Goal: Task Accomplishment & Management: Manage account settings

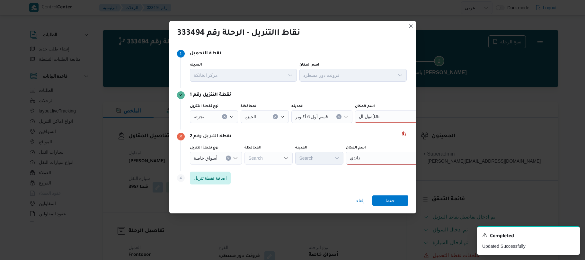
select select "ar"
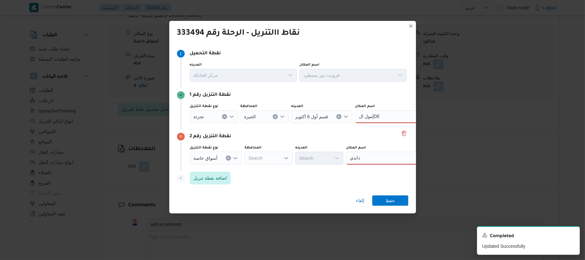
click at [236, 239] on div "نقاط االتنريل - الرحلة رقم 333494 Step 1 1 نقطة التحميل المدينه مركز الخانكة اس…" at bounding box center [292, 130] width 585 height 260
click at [392, 198] on span "حفظ" at bounding box center [389, 200] width 9 height 10
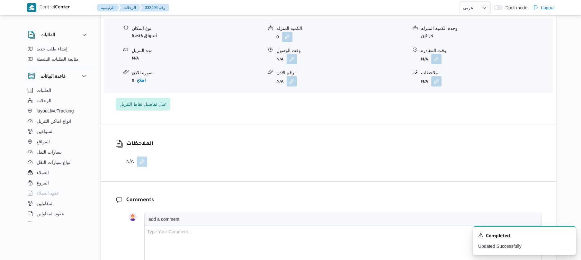
click at [310, 148] on div "الملاحظات N/A" at bounding box center [328, 153] width 455 height 56
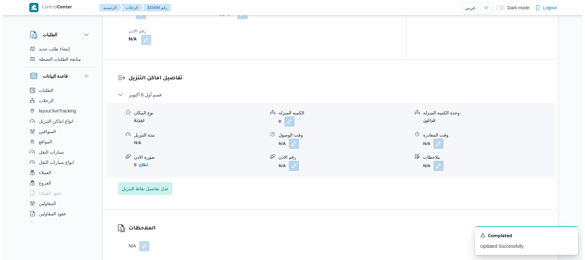
scroll to position [514, 0]
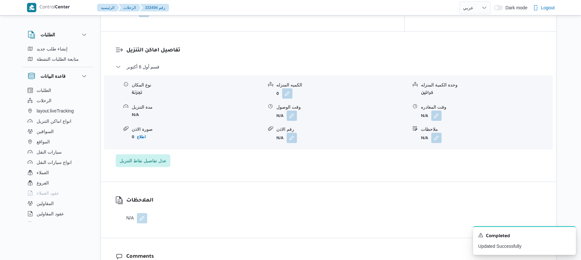
click at [297, 67] on dl "تفاصيل اماكن التنزيل قسم أول 6 أكتوبر نوع المكان تجزئة الكميه المنزله 0 وحدة ال…" at bounding box center [333, 106] width 415 height 121
click at [434, 140] on button "button" at bounding box center [436, 137] width 10 height 10
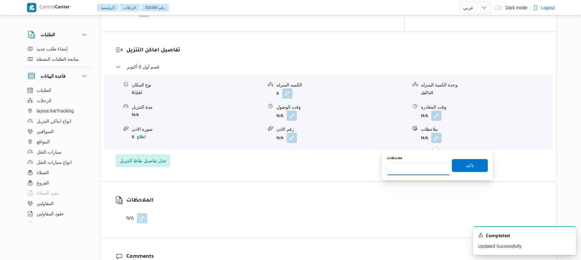
click at [417, 169] on input "ملاحظات" at bounding box center [418, 168] width 64 height 13
type input "مول العرب"
click at [468, 167] on span "تاكيد" at bounding box center [469, 165] width 8 height 8
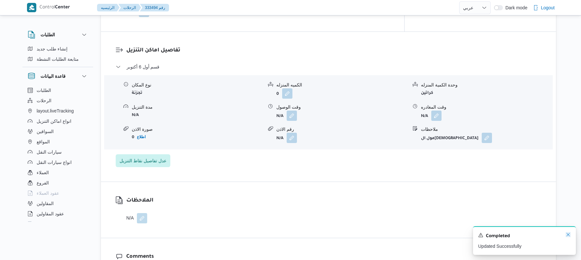
click at [569, 234] on icon "Dismiss toast" at bounding box center [567, 234] width 3 height 3
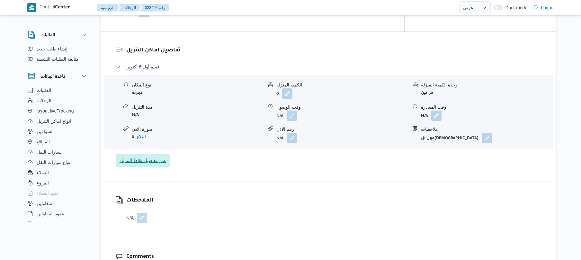
click at [155, 164] on span "عدل تفاصيل نقاط التنزيل" at bounding box center [142, 160] width 47 height 8
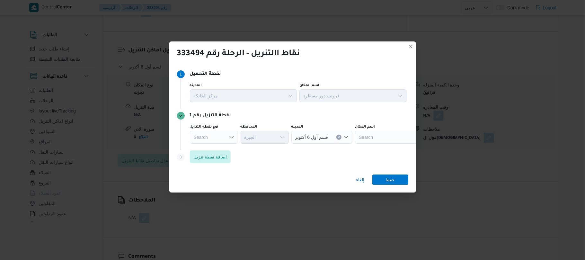
click at [218, 159] on span "اضافة نقطة تنزيل" at bounding box center [210, 157] width 33 height 8
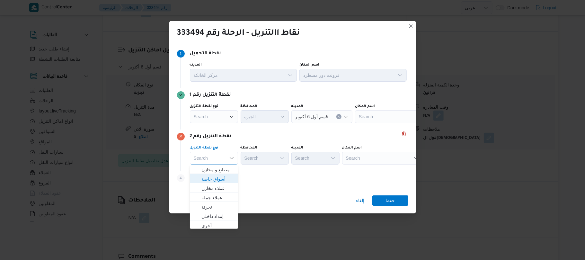
click at [224, 178] on span "أسواق خاصة" at bounding box center [217, 179] width 33 height 8
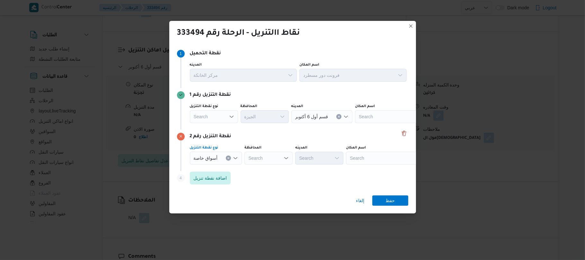
click at [386, 156] on div "Search" at bounding box center [386, 158] width 80 height 13
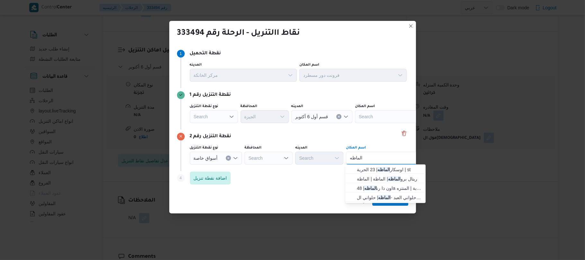
click at [299, 191] on div "إلغاء حفظ" at bounding box center [292, 201] width 247 height 23
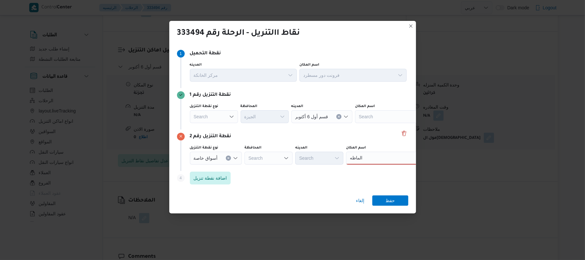
click at [365, 159] on div "الماظه الماظه" at bounding box center [386, 158] width 80 height 13
type input "ا"
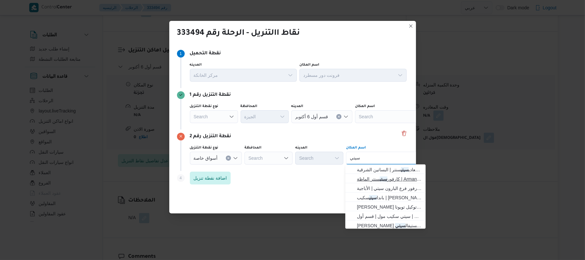
type input "سيتي"
click at [380, 178] on mark "سيتي" at bounding box center [384, 178] width 8 height 5
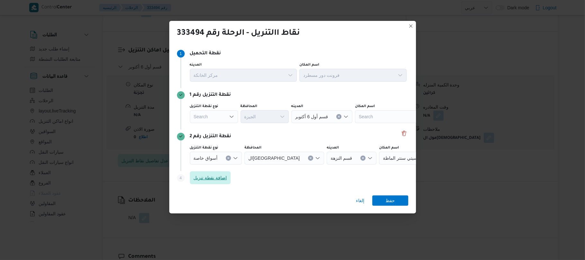
click at [223, 176] on span "اضافة نقطة تنزيل" at bounding box center [210, 178] width 33 height 8
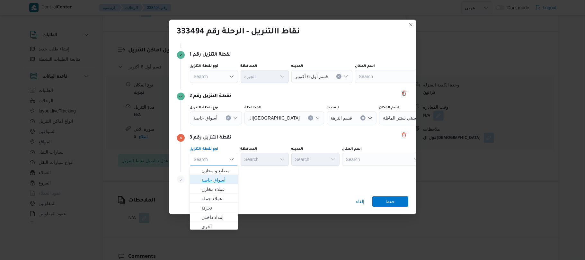
click at [225, 182] on span "أسواق خاصة" at bounding box center [217, 180] width 33 height 8
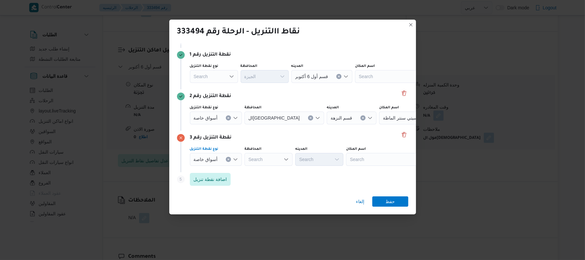
click at [353, 158] on div "Search" at bounding box center [386, 159] width 80 height 13
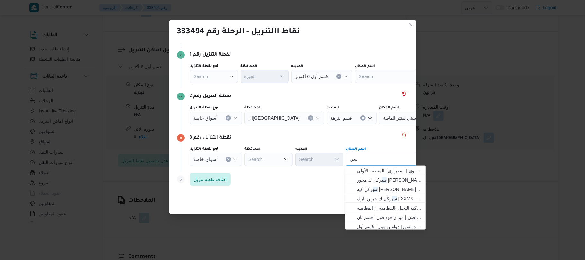
type input "س"
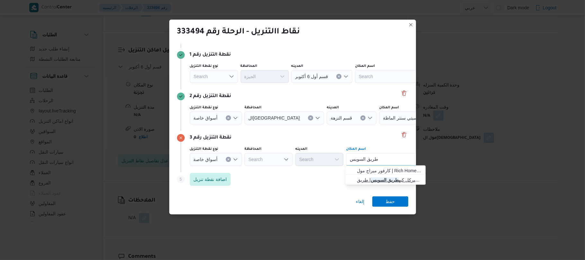
type input "طريق السويس"
click at [377, 179] on span "سيركل كيه طريق السويس | طريق السويس القاهرة | null" at bounding box center [389, 180] width 65 height 8
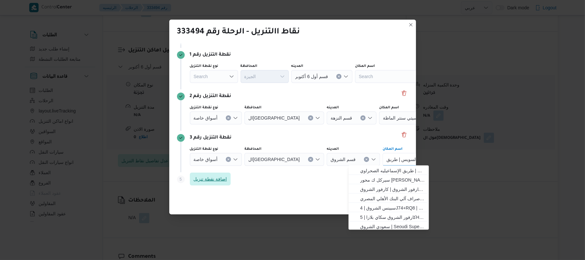
click at [220, 182] on span "اضافة نقطة تنزيل" at bounding box center [210, 179] width 33 height 8
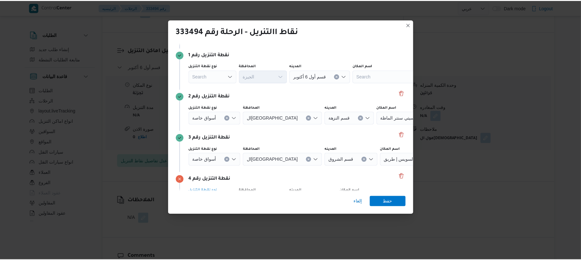
scroll to position [80, 0]
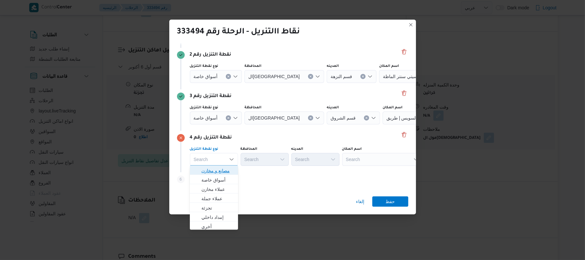
click at [226, 169] on span "مصانع و مخازن" at bounding box center [217, 171] width 33 height 8
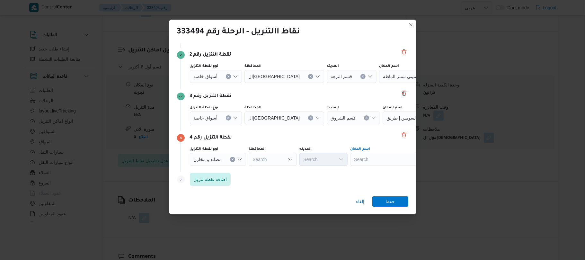
click at [390, 161] on div "Search" at bounding box center [390, 159] width 80 height 13
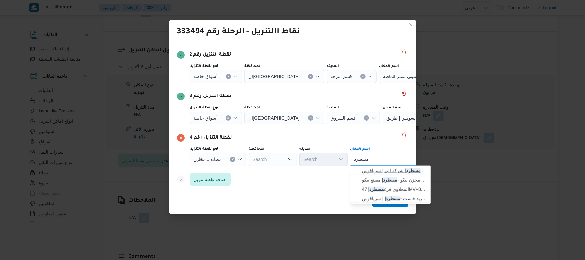
type input "مسطرد"
click at [387, 170] on span "فرونت دور مسطرد | شركة الي | سرياقوس" at bounding box center [394, 171] width 65 height 8
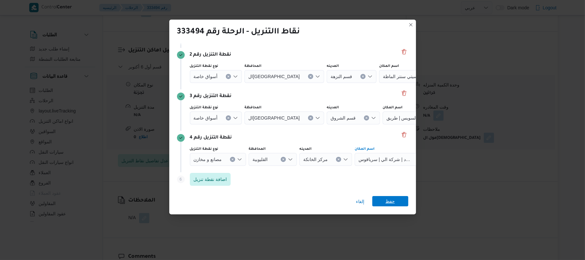
click at [388, 201] on span "حفظ" at bounding box center [389, 201] width 9 height 10
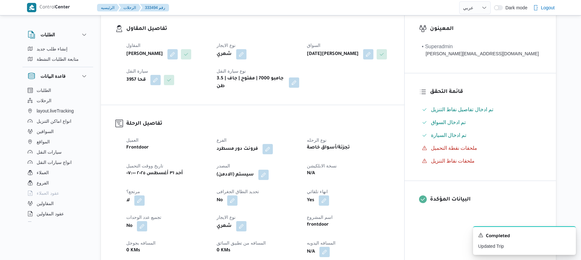
scroll to position [103, 0]
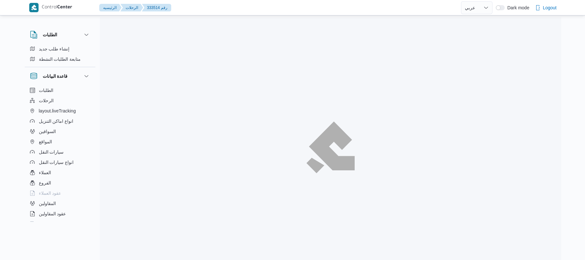
select select "ar"
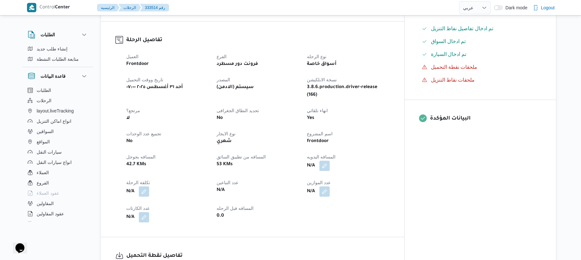
scroll to position [205, 0]
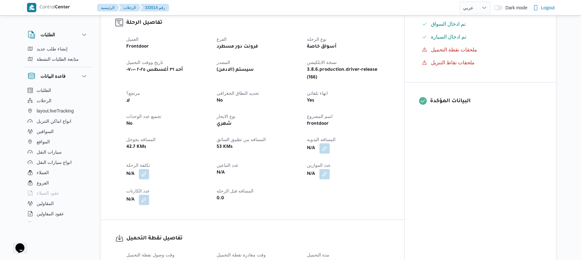
click at [304, 199] on div "تفاصيل الرحلة العميل Frontdoor الفرع فرونت دور مسطرد نوع الرحله أسواق خاصة تاري…" at bounding box center [252, 111] width 303 height 215
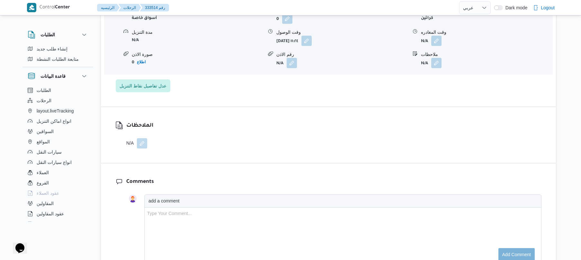
scroll to position [565, 0]
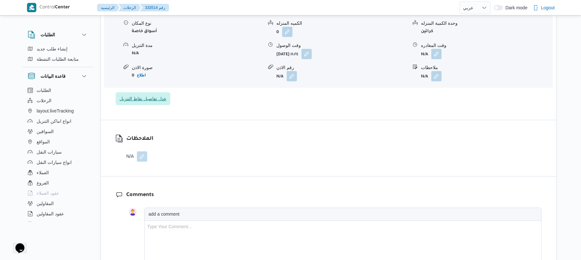
click at [161, 95] on span "عدل تفاصيل نقاط التنزيل" at bounding box center [142, 99] width 47 height 8
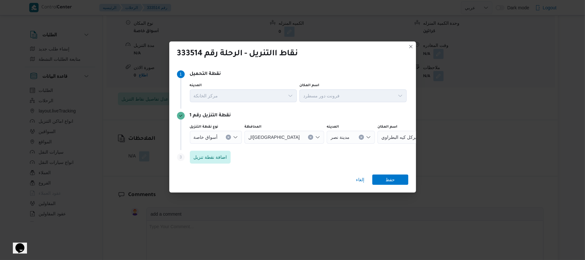
click at [233, 138] on icon "Open list of options" at bounding box center [235, 137] width 5 height 5
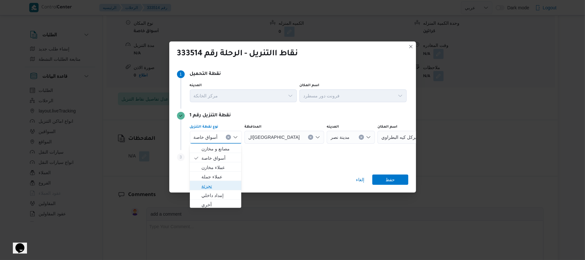
click at [213, 189] on span "تجزئة" at bounding box center [219, 186] width 36 height 8
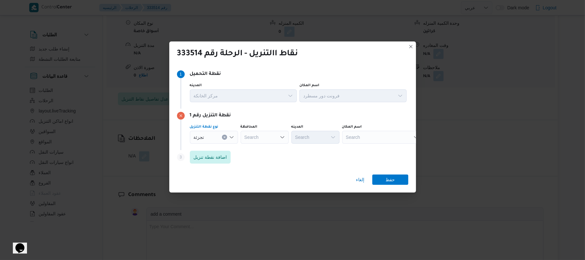
click at [269, 137] on div "Search" at bounding box center [264, 137] width 48 height 13
type input "القاه"
click at [264, 148] on mark "القاه" at bounding box center [261, 148] width 8 height 5
click at [322, 138] on div "Search" at bounding box center [346, 137] width 48 height 13
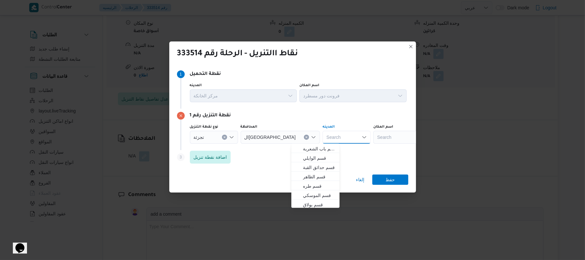
click at [322, 138] on div "Search" at bounding box center [346, 137] width 48 height 13
type input "القاهر"
click at [320, 150] on mark "القاهر" at bounding box center [325, 148] width 11 height 5
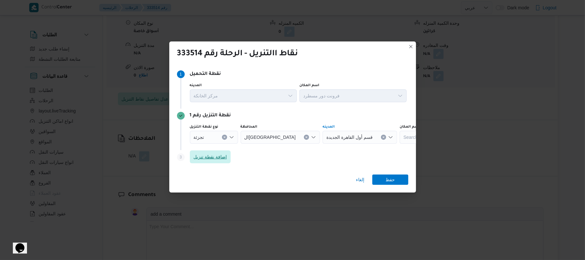
click at [216, 157] on span "اضافة نقطة تنزيل" at bounding box center [210, 157] width 33 height 8
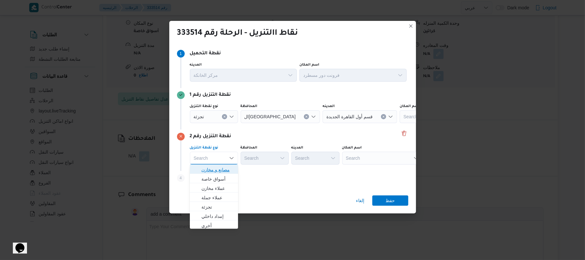
click at [222, 167] on span "مصانع و مخازن" at bounding box center [217, 170] width 33 height 8
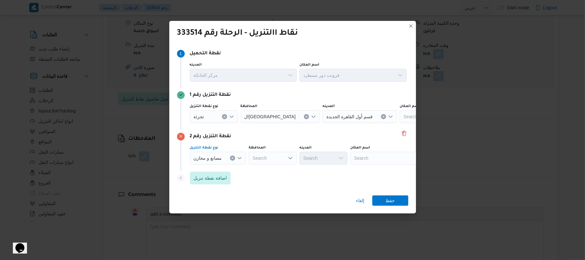
click at [366, 154] on div "Search" at bounding box center [390, 158] width 80 height 13
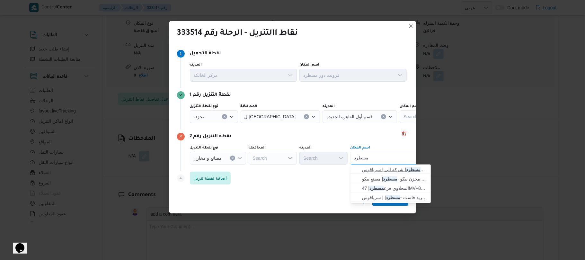
type input "مسطرد"
click at [370, 168] on span "فرونت دور مسطرد | شركة الي | سرياقوس" at bounding box center [394, 170] width 65 height 8
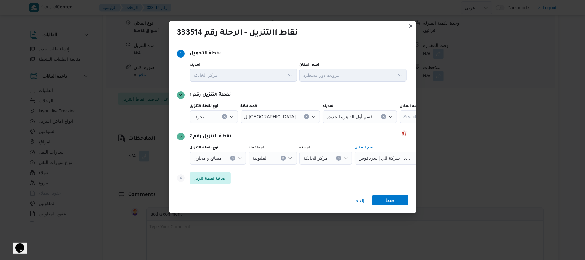
click at [384, 200] on span "حفظ" at bounding box center [390, 200] width 36 height 10
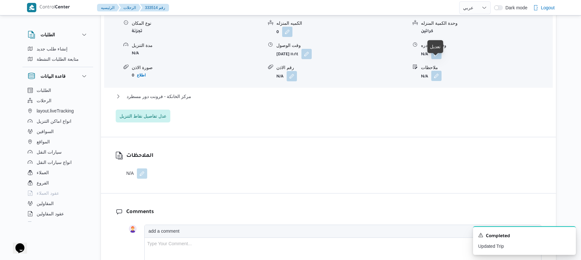
click at [435, 71] on button "button" at bounding box center [436, 76] width 10 height 10
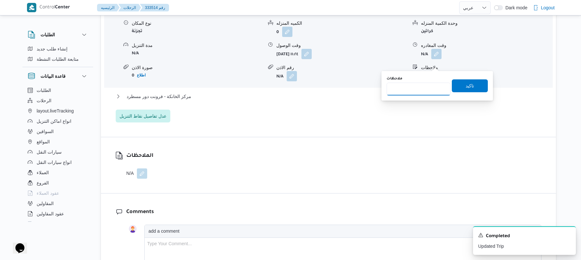
click at [416, 91] on input "ملاحظات" at bounding box center [418, 89] width 64 height 13
type input "التجمع"
click at [465, 82] on span "تاكيد" at bounding box center [469, 86] width 8 height 8
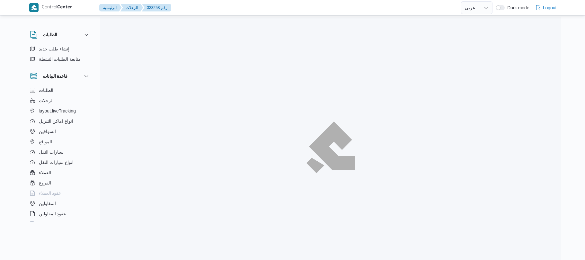
select select "ar"
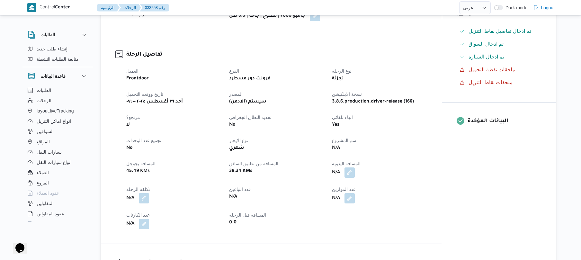
scroll to position [103, 0]
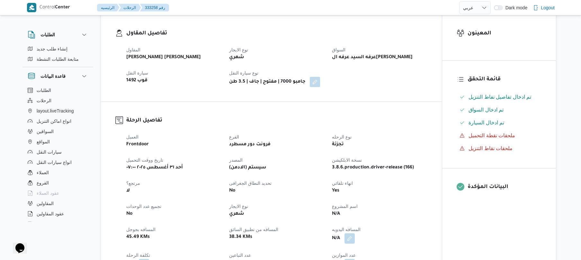
click at [317, 93] on div "تفاصيل المقاول المقاول عبدالمنعم مجدي السيد عواد نوع الايجار شهري السواق عرفه ا…" at bounding box center [271, 58] width 341 height 87
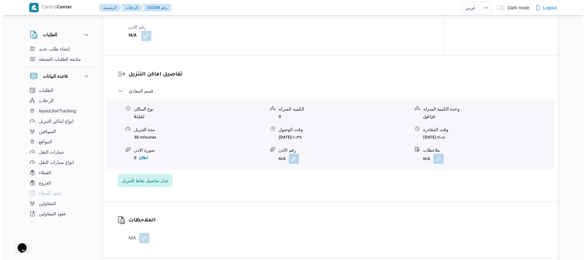
scroll to position [479, 0]
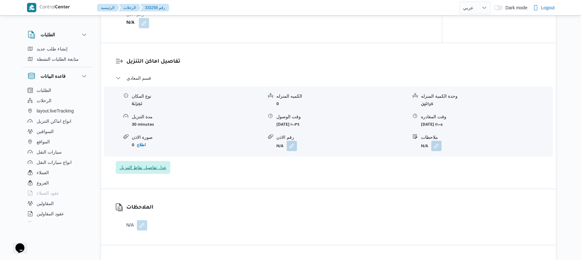
click at [153, 162] on span "عدل تفاصيل نقاط التنزيل" at bounding box center [143, 167] width 55 height 13
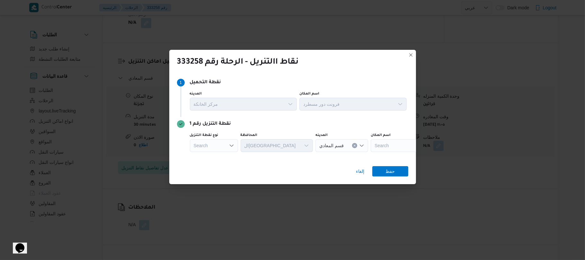
click at [234, 143] on icon "Open list of options" at bounding box center [231, 145] width 5 height 5
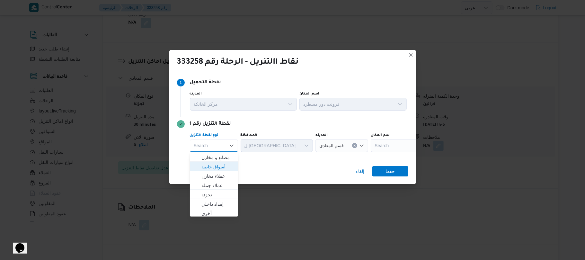
click at [223, 166] on span "أسواق خاصة" at bounding box center [217, 167] width 33 height 8
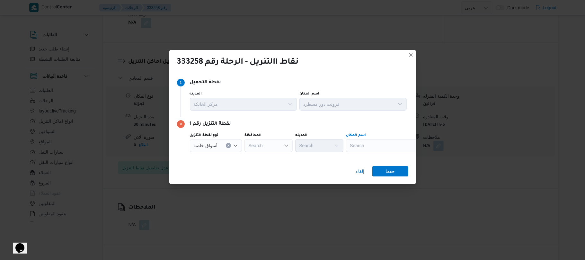
click at [384, 143] on div "Search" at bounding box center [386, 145] width 80 height 13
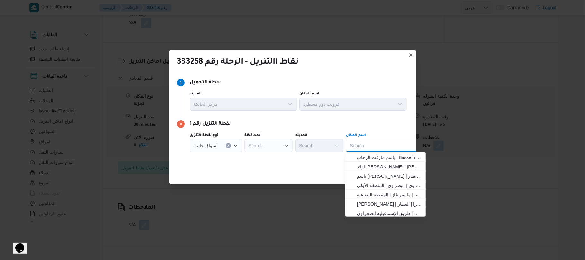
paste input "سعودي درك ستور زايد"
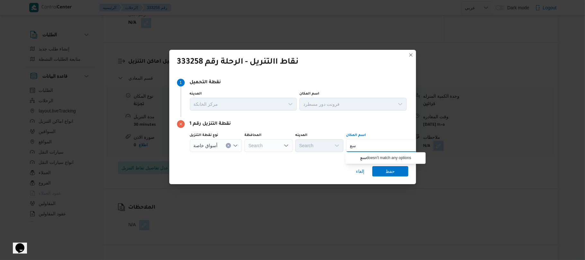
type input "س"
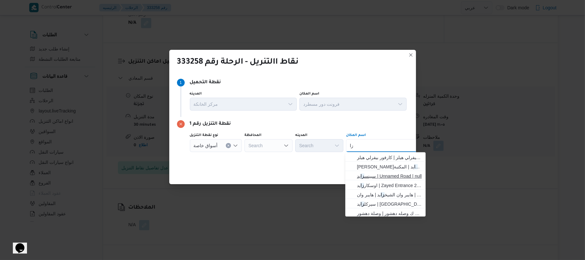
type input "ز"
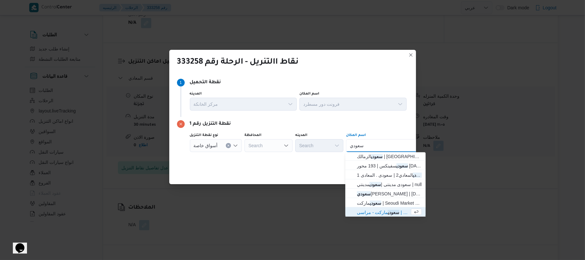
scroll to position [0, 0]
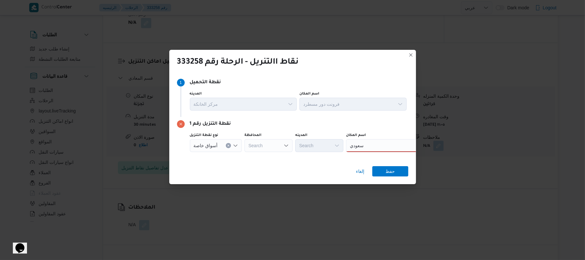
click at [315, 165] on div "إلغاء حفظ" at bounding box center [292, 172] width 247 height 23
click at [235, 144] on icon "Open list of options" at bounding box center [235, 145] width 5 height 5
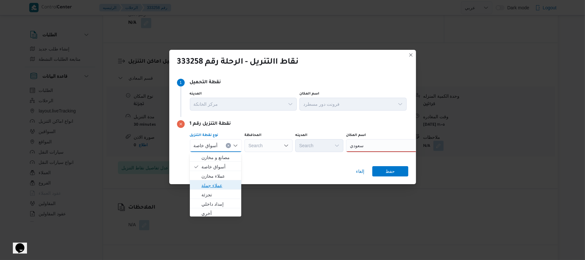
click at [222, 182] on span "عملاء جملة" at bounding box center [219, 185] width 36 height 8
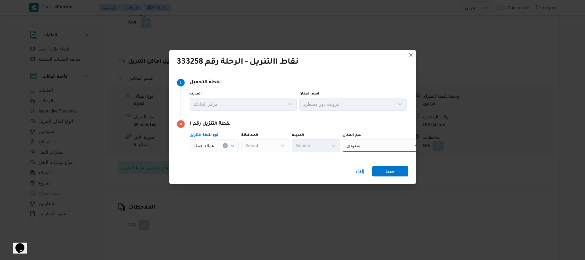
click at [363, 148] on div "سعودي سعودي" at bounding box center [354, 145] width 19 height 10
type input "س"
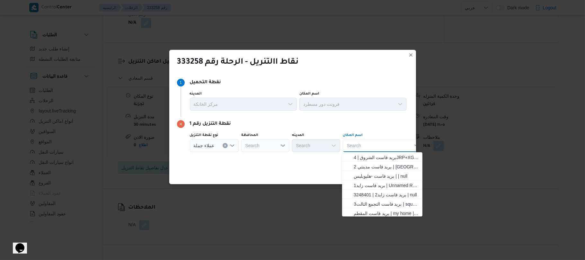
click at [231, 146] on icon "Open list of options" at bounding box center [232, 145] width 4 height 2
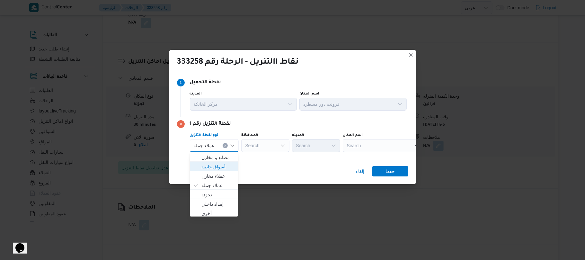
click at [218, 164] on span "أسواق خاصة" at bounding box center [217, 167] width 33 height 8
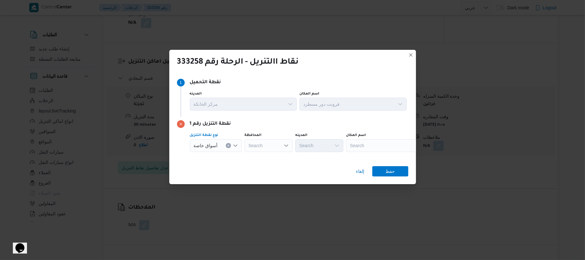
click at [383, 144] on div "Search" at bounding box center [386, 145] width 80 height 13
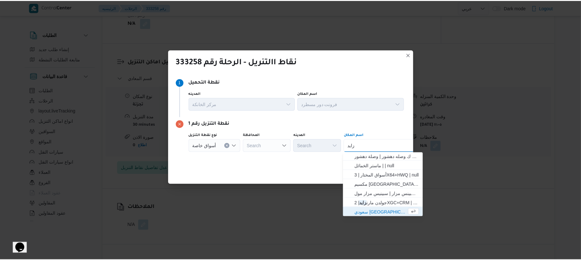
scroll to position [66, 0]
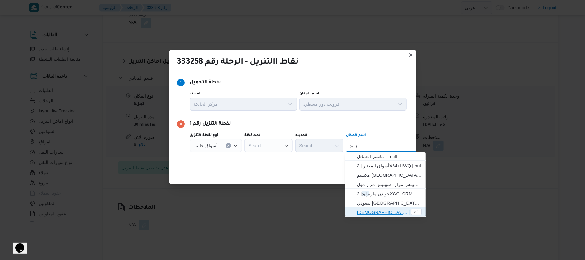
type input "زايد"
click at [391, 209] on span "سعودي الشيخ زايد | سعودى سوبر ماركت | null" at bounding box center [383, 212] width 53 height 8
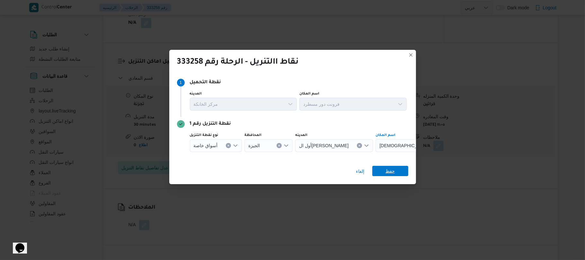
click at [394, 171] on span "حفظ" at bounding box center [389, 171] width 9 height 10
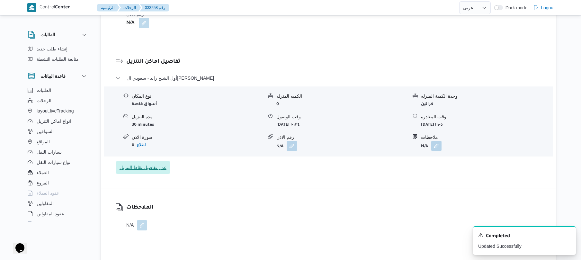
click at [140, 161] on span "عدل تفاصيل نقاط التنزيل" at bounding box center [143, 167] width 55 height 13
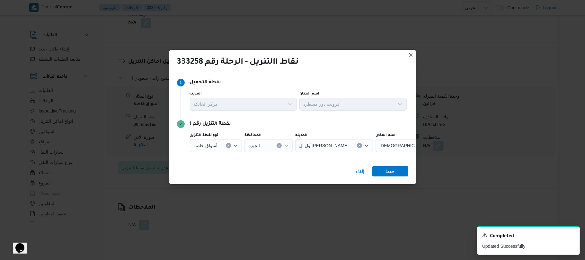
click at [440, 157] on div "نقاط االتنريل - الرحلة رقم 333258 Step 1 1 نقطة التحميل المدينه مركز الخانكة اس…" at bounding box center [292, 130] width 585 height 260
click at [360, 169] on span "إلغاء" at bounding box center [360, 171] width 8 height 8
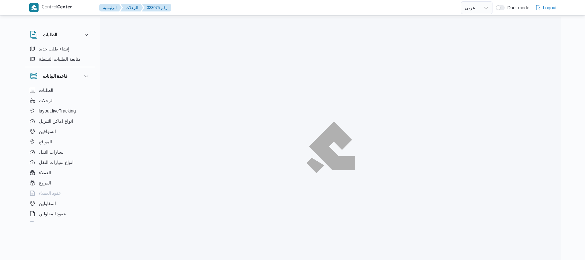
select select "ar"
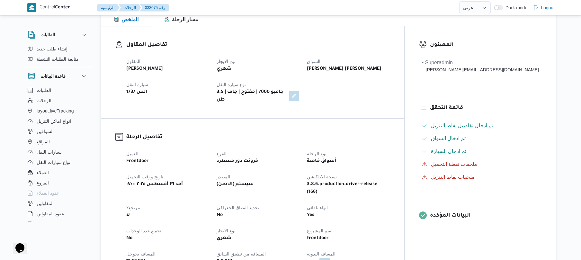
scroll to position [120, 0]
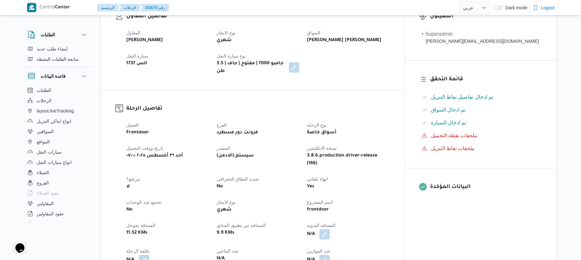
click at [341, 83] on div "تفاصيل المقاول المقاول محمد ناصر كامل عباس نوع الايجار شهري السواق راشد احمد شي…" at bounding box center [252, 44] width 303 height 92
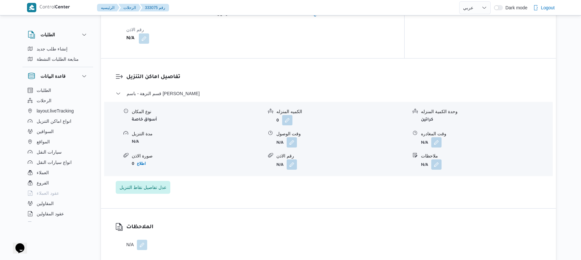
scroll to position [479, 0]
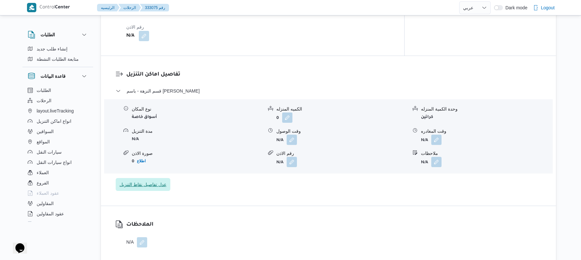
click at [151, 180] on span "عدل تفاصيل نقاط التنزيل" at bounding box center [142, 184] width 47 height 8
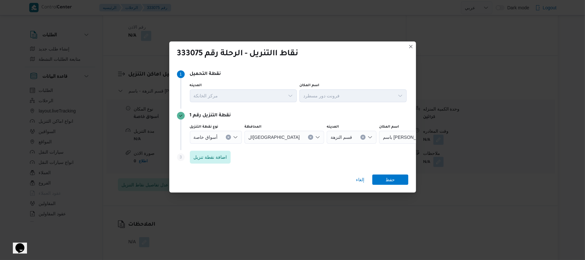
click at [234, 139] on icon "Open list of options" at bounding box center [235, 137] width 5 height 5
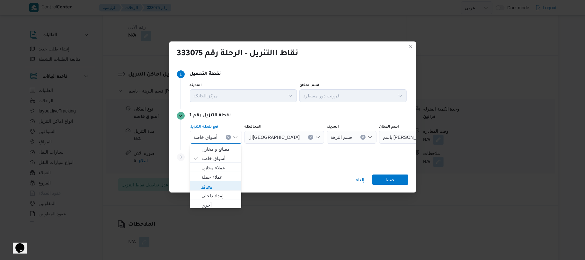
click at [212, 184] on span "تجزئة" at bounding box center [219, 186] width 36 height 8
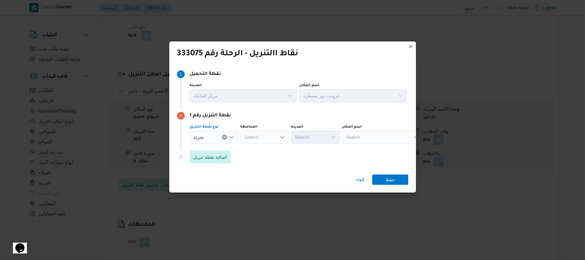
click at [282, 138] on icon "Open list of options" at bounding box center [282, 137] width 4 height 2
type input "القاه"
click at [270, 148] on span "القاه رة" at bounding box center [268, 149] width 33 height 8
click at [322, 136] on div "Search" at bounding box center [346, 137] width 48 height 13
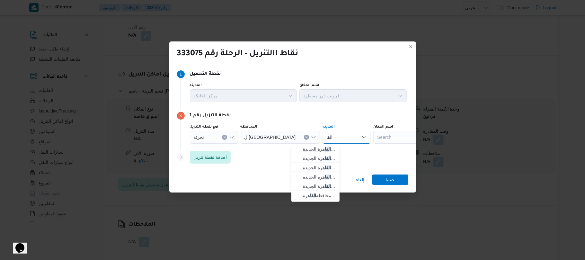
type input "القا"
click at [311, 147] on span "قسم أول القا هرة الجديدة" at bounding box center [319, 149] width 33 height 8
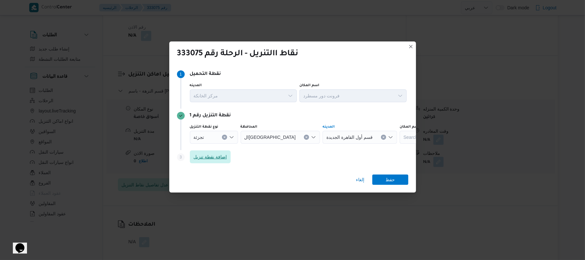
click at [221, 158] on span "اضافة نقطة تنزيل" at bounding box center [210, 157] width 33 height 8
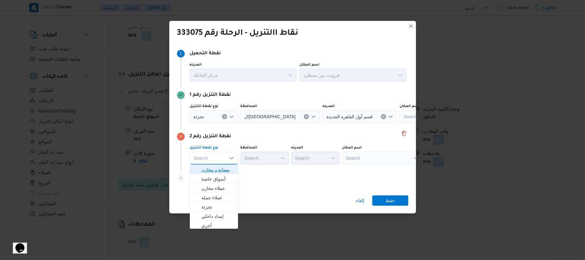
click at [227, 168] on span "مصانع و مخازن" at bounding box center [217, 170] width 33 height 8
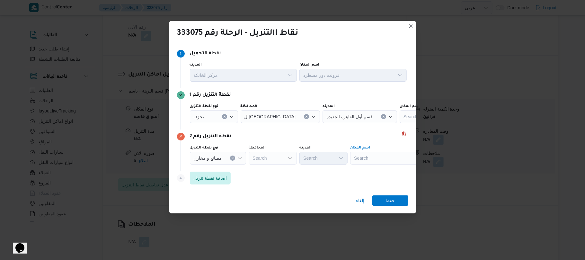
click at [365, 156] on div "Search" at bounding box center [390, 158] width 80 height 13
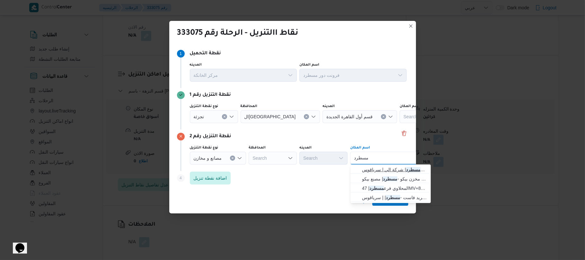
type input "مسطرد"
click at [374, 171] on span "فرونت دور مسطرد | شركة الي | سرياقوس" at bounding box center [394, 170] width 65 height 8
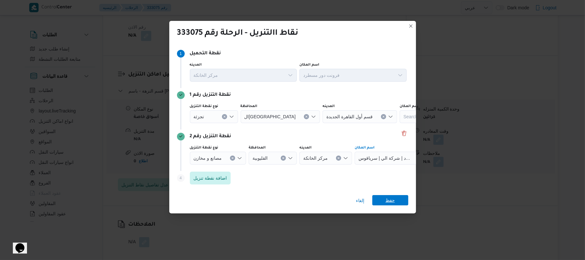
click at [388, 201] on span "حفظ" at bounding box center [389, 200] width 9 height 10
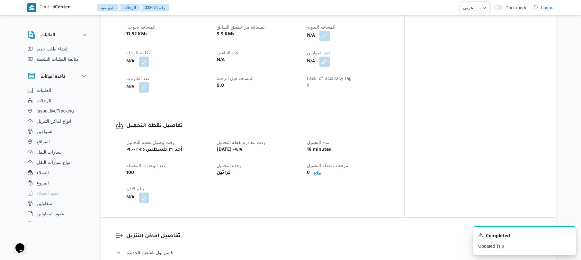
scroll to position [308, 0]
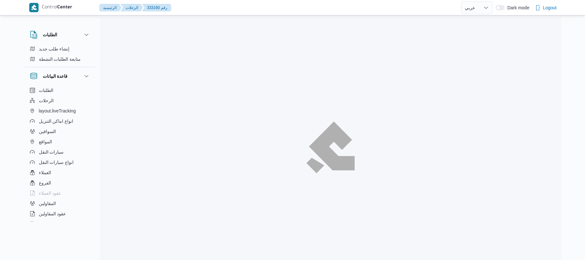
select select "ar"
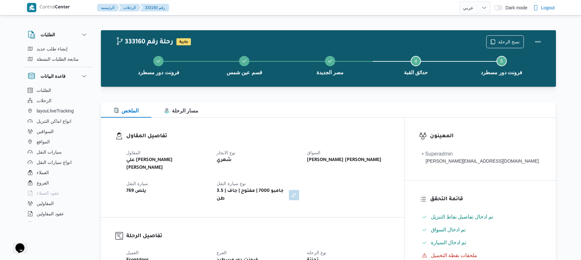
click at [306, 130] on div "تفاصيل المقاول المقاول علي [PERSON_NAME] [PERSON_NAME] نوع الايجار شهري السواق …" at bounding box center [252, 168] width 303 height 100
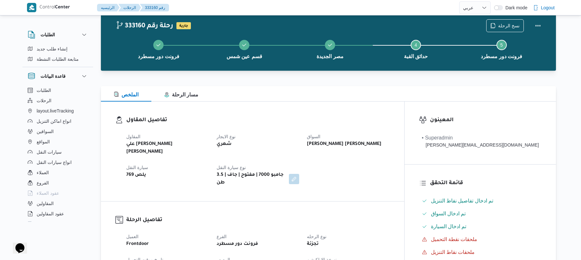
scroll to position [17, 0]
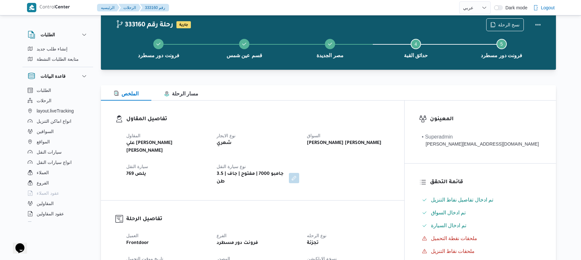
click at [345, 102] on div "تفاصيل المقاول المقاول علي [PERSON_NAME] [PERSON_NAME] نوع الايجار شهري السواق …" at bounding box center [252, 150] width 303 height 100
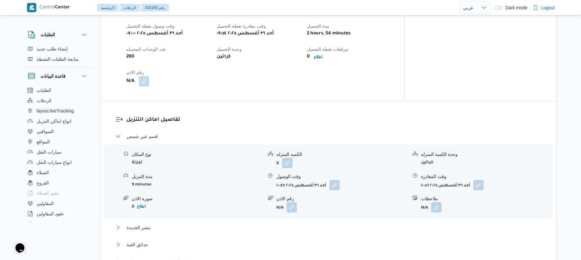
scroll to position [514, 0]
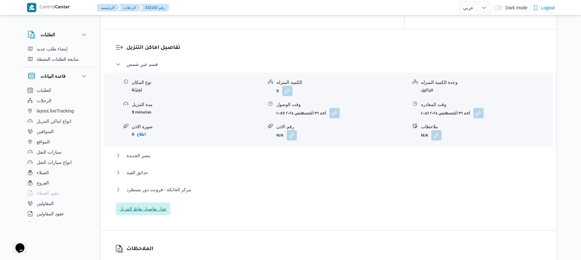
click at [159, 205] on span "عدل تفاصيل نقاط التنزيل" at bounding box center [142, 209] width 47 height 8
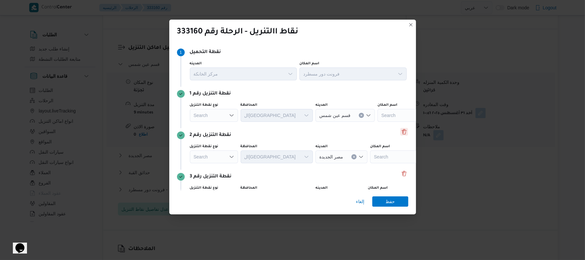
click at [401, 131] on button "Delete" at bounding box center [404, 132] width 8 height 8
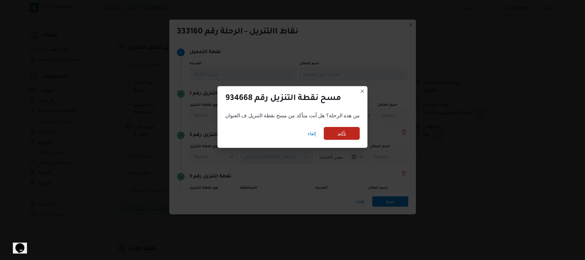
click at [342, 133] on span "تأكيد" at bounding box center [341, 133] width 8 height 8
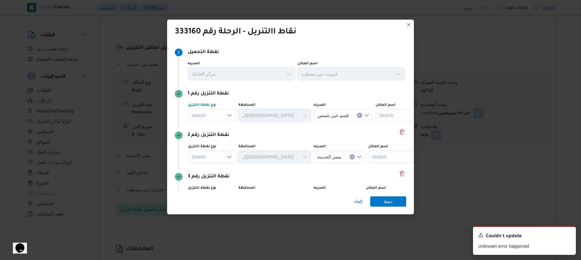
click at [228, 115] on icon "Open list of options" at bounding box center [229, 115] width 4 height 2
click at [218, 135] on span "أسواق خاصة" at bounding box center [215, 136] width 33 height 8
click at [373, 112] on div "Search" at bounding box center [384, 115] width 80 height 13
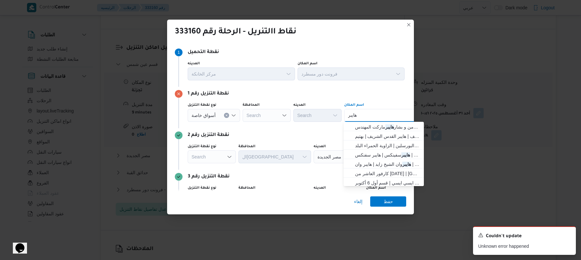
click at [325, 130] on div "نقطة التنزيل رقم 2 نوع نقطة التنزيل Search ال[GEOGRAPHIC_DATA] المدينه [GEOGRAP…" at bounding box center [290, 148] width 231 height 41
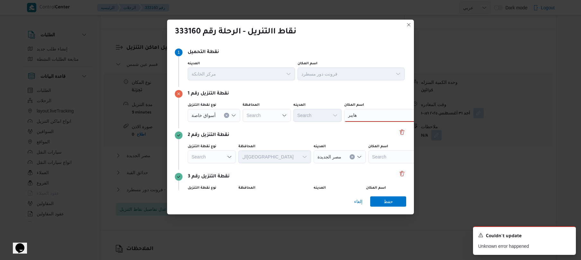
click at [371, 116] on div "هايبر هايبر" at bounding box center [384, 115] width 80 height 13
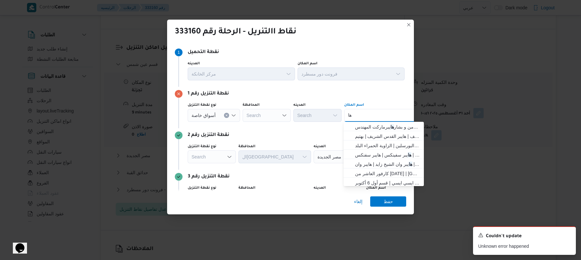
type input "ه"
paste input "Hub هايبر"
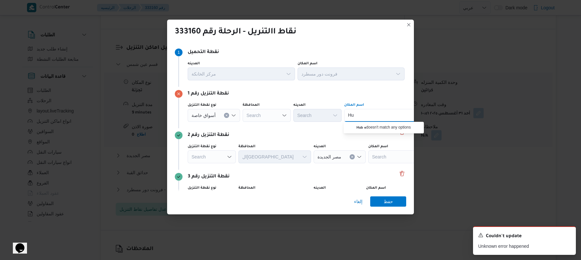
type input "H"
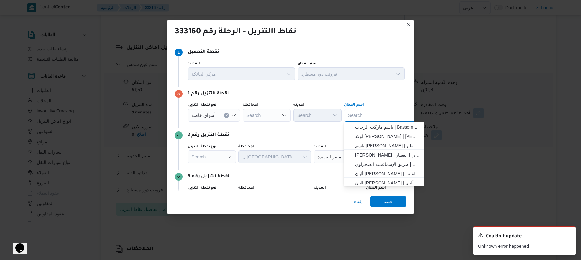
click at [394, 91] on div "نقطة التنزيل رقم 1" at bounding box center [290, 94] width 231 height 8
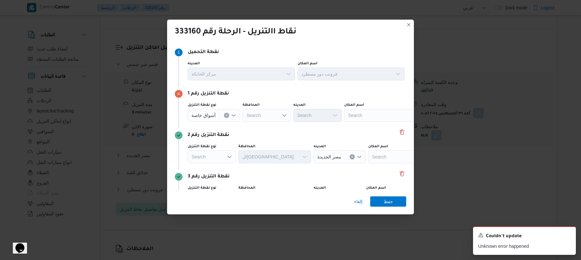
click at [276, 247] on div "نقاط االتنريل - الرحلة رقم 333160 Step 1 1 نقطة التحميل المدينه مركز الخانكة اس…" at bounding box center [290, 130] width 581 height 260
click at [355, 203] on span "إلغاء" at bounding box center [358, 201] width 8 height 8
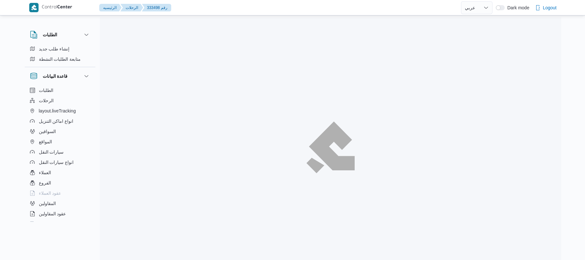
select select "ar"
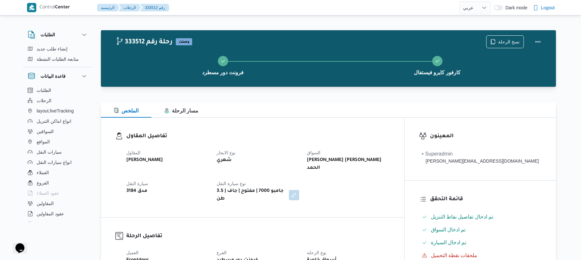
click at [286, 128] on div "تفاصيل المقاول المقاول [PERSON_NAME] نوع الايجار شهري السواق [PERSON_NAME] [PER…" at bounding box center [252, 168] width 303 height 100
click at [290, 133] on h3 "تفاصيل المقاول" at bounding box center [257, 136] width 263 height 9
click at [317, 122] on div "تفاصيل المقاول المقاول [PERSON_NAME] نوع الايجار شهري السواق [PERSON_NAME] [PER…" at bounding box center [252, 168] width 303 height 100
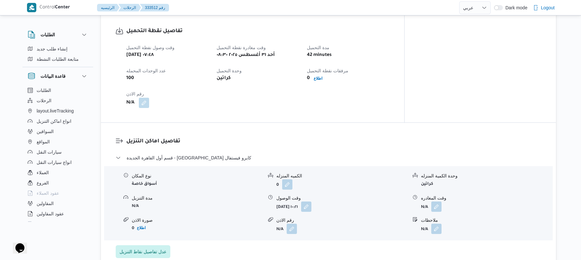
scroll to position [479, 0]
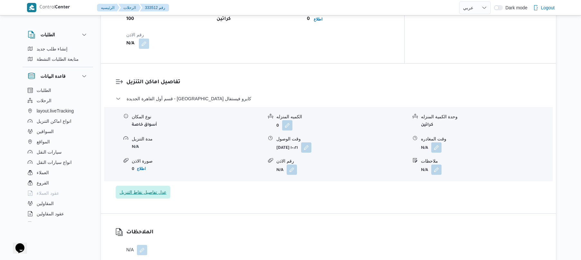
click at [151, 188] on span "عدل تفاصيل نقاط التنزيل" at bounding box center [142, 192] width 47 height 8
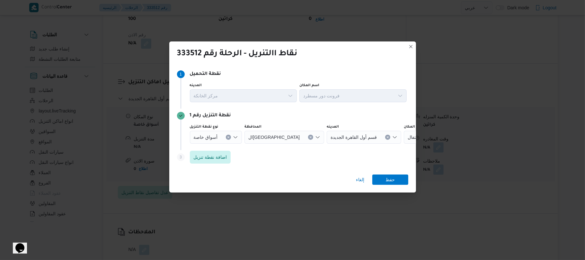
click at [234, 136] on icon "Open list of options" at bounding box center [235, 137] width 5 height 5
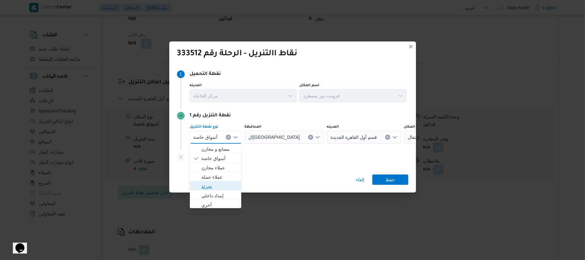
click at [207, 184] on span "تجزئة" at bounding box center [219, 186] width 36 height 8
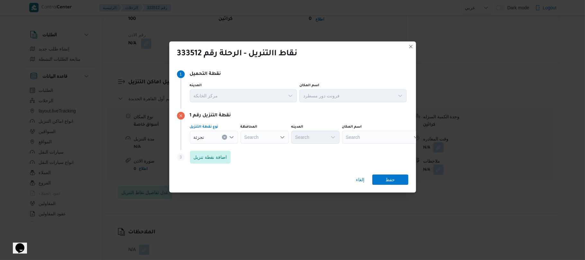
click at [279, 140] on div "Search" at bounding box center [264, 137] width 48 height 13
type input "القاهر"
click at [270, 148] on span "القاهر ة" at bounding box center [268, 149] width 33 height 8
click at [322, 131] on div "Search" at bounding box center [346, 137] width 48 height 13
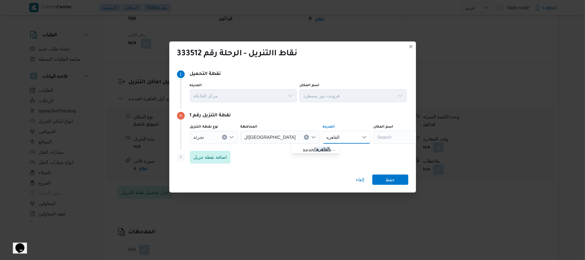
type input "القاهره"
click at [315, 147] on span "قسم ثالث القاهره الجديده" at bounding box center [319, 149] width 33 height 8
click at [327, 139] on span "قسم ثالث القاهره الجديده" at bounding box center [350, 136] width 48 height 7
type input "القا"
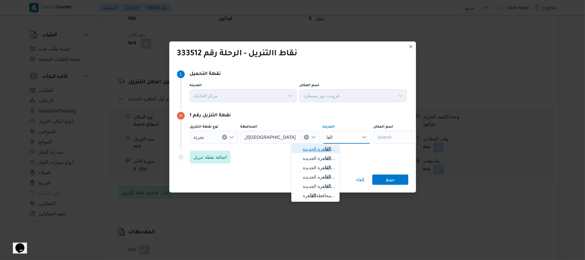
click at [320, 149] on span "قسم أول القا هرة الجديدة" at bounding box center [319, 149] width 33 height 8
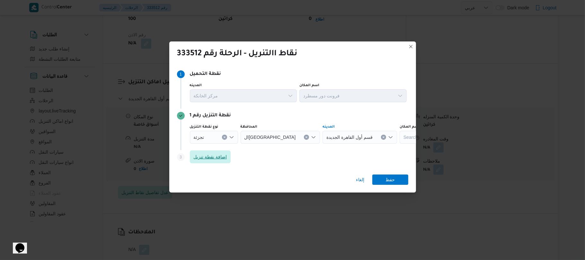
click at [221, 158] on span "اضافة نقطة تنزيل" at bounding box center [210, 157] width 33 height 8
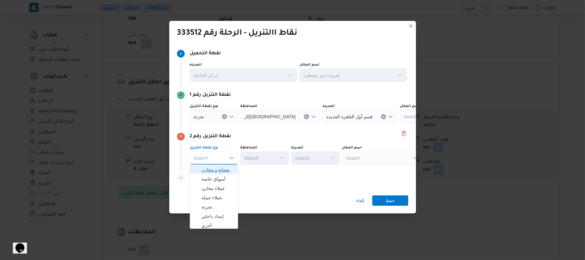
click at [218, 171] on span "مصانع و مخازن" at bounding box center [217, 170] width 33 height 8
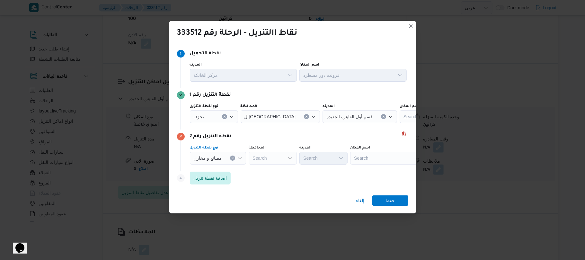
click at [370, 155] on div "Search" at bounding box center [390, 158] width 80 height 13
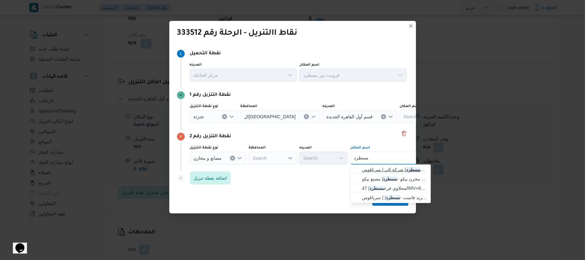
type input "مسطرد"
click at [374, 170] on span "فرونت دور مسطرد | شركة الي | سرياقوس" at bounding box center [394, 170] width 65 height 8
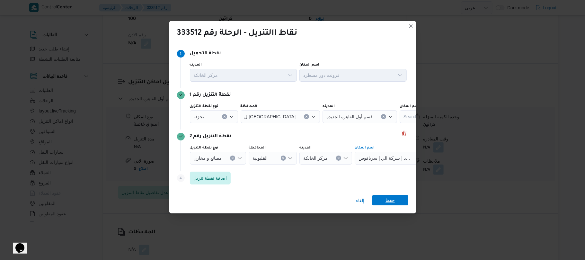
click at [393, 197] on span "حفظ" at bounding box center [389, 200] width 9 height 10
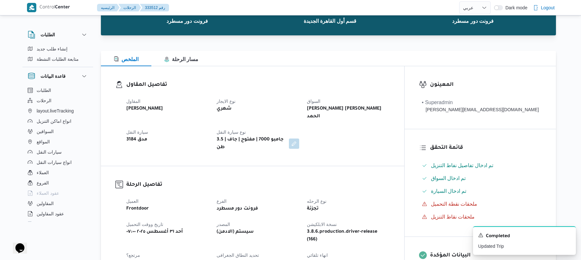
scroll to position [0, 0]
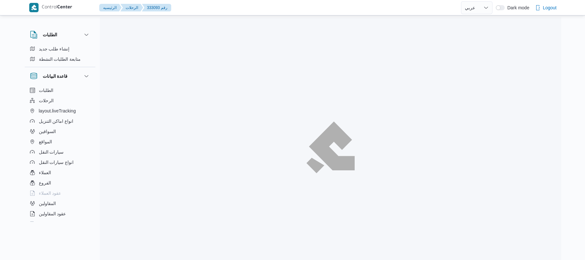
select select "ar"
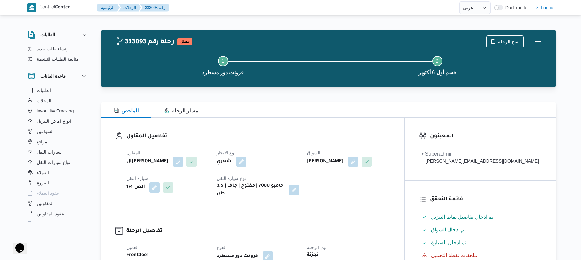
click at [371, 203] on div "تفاصيل المقاول المقاول الهامي [PERSON_NAME] نوع الايجار شهري السواق [PERSON_NAM…" at bounding box center [252, 165] width 303 height 94
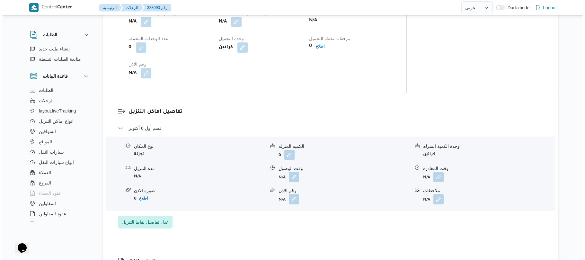
scroll to position [531, 0]
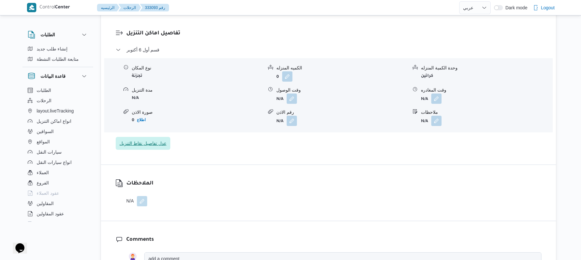
click at [165, 139] on span "عدل تفاصيل نقاط التنزيل" at bounding box center [142, 143] width 47 height 8
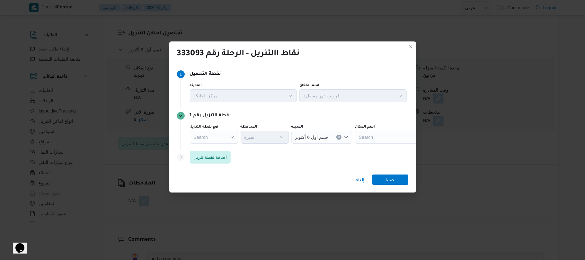
click at [231, 137] on icon "Open list of options" at bounding box center [231, 137] width 4 height 2
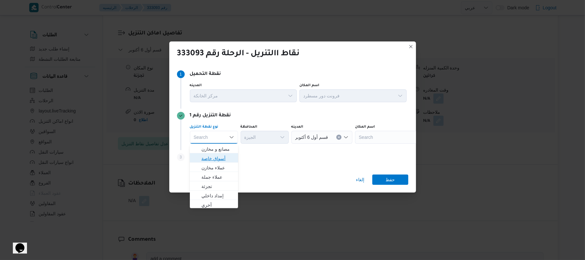
click at [217, 157] on span "أسواق خاصة" at bounding box center [217, 158] width 33 height 8
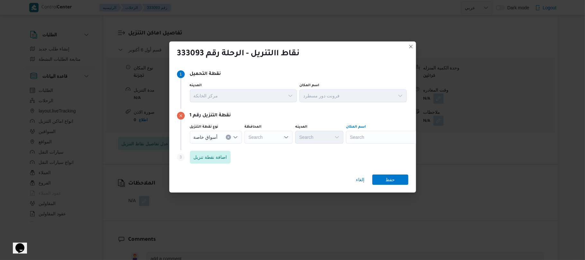
click at [378, 133] on div "Search" at bounding box center [386, 137] width 80 height 13
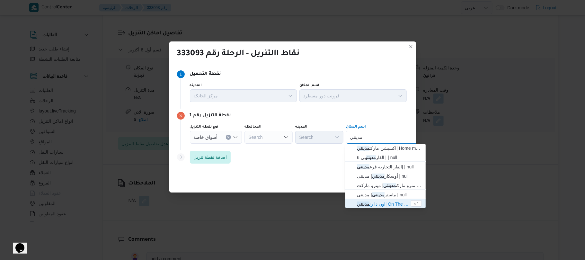
scroll to position [57, 0]
type input "مدينتي"
click at [391, 205] on span "سعودى مدينتى | سعودي مدينتي | null" at bounding box center [383, 204] width 53 height 8
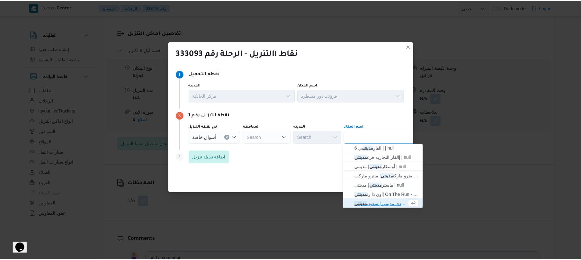
scroll to position [0, 0]
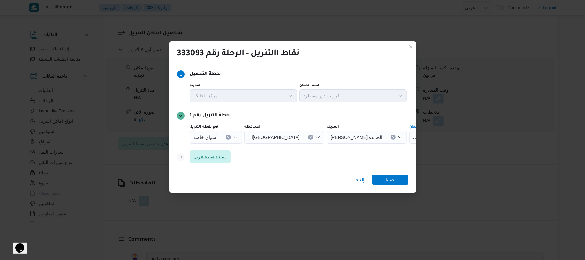
click at [220, 157] on span "اضافة نقطة تنزيل" at bounding box center [210, 157] width 33 height 8
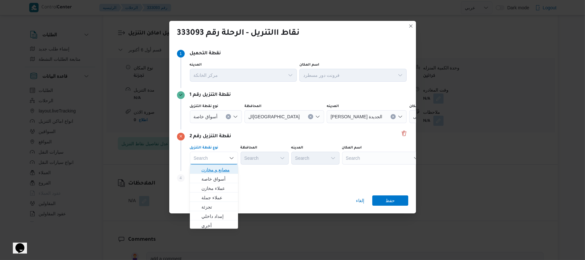
click at [225, 170] on span "مصانع و مخازن" at bounding box center [217, 170] width 33 height 8
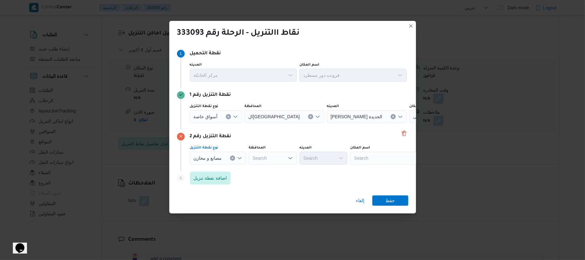
click at [397, 160] on div "Search" at bounding box center [390, 158] width 80 height 13
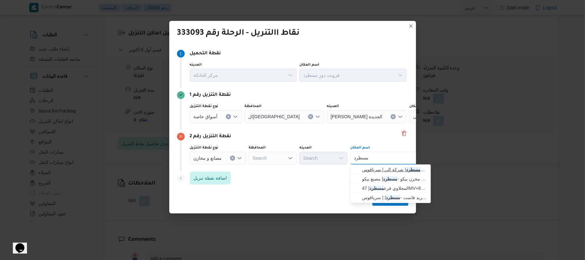
type input "مسطرد"
click at [390, 168] on span "فرونت دور مسطرد | شركة الي | سرياقوس" at bounding box center [394, 170] width 65 height 8
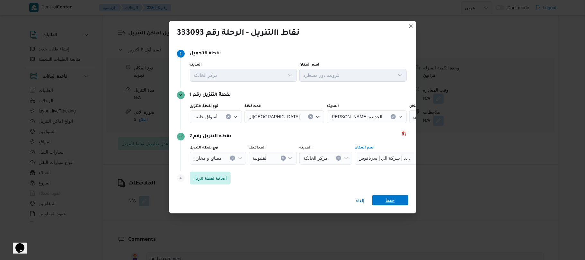
click at [392, 200] on span "حفظ" at bounding box center [389, 200] width 9 height 10
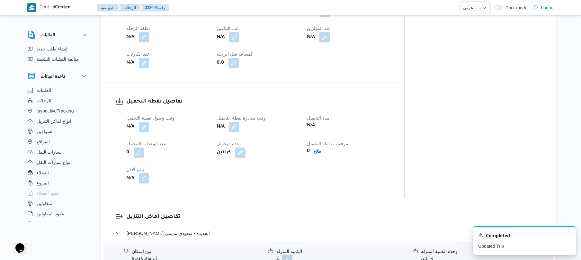
scroll to position [342, 0]
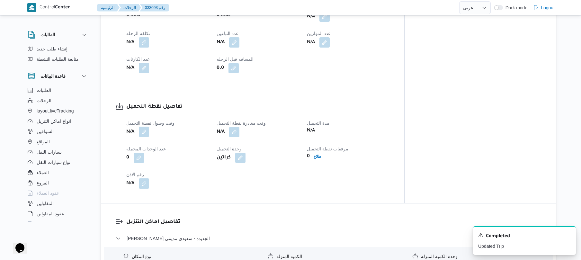
click at [144, 127] on button "button" at bounding box center [144, 132] width 10 height 10
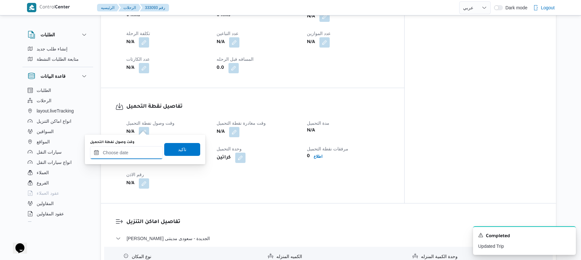
click at [132, 148] on input "وقت وصول نفطة التحميل" at bounding box center [126, 152] width 73 height 13
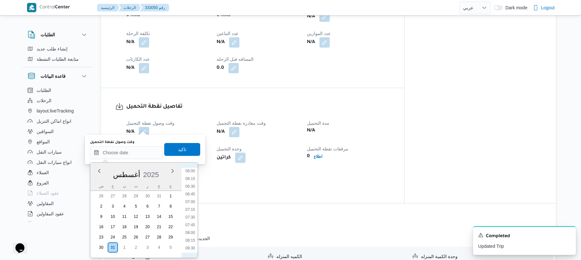
scroll to position [165, 0]
click at [191, 222] on li "07:00" at bounding box center [190, 222] width 15 height 6
type input "[DATE] ٠٧:٠٠"
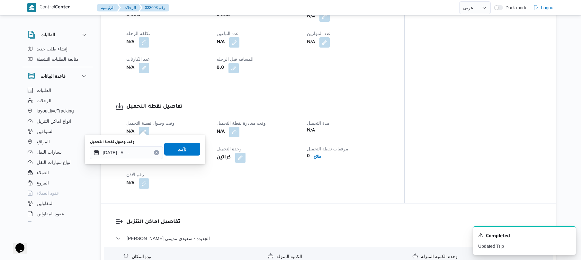
click at [187, 145] on span "تاكيد" at bounding box center [182, 149] width 36 height 13
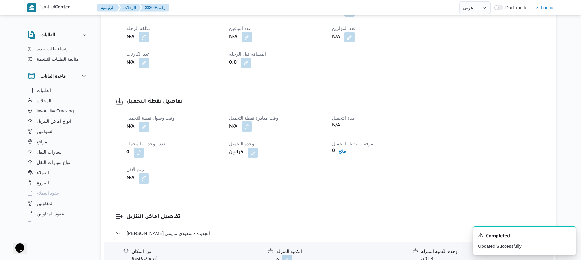
click at [249, 127] on button "button" at bounding box center [246, 126] width 10 height 10
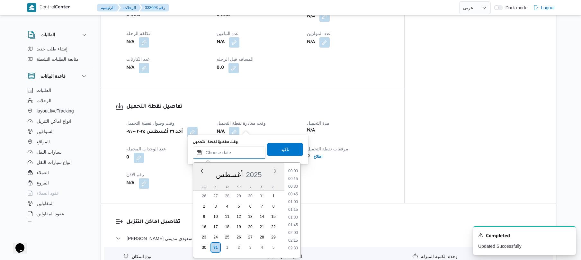
click at [227, 153] on input "وقت مغادرة نقطة التحميل" at bounding box center [229, 152] width 73 height 13
click at [293, 238] on li "07:30" at bounding box center [292, 237] width 15 height 6
type input "٣١/٠٨/٢٠٢٥ ٠٧:٣٠"
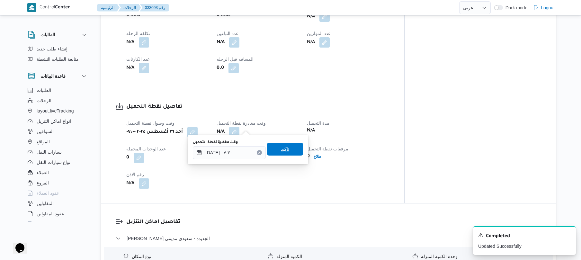
click at [289, 150] on span "تاكيد" at bounding box center [285, 149] width 36 height 13
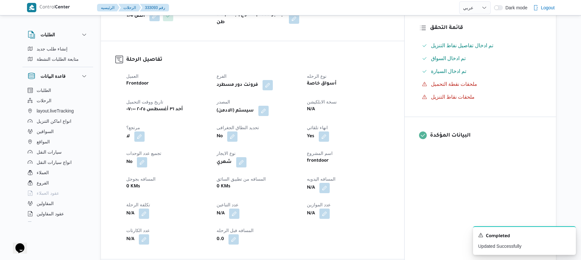
scroll to position [154, 0]
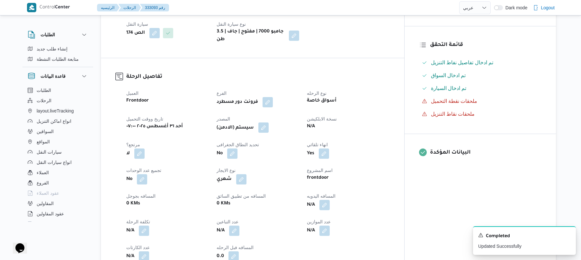
click at [268, 125] on button "button" at bounding box center [263, 127] width 10 height 10
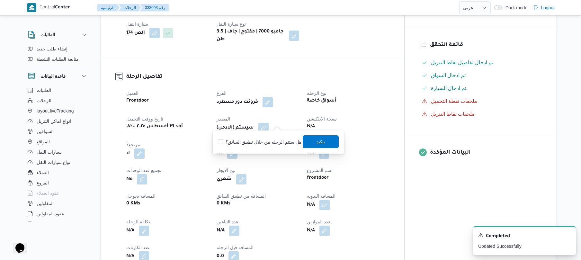
click at [317, 143] on span "تاكيد" at bounding box center [320, 142] width 8 height 8
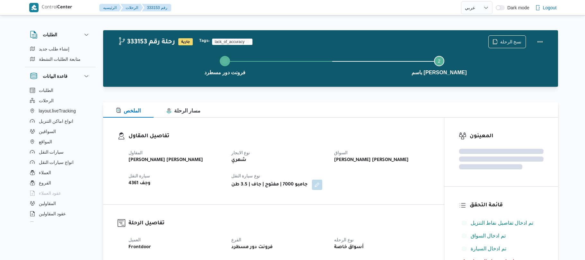
select select "ar"
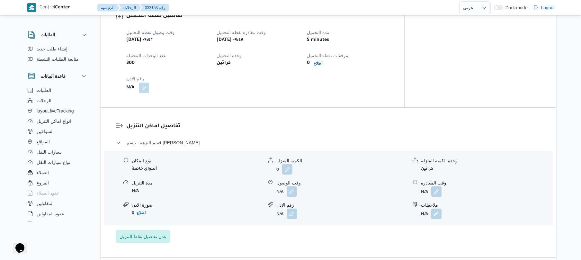
scroll to position [428, 0]
click at [145, 232] on span "عدل تفاصيل نقاط التنزيل" at bounding box center [142, 236] width 47 height 8
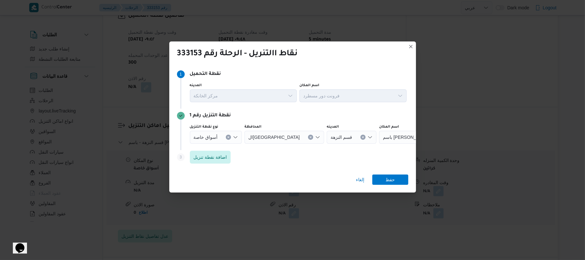
click at [236, 135] on icon "Open list of options" at bounding box center [235, 137] width 5 height 5
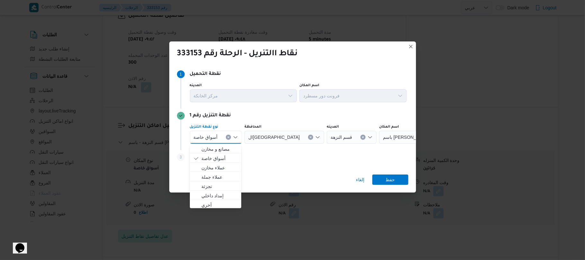
click at [390, 137] on span "باسم [PERSON_NAME]" at bounding box center [407, 136] width 48 height 7
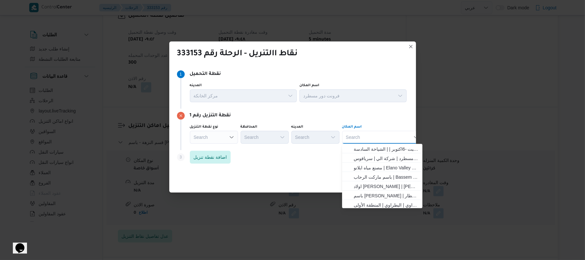
click at [232, 139] on icon "Open list of options" at bounding box center [231, 137] width 5 height 5
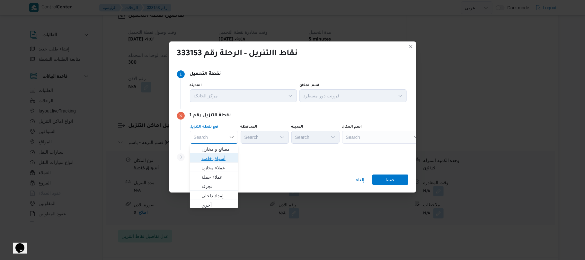
click at [224, 155] on span "أسواق خاصة" at bounding box center [217, 158] width 33 height 8
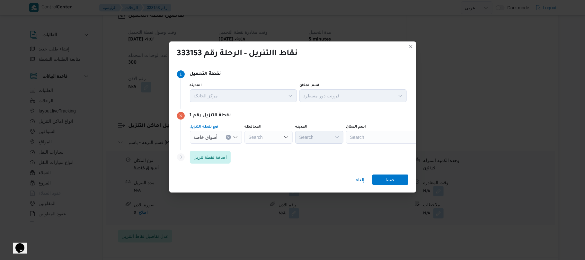
click at [356, 134] on div "Search" at bounding box center [386, 137] width 80 height 13
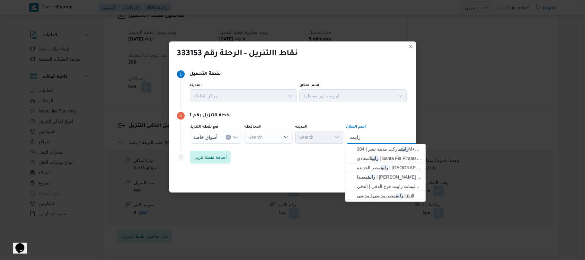
type input "رابيت"
click at [401, 195] on mark "رابيت" at bounding box center [399, 195] width 7 height 5
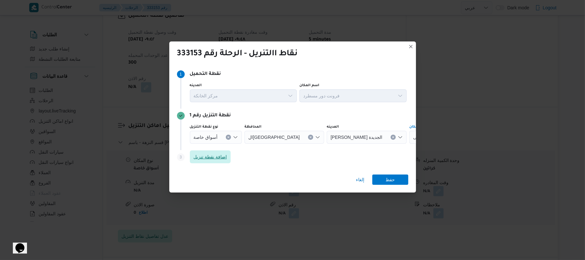
click at [219, 159] on span "اضافة نقطة تنزيل" at bounding box center [210, 157] width 33 height 8
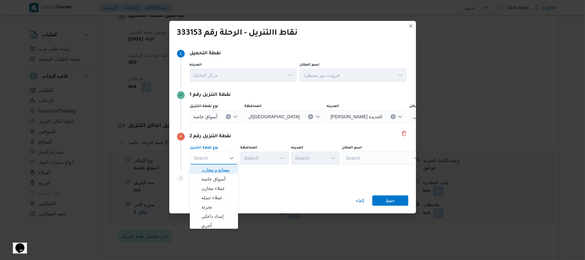
click at [225, 169] on span "مصانع و مخازن" at bounding box center [217, 170] width 33 height 8
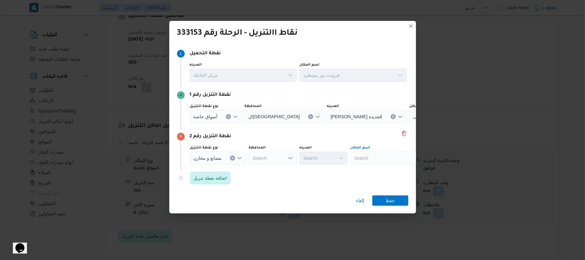
click at [380, 159] on div "Search" at bounding box center [390, 158] width 80 height 13
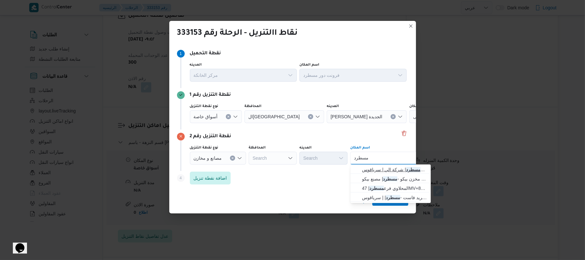
type input "مسطرد"
click at [389, 170] on span "فرونت دور مسطرد | شركة الي | سرياقوس" at bounding box center [394, 170] width 65 height 8
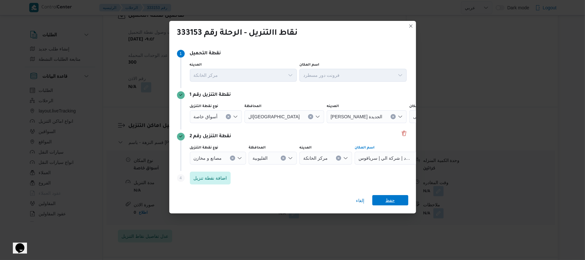
click at [391, 198] on span "حفظ" at bounding box center [389, 200] width 9 height 10
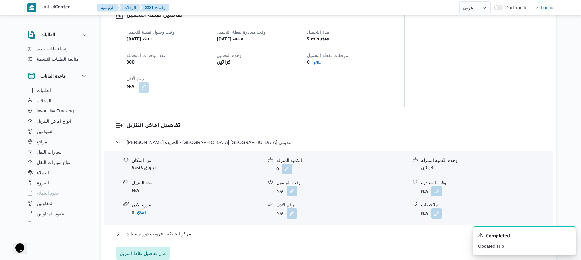
click at [383, 51] on dt "مرفقات نقطة التحميل" at bounding box center [348, 55] width 83 height 8
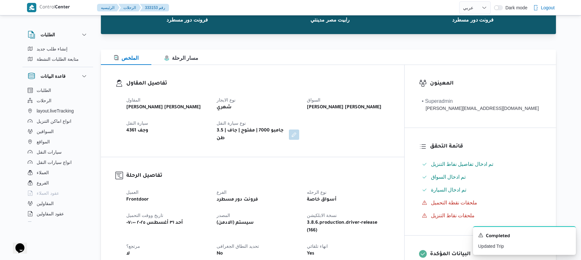
scroll to position [51, 0]
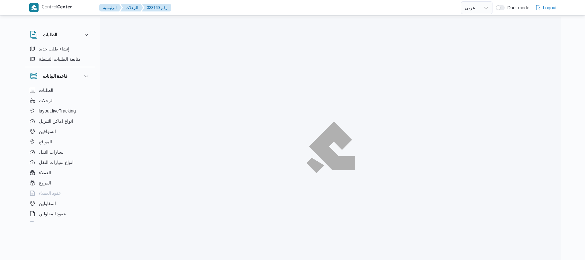
select select "ar"
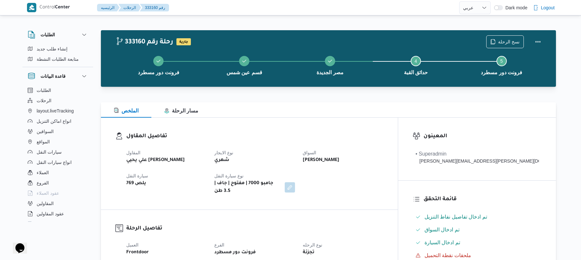
click at [337, 110] on div "الملخص مسار الرحلة" at bounding box center [328, 109] width 455 height 15
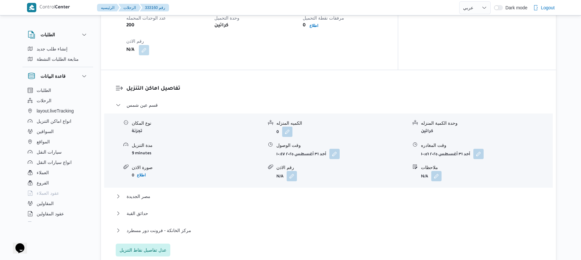
scroll to position [496, 0]
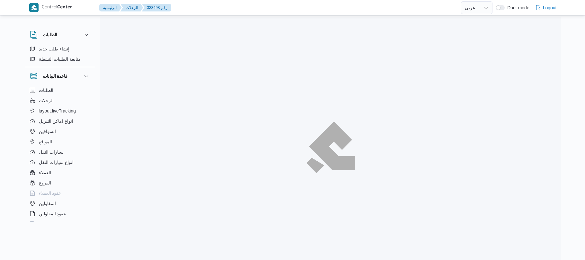
select select "ar"
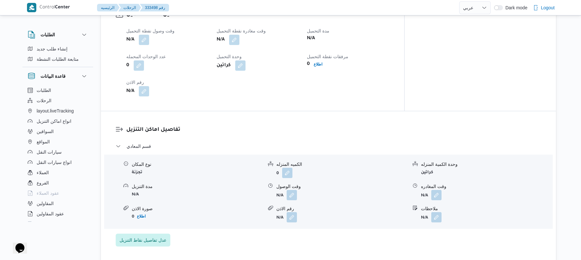
scroll to position [445, 0]
click at [151, 235] on span "عدل تفاصيل نقاط التنزيل" at bounding box center [142, 239] width 47 height 8
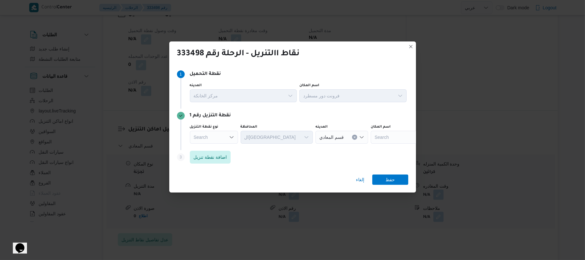
click at [232, 136] on icon "Open list of options" at bounding box center [231, 137] width 5 height 5
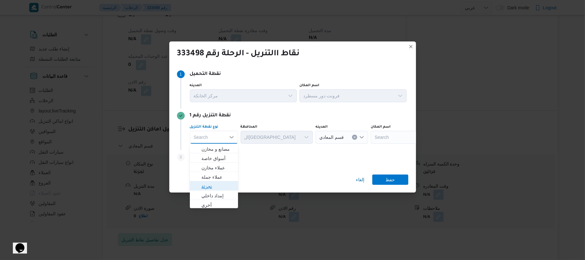
click at [212, 183] on span "تجزئة" at bounding box center [217, 186] width 33 height 8
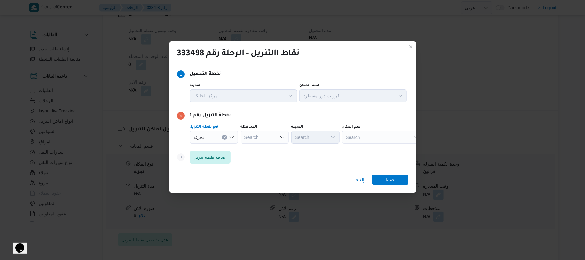
click at [264, 132] on div "Search" at bounding box center [264, 137] width 48 height 13
type input "القاه"
click at [264, 148] on mark "القاه" at bounding box center [261, 148] width 8 height 5
click at [322, 131] on div "Search" at bounding box center [346, 137] width 48 height 13
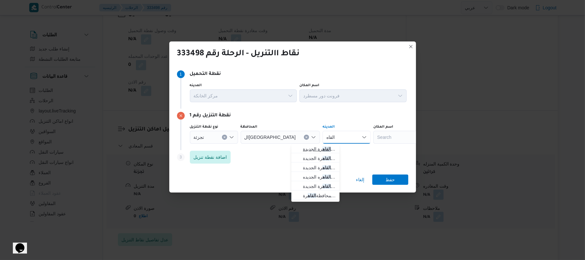
type input "القاه"
click at [316, 147] on span "قسم أول القاه رة الجديدة" at bounding box center [319, 149] width 33 height 8
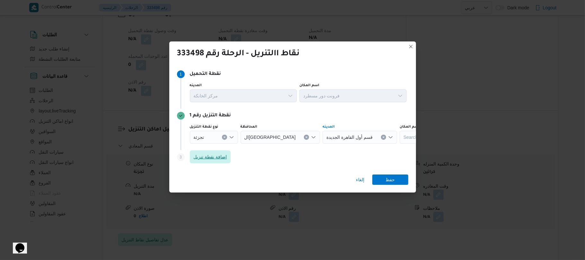
click at [220, 159] on span "اضافة نقطة تنزيل" at bounding box center [210, 157] width 33 height 8
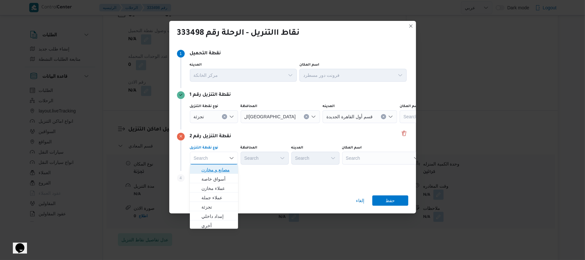
click at [214, 169] on span "مصانع و مخازن" at bounding box center [217, 170] width 33 height 8
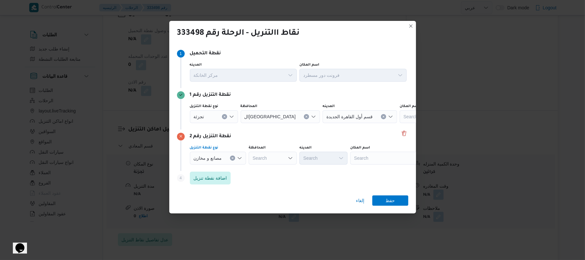
click at [366, 155] on div "Search" at bounding box center [390, 158] width 80 height 13
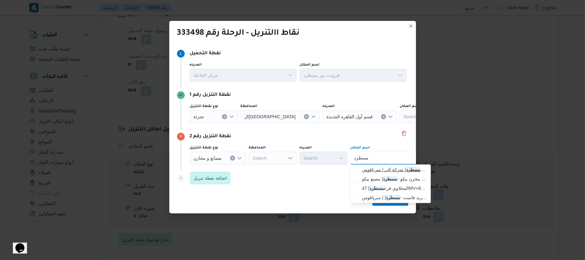
type input "مسطرد"
click at [378, 167] on span "فرونت دور مسطرد | شركة الي | سرياقوس" at bounding box center [394, 170] width 65 height 8
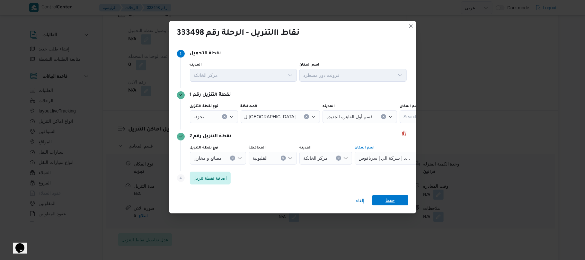
click at [393, 199] on span "حفظ" at bounding box center [389, 200] width 9 height 10
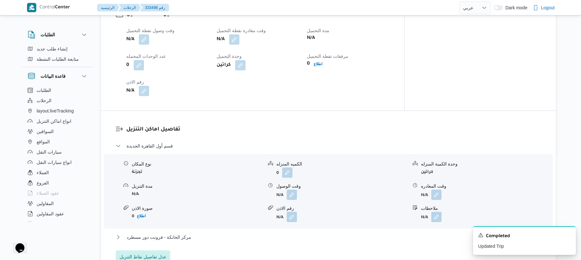
click at [300, 116] on div "تفاصيل اماكن التنزيل قسم أول القاهرة الجديدة نوع المكان تجزئة الكميه المنزله 0 …" at bounding box center [328, 194] width 455 height 167
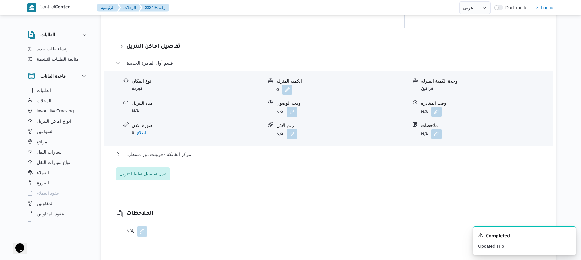
scroll to position [548, 0]
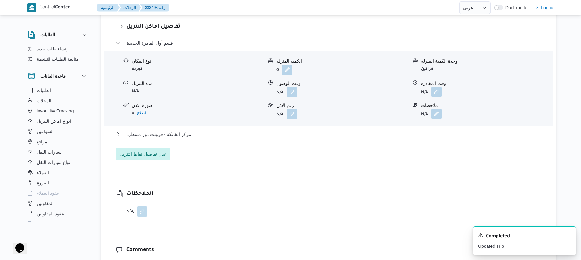
click at [437, 109] on button "button" at bounding box center [436, 114] width 10 height 10
click at [417, 133] on input "ملاحظات" at bounding box center [418, 134] width 64 height 13
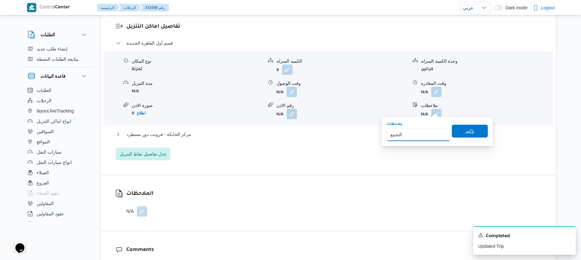
type input "التجمع"
click at [456, 128] on span "تاكيد" at bounding box center [469, 131] width 36 height 13
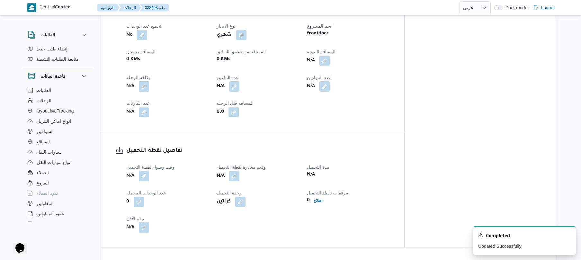
scroll to position [308, 0]
click at [143, 171] on button "button" at bounding box center [144, 176] width 10 height 10
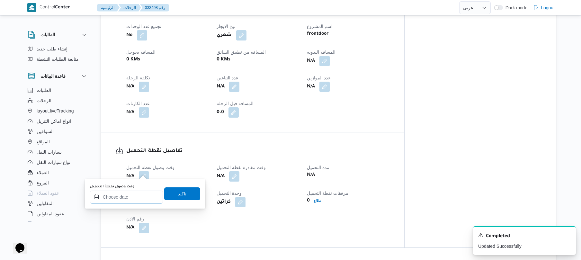
click at [124, 202] on input "وقت وصول نفطة التحميل" at bounding box center [126, 196] width 73 height 13
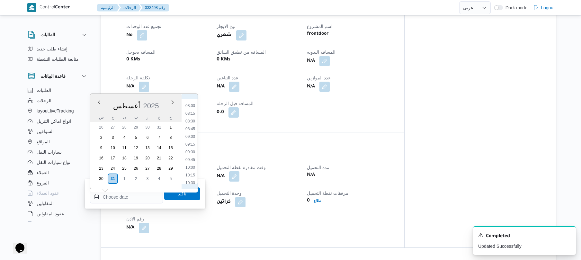
scroll to position [172, 0]
click at [190, 146] on li "07:00" at bounding box center [190, 145] width 15 height 6
type input "[DATE] ٠٧:٠٠"
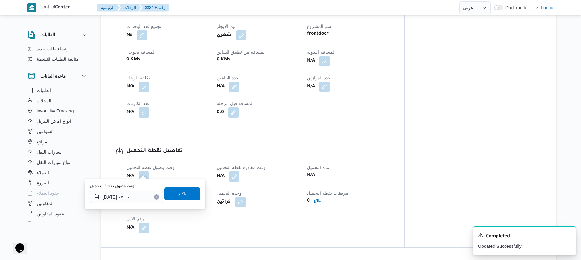
click at [180, 190] on span "تاكيد" at bounding box center [182, 194] width 8 height 8
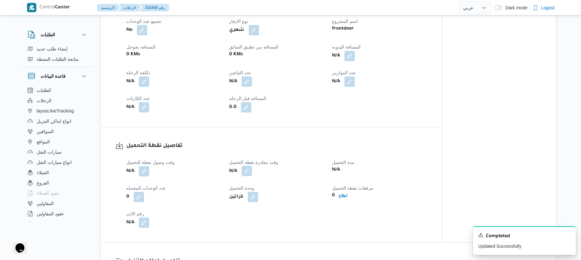
click at [247, 171] on button "button" at bounding box center [246, 171] width 10 height 10
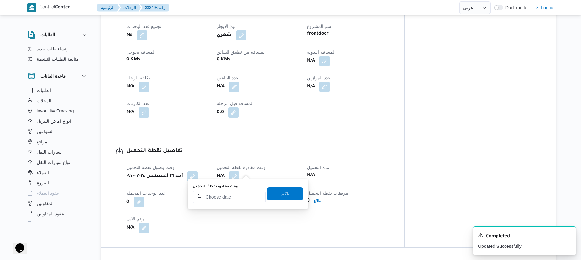
click at [226, 200] on input "وقت مغادرة نقطة التحميل" at bounding box center [229, 196] width 73 height 13
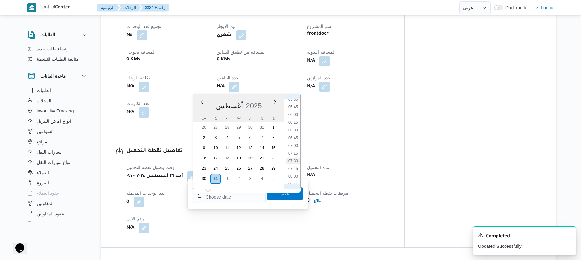
click at [295, 163] on li "07:30" at bounding box center [292, 161] width 15 height 6
type input "٣١/٠٨/٢٠٢٥ ٠٧:٣٠"
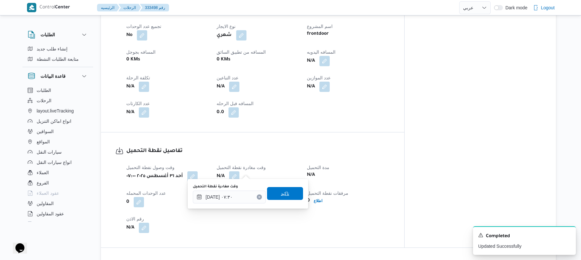
click at [284, 195] on span "تاكيد" at bounding box center [285, 193] width 8 height 8
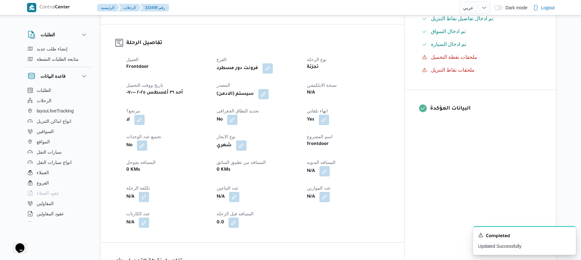
scroll to position [103, 0]
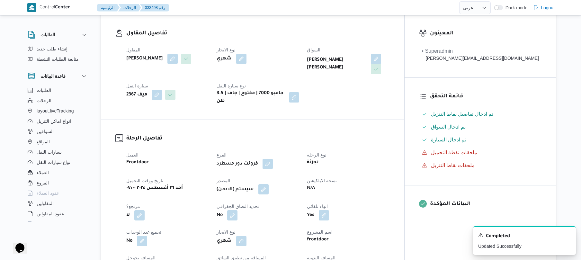
click at [268, 188] on button "button" at bounding box center [263, 189] width 10 height 10
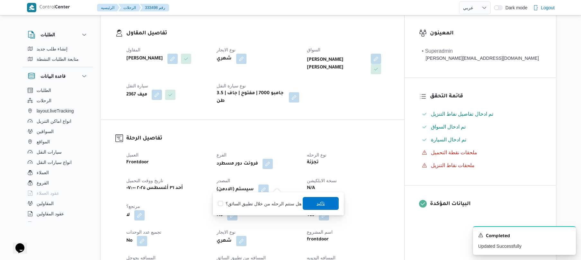
click at [315, 208] on span "تاكيد" at bounding box center [320, 203] width 36 height 13
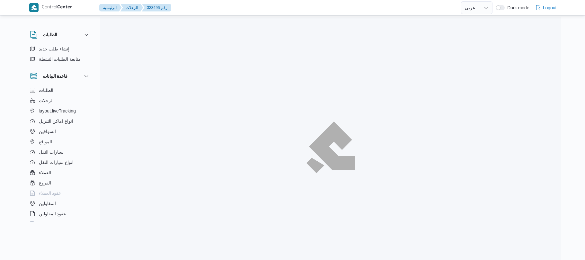
select select "ar"
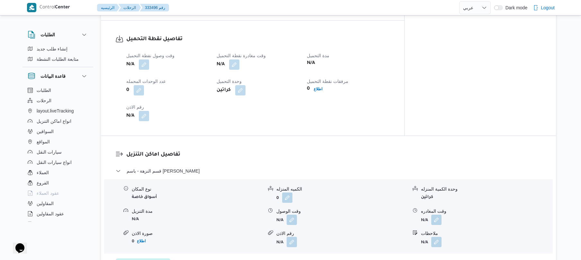
scroll to position [411, 0]
click at [145, 68] on button "button" at bounding box center [144, 63] width 10 height 10
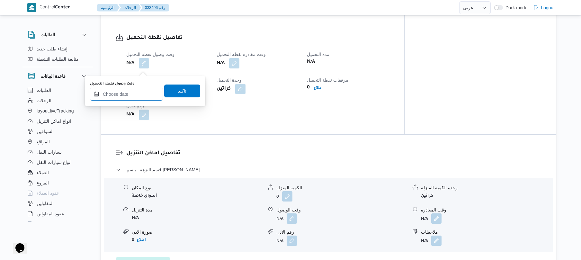
click at [142, 89] on input "وقت وصول نفطة التحميل" at bounding box center [126, 94] width 73 height 13
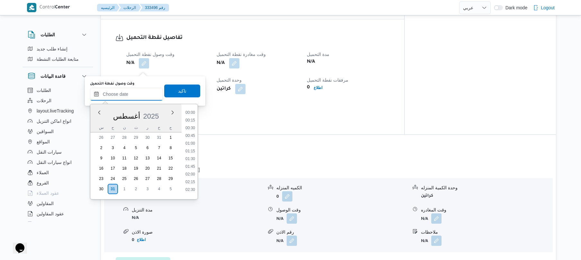
scroll to position [388, 0]
click at [197, 119] on ul "00:00 00:15 00:30 00:45 01:00 01:15 01:30 01:45 02:00 02:15 02:30 02:45 03:00 0…" at bounding box center [190, 151] width 15 height 85
click at [193, 157] on li "07:00" at bounding box center [190, 156] width 15 height 6
type input "[DATE] ٠٧:٠٠"
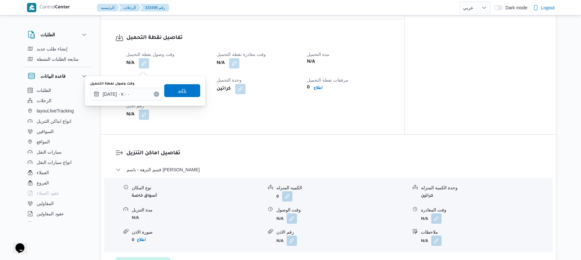
click at [187, 94] on span "تاكيد" at bounding box center [182, 90] width 36 height 13
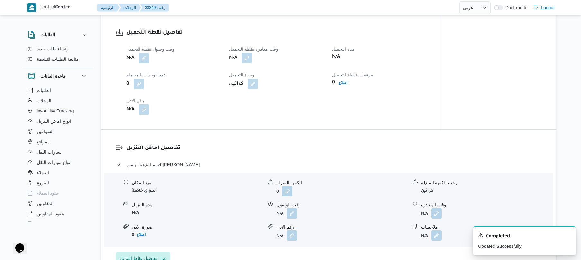
click at [249, 63] on button "button" at bounding box center [246, 58] width 10 height 10
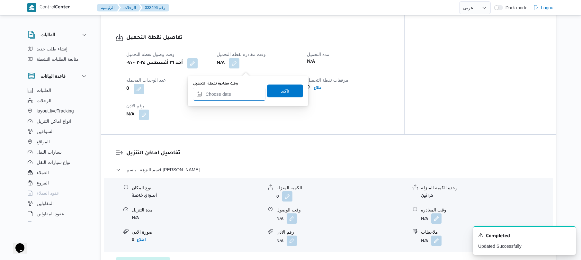
click at [232, 89] on input "وقت مغادرة نقطة التحميل" at bounding box center [229, 94] width 73 height 13
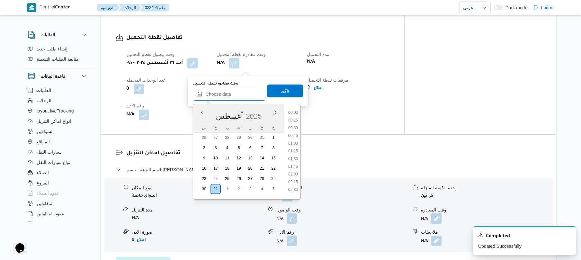
scroll to position [388, 0]
click at [301, 126] on div "Previous Month Next month أغسطس ٢٠٢٥ أغسطس 2025 س ح ن ث ر خ ج 26 27 28 29 30 31…" at bounding box center [247, 152] width 108 height 96
click at [293, 179] on li "07:45" at bounding box center [292, 179] width 15 height 6
type input "[DATE] ٠٧:٤٥"
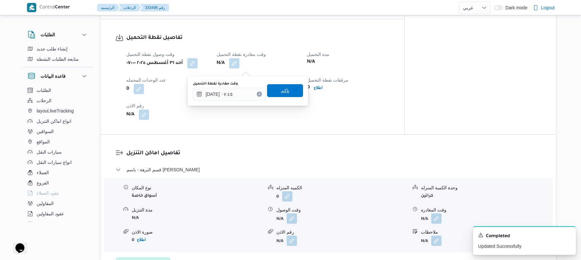
click at [283, 89] on span "تاكيد" at bounding box center [285, 91] width 8 height 8
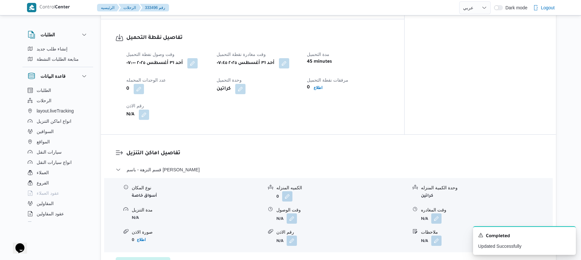
click at [315, 141] on div "تفاصيل اماكن التنزيل قسم النزهة - باسم ماركت هيليوبلس نوع المكان أسواق خاصة الك…" at bounding box center [328, 210] width 455 height 150
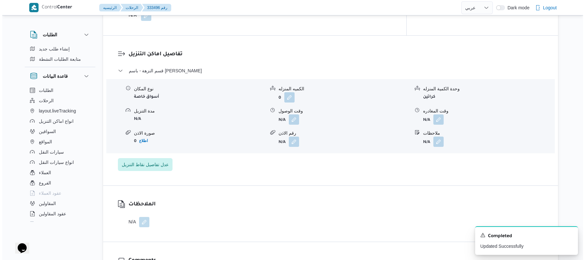
scroll to position [514, 0]
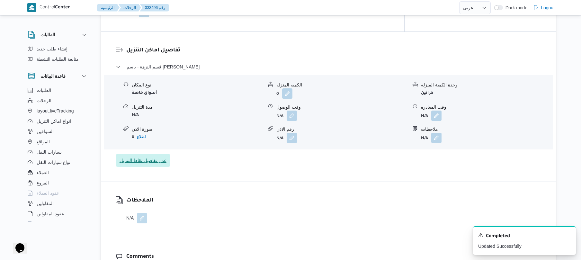
click at [161, 164] on span "عدل تفاصيل نقاط التنزيل" at bounding box center [142, 160] width 47 height 8
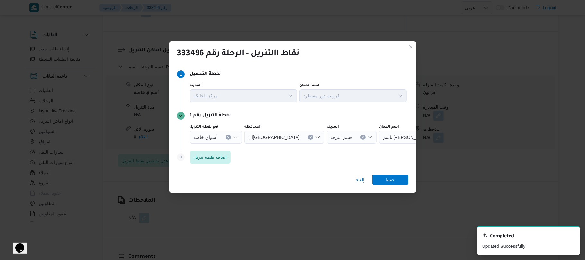
click at [237, 137] on icon "Open list of options" at bounding box center [235, 137] width 5 height 5
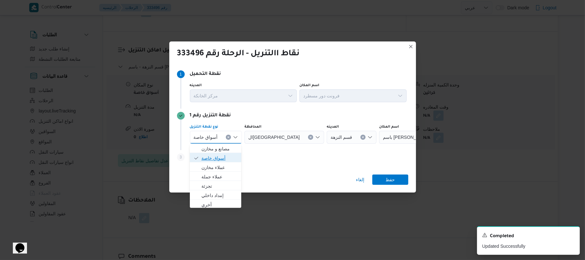
click at [225, 157] on span "أسواق خاصة" at bounding box center [219, 158] width 36 height 8
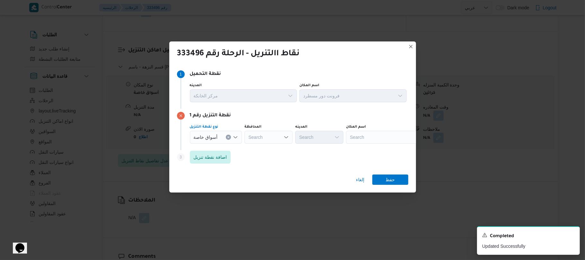
click at [373, 138] on div "Search" at bounding box center [386, 137] width 80 height 13
type input "ب"
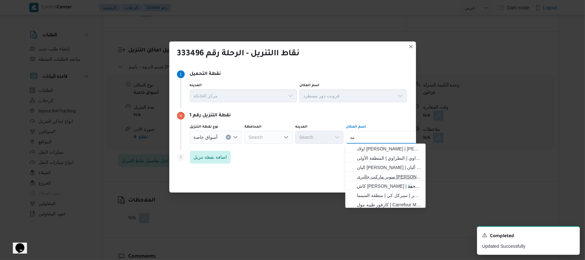
type input "م"
type input "باندا"
click at [395, 184] on span "باندا ماركت مدينه نصر | بندة سوبر | مساكن المهندسين" at bounding box center [389, 186] width 65 height 8
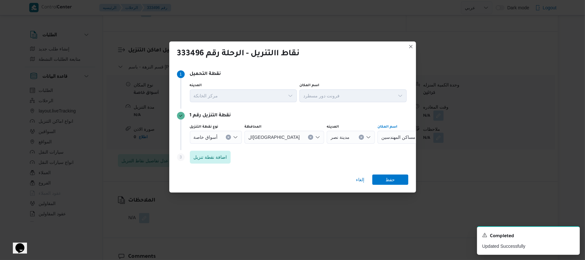
click at [392, 139] on span "باندا ماركت مدينه نصر | بندة سوبر | مساكن المهندسين" at bounding box center [407, 136] width 52 height 7
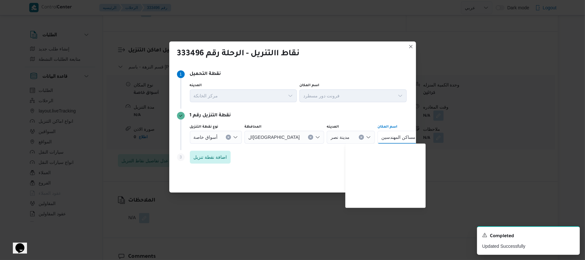
scroll to position [122, 0]
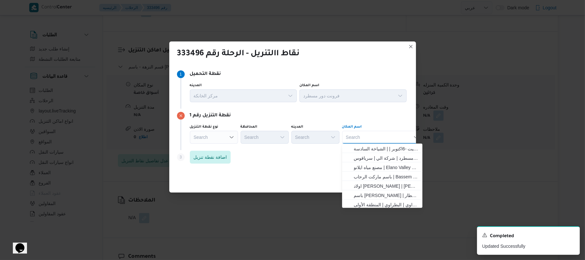
click at [231, 137] on icon "Open list of options" at bounding box center [231, 137] width 5 height 5
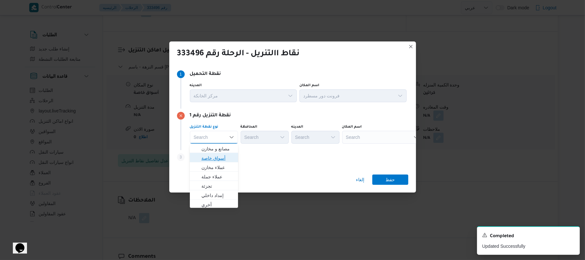
click at [223, 157] on span "أسواق خاصة" at bounding box center [217, 158] width 33 height 8
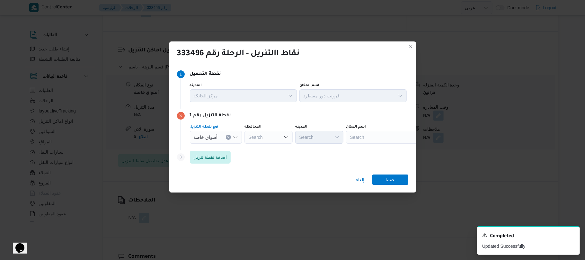
click at [384, 136] on div "Search" at bounding box center [386, 137] width 80 height 13
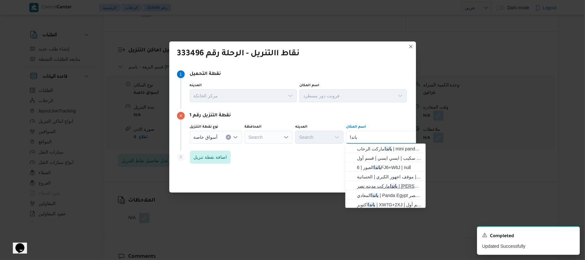
type input "باندا"
click at [398, 184] on span "باندا ماركت مدينه نصر | بندة سوبر | مساكن المهندسين" at bounding box center [389, 186] width 65 height 8
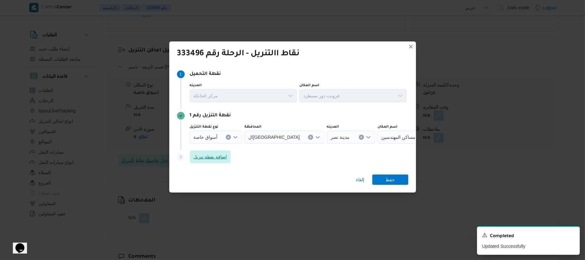
click at [225, 157] on span "اضافة نقطة تنزيل" at bounding box center [210, 157] width 33 height 8
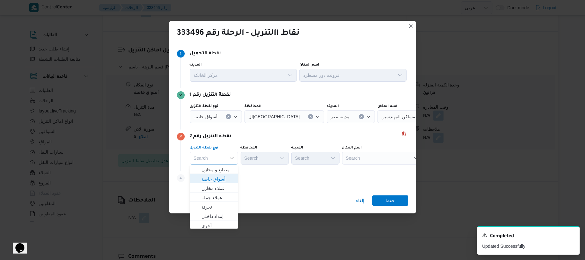
click at [215, 179] on span "أسواق خاصة" at bounding box center [217, 179] width 33 height 8
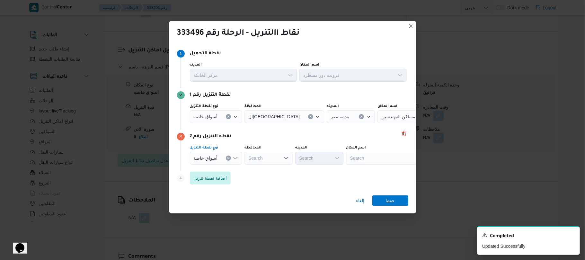
click at [371, 159] on div "Search" at bounding box center [386, 158] width 80 height 13
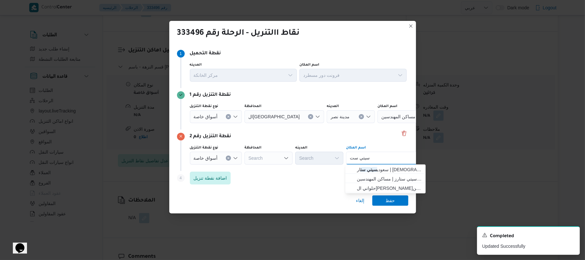
type input "سيتي ست"
click at [386, 169] on span "سعودي سيتي ست ار | سعودي سوبر ماركت - فرع سيتي ستارز | مساكن المهندسين" at bounding box center [389, 170] width 65 height 8
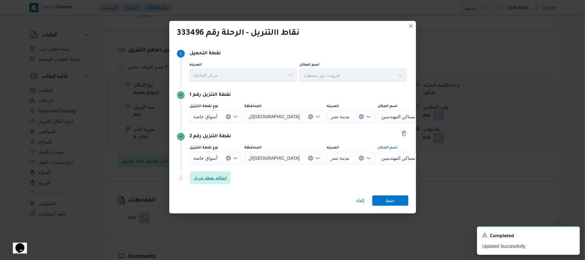
click at [222, 180] on span "اضافة نقطة تنزيل" at bounding box center [210, 178] width 33 height 8
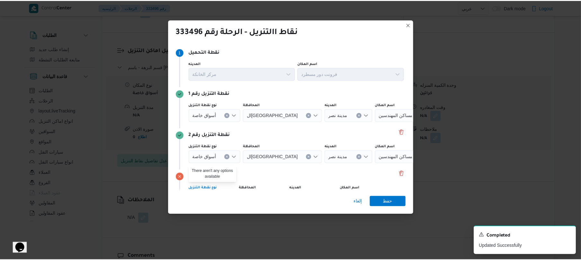
scroll to position [39, 0]
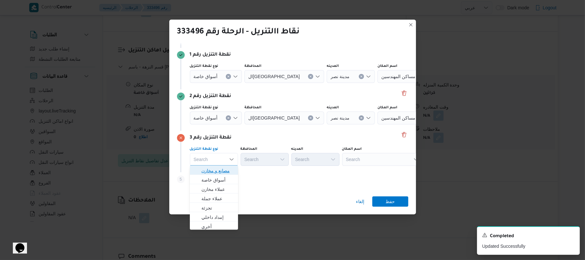
click at [226, 172] on span "مصانع و مخازن" at bounding box center [217, 171] width 33 height 8
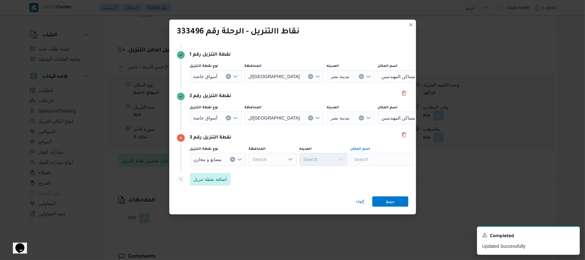
click at [361, 160] on div "Search" at bounding box center [390, 159] width 80 height 13
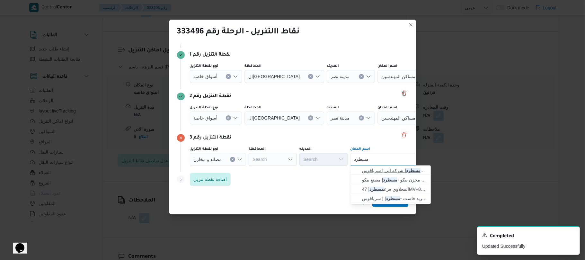
type input "مسطرد"
click at [373, 171] on span "فرونت دور مسطرد | شركة الي | سرياقوس" at bounding box center [394, 171] width 65 height 8
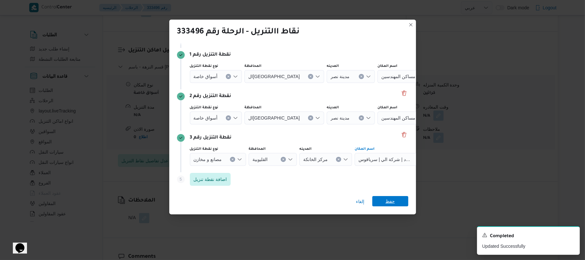
click at [392, 198] on span "حفظ" at bounding box center [389, 201] width 9 height 10
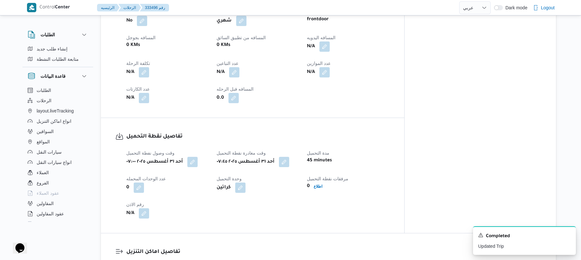
scroll to position [308, 0]
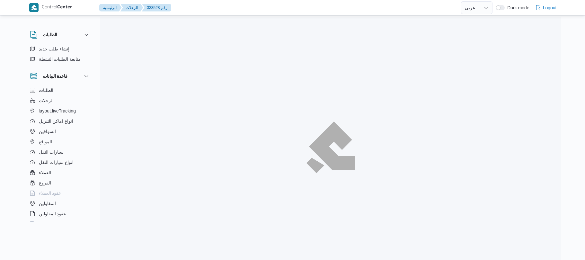
select select "ar"
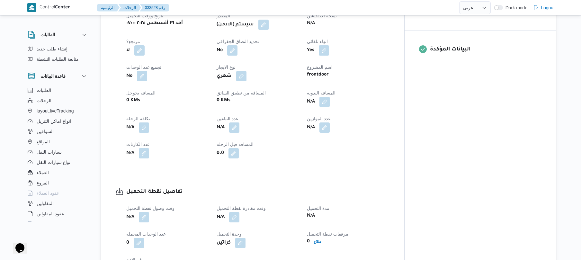
scroll to position [257, 0]
click at [268, 29] on button "button" at bounding box center [263, 25] width 10 height 10
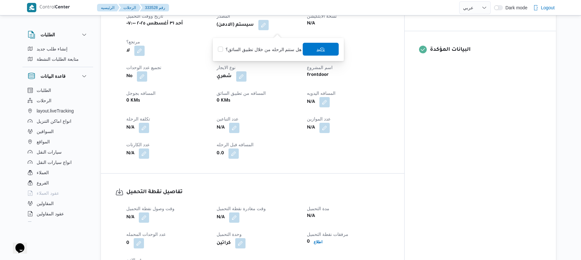
click at [319, 48] on span "تاكيد" at bounding box center [320, 49] width 8 height 8
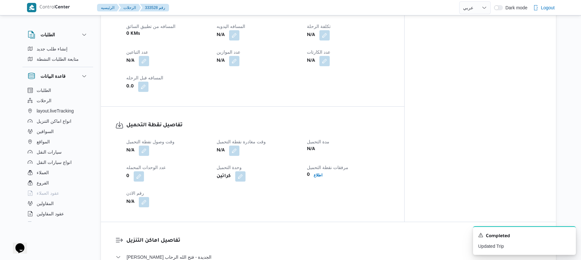
scroll to position [342, 0]
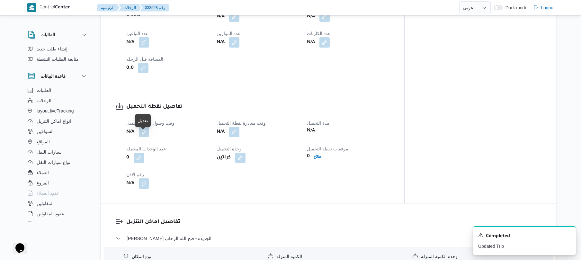
click at [144, 137] on button "button" at bounding box center [144, 132] width 10 height 10
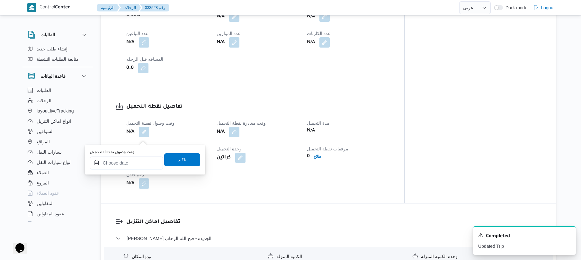
click at [137, 162] on input "وقت وصول نفطة التحميل" at bounding box center [126, 162] width 73 height 13
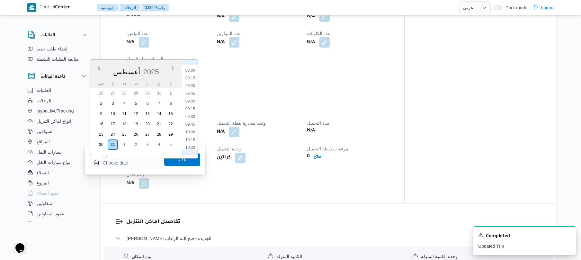
scroll to position [172, 0]
click at [194, 112] on li "07:00" at bounding box center [190, 111] width 15 height 6
type input "[DATE] ٠٧:٠٠"
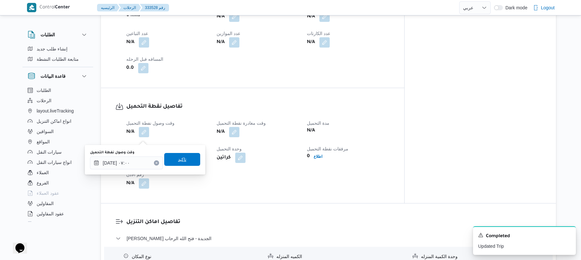
click at [178, 158] on span "تاكيد" at bounding box center [182, 159] width 8 height 8
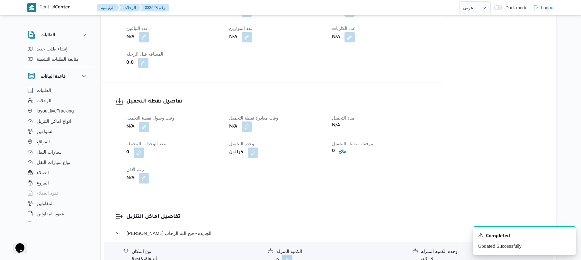
click at [249, 132] on button "button" at bounding box center [246, 126] width 10 height 10
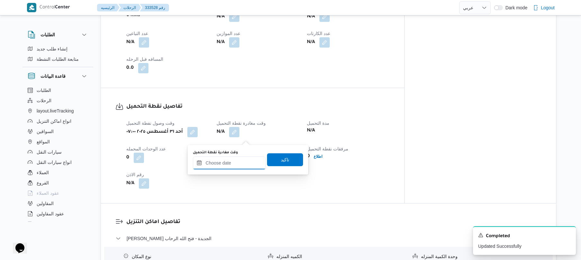
click at [225, 165] on input "وقت مغادرة نقطة التحميل" at bounding box center [229, 162] width 73 height 13
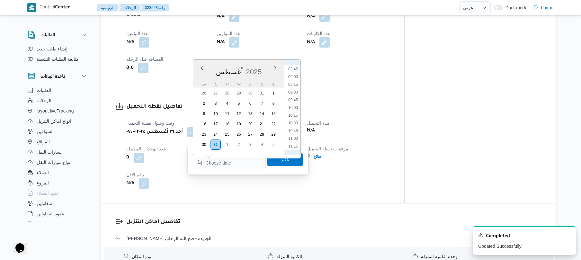
scroll to position [244, 0]
click at [300, 83] on ul "00:00 00:15 00:30 00:45 01:00 01:15 01:30 01:45 02:00 02:15 02:30 02:45 03:00 0…" at bounding box center [292, 107] width 15 height 85
click at [292, 134] on li "07:45" at bounding box center [292, 134] width 15 height 6
type input "[DATE] ٠٧:٤٥"
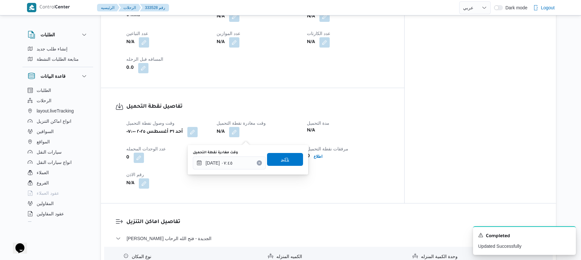
click at [281, 161] on span "تاكيد" at bounding box center [285, 159] width 8 height 8
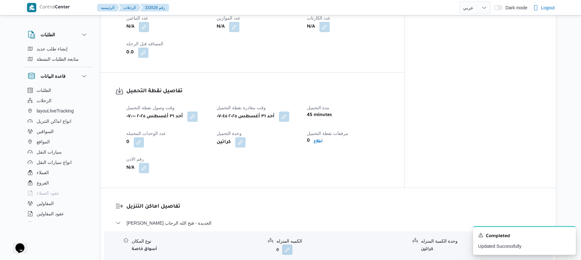
scroll to position [360, 0]
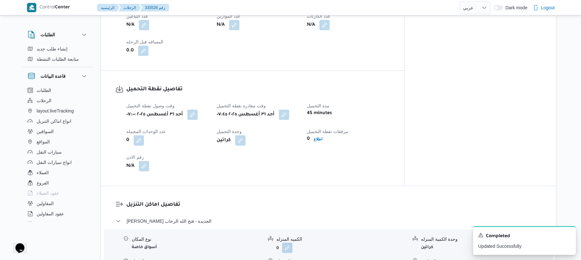
click at [278, 163] on div "وقت وصول نفطة التحميل [DATE] ٠٧:٠٠ وقت مغادرة نقطة التحميل [DATE] ٠٧:٤٥ مدة الت…" at bounding box center [257, 136] width 271 height 77
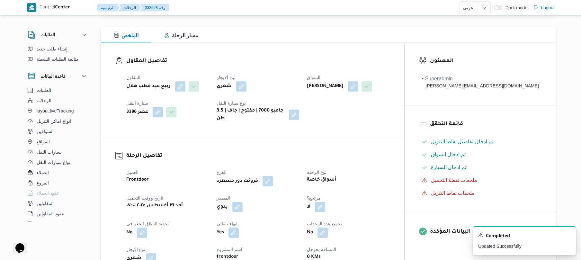
scroll to position [68, 0]
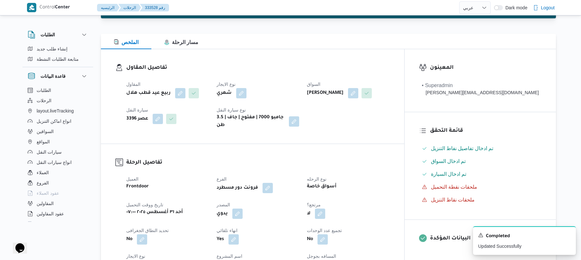
click at [319, 167] on h3 "تفاصيل الرحلة" at bounding box center [257, 162] width 263 height 9
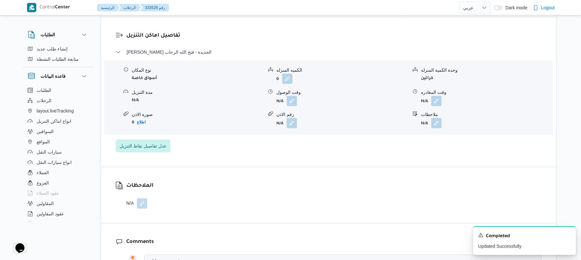
scroll to position [531, 0]
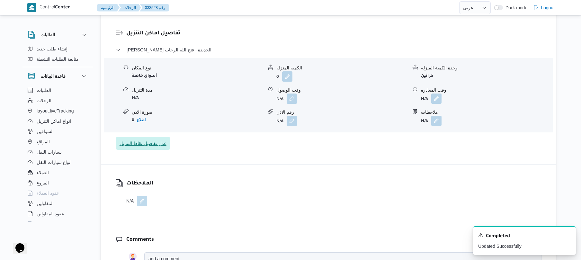
click at [153, 146] on span "عدل تفاصيل نقاط التنزيل" at bounding box center [142, 143] width 47 height 8
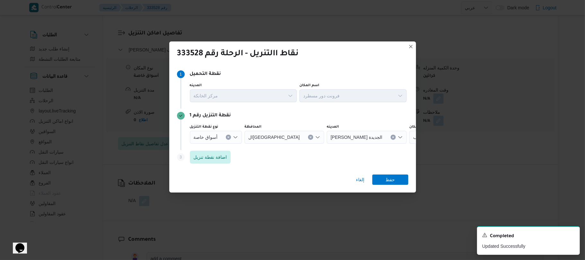
click at [234, 136] on icon "Open list of options" at bounding box center [235, 137] width 5 height 5
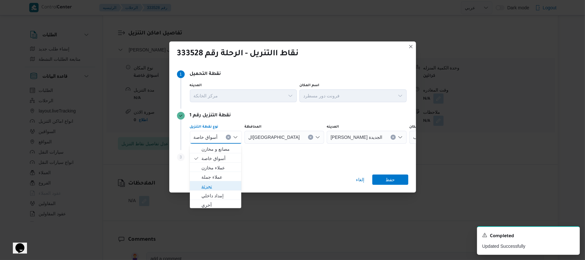
click at [210, 185] on span "تجزئة" at bounding box center [219, 186] width 36 height 8
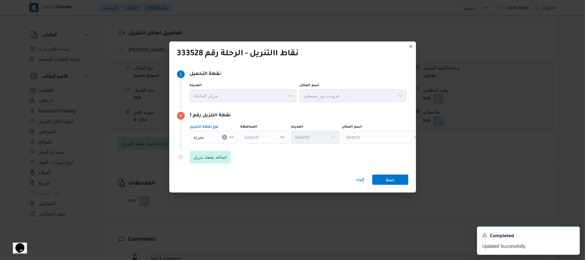
click at [280, 138] on icon "Open list of options" at bounding box center [282, 137] width 5 height 5
type input "القاهر"
click at [268, 147] on span "القاهر ة" at bounding box center [268, 149] width 33 height 8
click at [325, 137] on div "Search" at bounding box center [346, 137] width 48 height 13
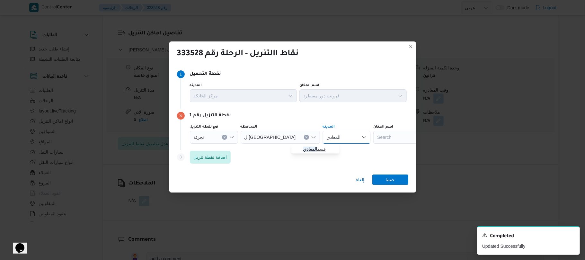
type input "المعادي"
click at [310, 149] on mark "المعادي" at bounding box center [310, 148] width 14 height 5
click at [211, 155] on span "اضافة نقطة تنزيل" at bounding box center [210, 157] width 33 height 8
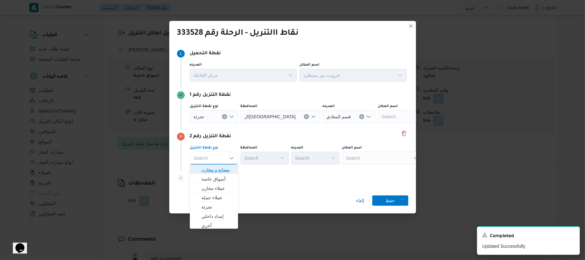
click at [224, 168] on span "مصانع و مخازن" at bounding box center [217, 170] width 33 height 8
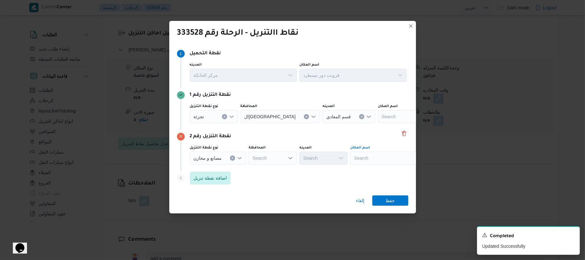
click at [362, 156] on div "Search" at bounding box center [390, 158] width 80 height 13
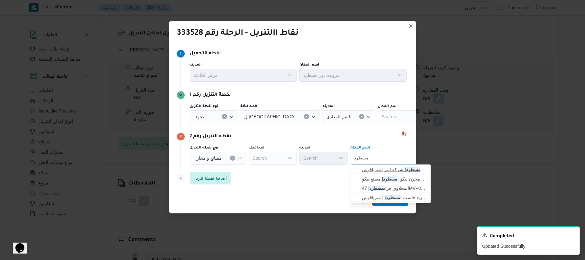
type input "مسطرد"
click at [381, 170] on span "فرونت دور مسطرد | شركة الي | سرياقوس" at bounding box center [394, 170] width 65 height 8
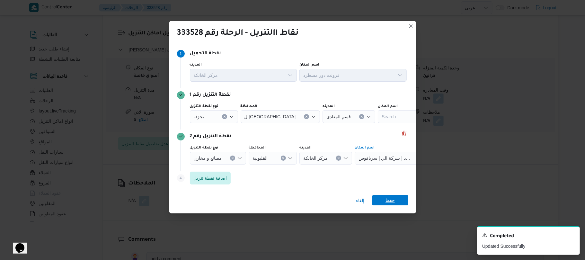
click at [390, 201] on span "حفظ" at bounding box center [389, 200] width 9 height 10
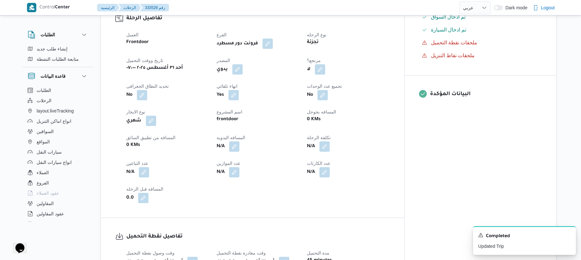
scroll to position [188, 0]
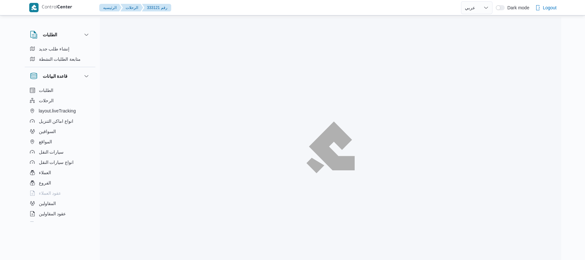
select select "ar"
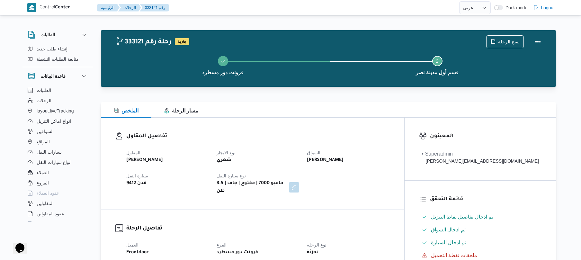
click at [299, 153] on dt "نوع الايجار" at bounding box center [257, 153] width 83 height 8
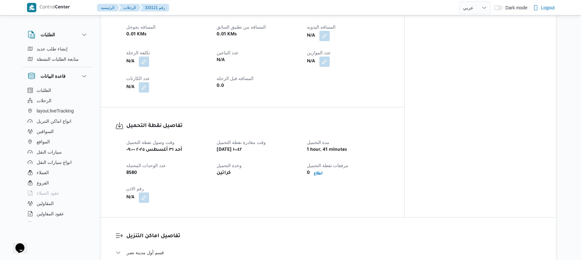
scroll to position [411, 0]
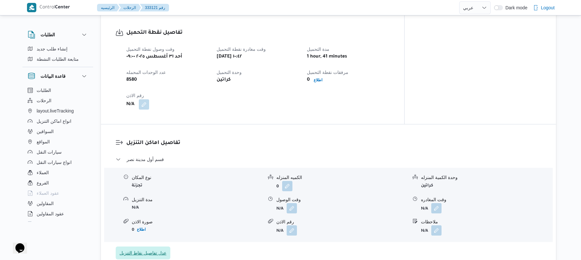
click at [158, 249] on span "عدل تفاصيل نقاط التنزيل" at bounding box center [142, 253] width 47 height 8
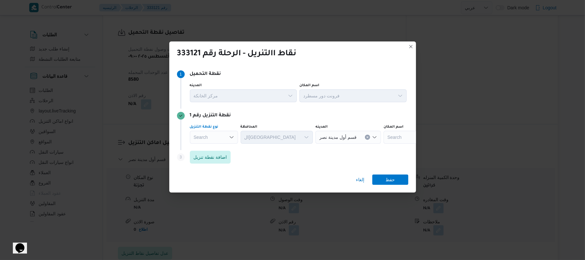
click at [231, 135] on icon "Open list of options" at bounding box center [231, 137] width 5 height 5
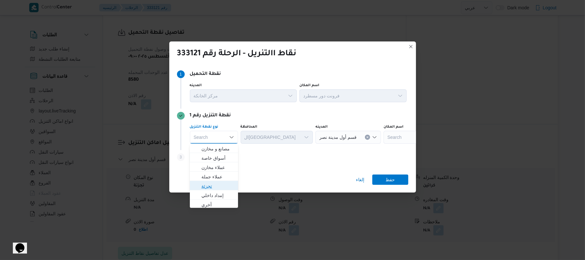
click at [216, 184] on span "تجزئة" at bounding box center [217, 186] width 33 height 8
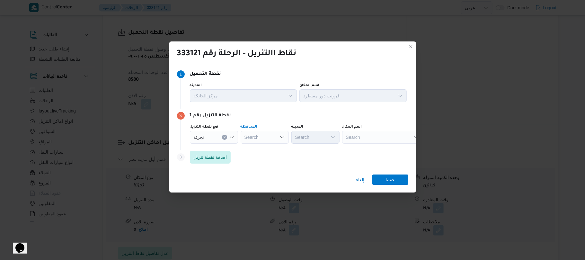
click at [269, 134] on div "Search" at bounding box center [264, 137] width 48 height 13
type input "القاهر"
click at [260, 149] on mark "القاهر" at bounding box center [259, 148] width 11 height 5
click at [322, 137] on div "Search" at bounding box center [346, 137] width 48 height 13
type input "العبو"
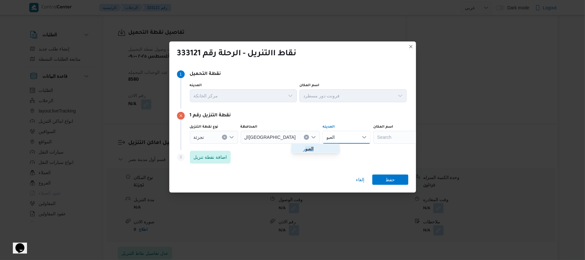
click at [307, 149] on mark "العبو" at bounding box center [309, 148] width 8 height 5
click at [214, 157] on span "اضافة نقطة تنزيل" at bounding box center [210, 157] width 33 height 8
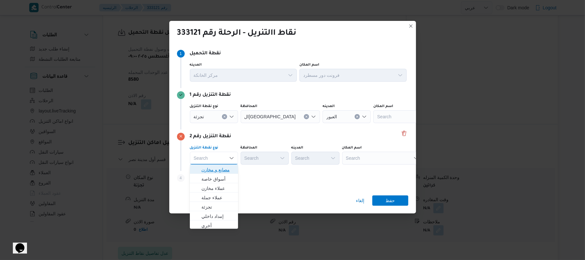
click at [219, 167] on span "مصانع و مخازن" at bounding box center [217, 170] width 33 height 8
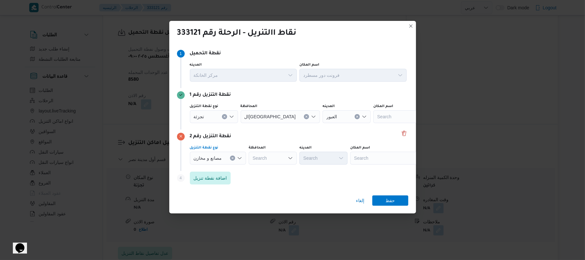
click at [361, 159] on div "Search" at bounding box center [390, 158] width 80 height 13
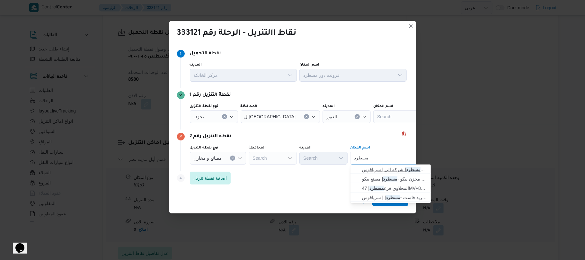
type input "مسطرد"
click at [377, 169] on span "فرونت دور مسطرد | شركة الي | سرياقوس" at bounding box center [394, 170] width 65 height 8
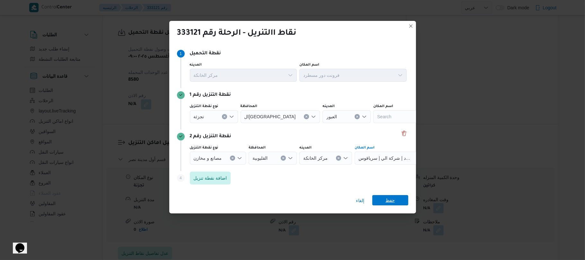
click at [393, 201] on span "حفظ" at bounding box center [389, 200] width 9 height 10
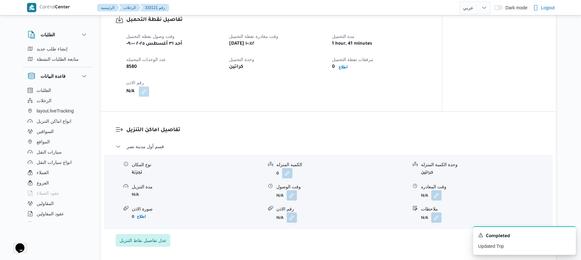
click at [346, 100] on div "تفاصيل نقطة التحميل وقت وصول نفطة التحميل أحد ٣١ أغسطس ٢٠٢٥ ٠٩:٠٠ وقت مغادرة نق…" at bounding box center [271, 56] width 341 height 110
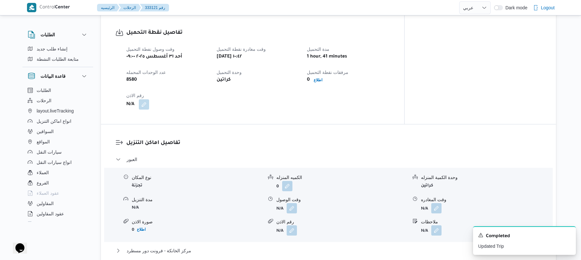
click at [404, 108] on div "تفاصيل نقطة التحميل وقت وصول نفطة التحميل أحد ٣١ أغسطس ٢٠٢٥ ٠٩:٠٠ وقت مغادرة نق…" at bounding box center [252, 69] width 303 height 110
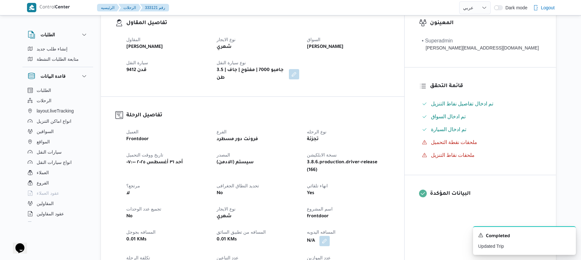
scroll to position [103, 0]
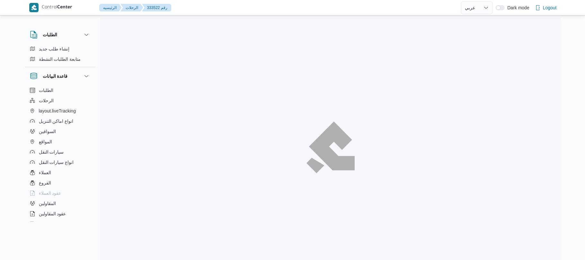
select select "ar"
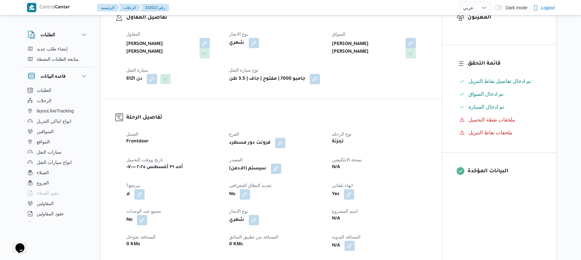
scroll to position [120, 0]
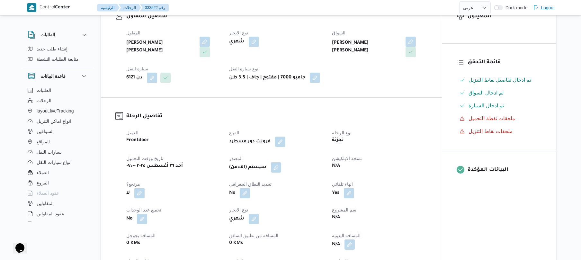
click at [318, 86] on div "المقاول [PERSON_NAME] [PERSON_NAME] نوع الايجار شهري السواق [PERSON_NAME] [PERS…" at bounding box center [276, 56] width 309 height 62
click at [277, 165] on button "button" at bounding box center [276, 167] width 10 height 10
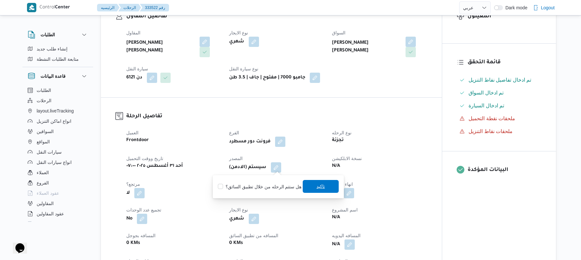
click at [311, 182] on span "تاكيد" at bounding box center [320, 186] width 36 height 13
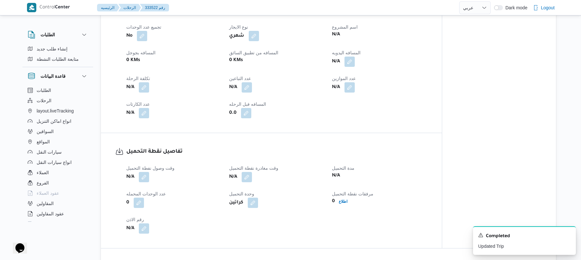
scroll to position [308, 0]
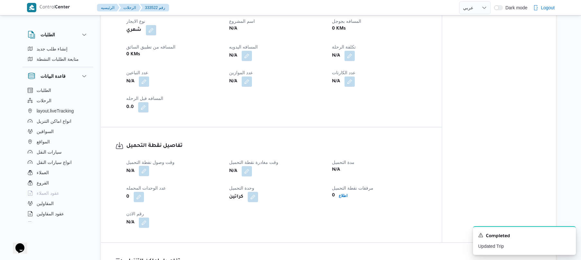
click at [146, 170] on button "button" at bounding box center [144, 171] width 10 height 10
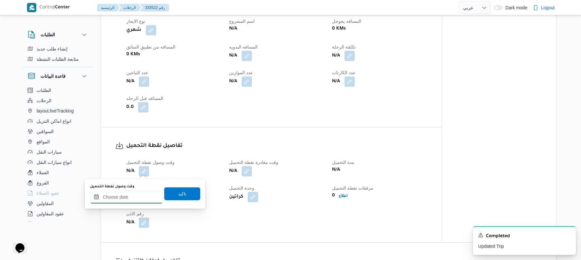
click at [143, 198] on input "وقت وصول نفطة التحميل" at bounding box center [126, 196] width 73 height 13
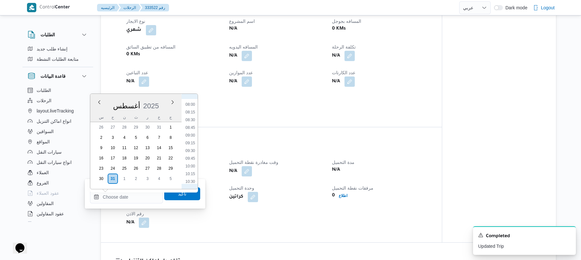
scroll to position [172, 0]
click at [192, 146] on li "07:00" at bounding box center [190, 145] width 15 height 6
type input "[DATE] ٠٧:٠٠"
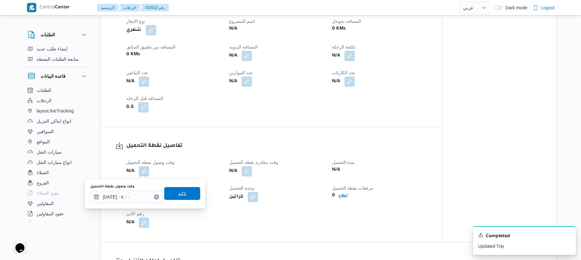
click at [180, 193] on span "تاكيد" at bounding box center [182, 193] width 8 height 8
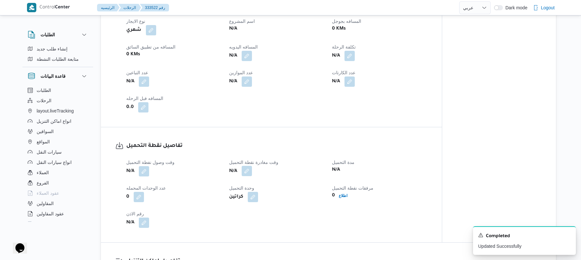
click at [248, 172] on button "button" at bounding box center [246, 171] width 10 height 10
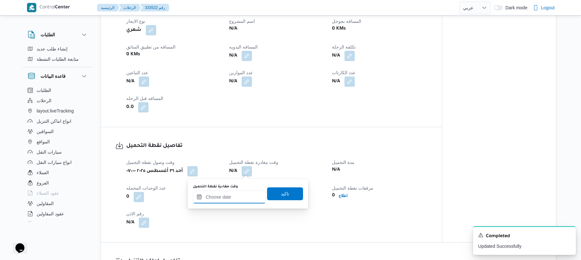
click at [230, 195] on input "وقت مغادرة نقطة التحميل" at bounding box center [229, 196] width 73 height 13
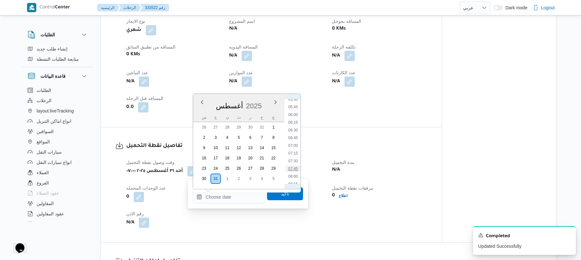
click at [293, 167] on li "07:45" at bounding box center [292, 168] width 15 height 6
type input "٣١/٠٨/٢٠٢٥ ٠٧:٤٥"
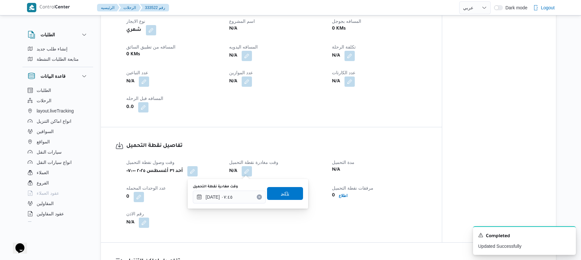
click at [282, 195] on span "تاكيد" at bounding box center [285, 193] width 8 height 8
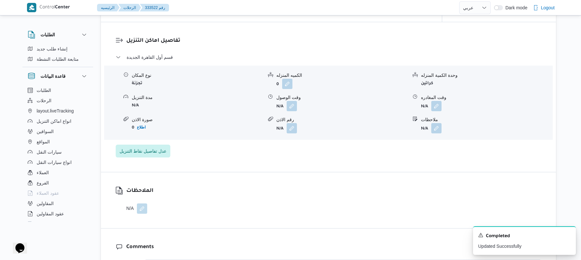
scroll to position [531, 0]
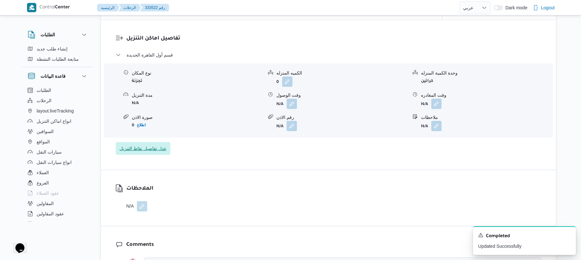
click at [158, 144] on span "عدل تفاصيل نقاط التنزيل" at bounding box center [143, 148] width 55 height 13
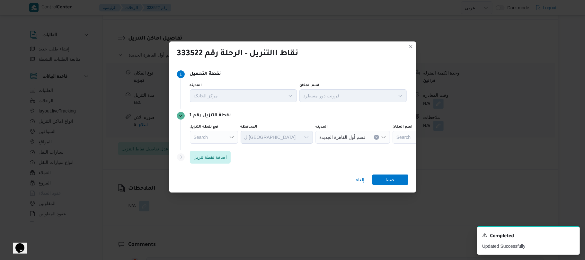
click at [231, 137] on icon "Open list of options" at bounding box center [231, 137] width 5 height 5
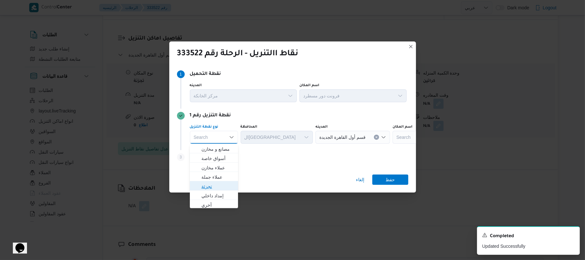
click at [211, 183] on span "تجزئة" at bounding box center [217, 186] width 33 height 8
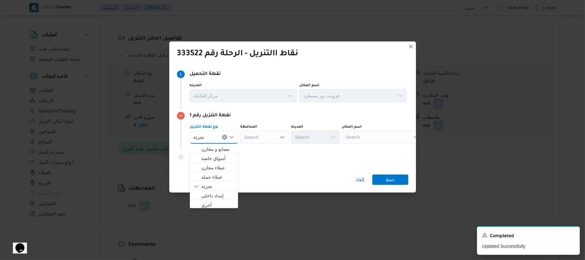
click at [280, 139] on icon "Open list of options" at bounding box center [282, 137] width 5 height 5
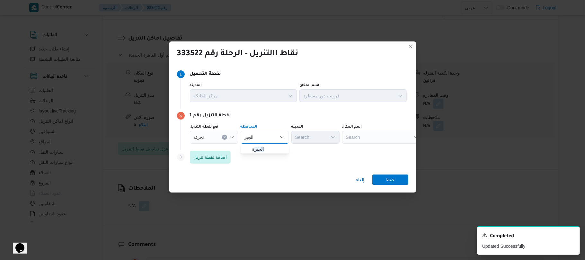
type input "الجيز"
click at [268, 148] on span "الجيز ة" at bounding box center [268, 149] width 33 height 8
click at [309, 136] on div "Search" at bounding box center [315, 137] width 48 height 13
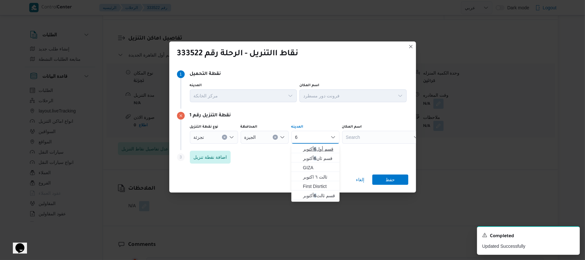
type input "6"
click at [321, 147] on span "قسم أول 6 أكتوبر" at bounding box center [319, 149] width 33 height 8
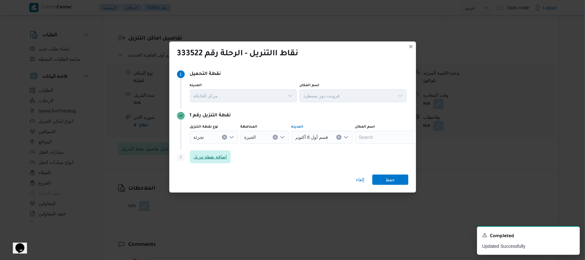
click at [213, 157] on span "اضافة نقطة تنزيل" at bounding box center [210, 157] width 33 height 8
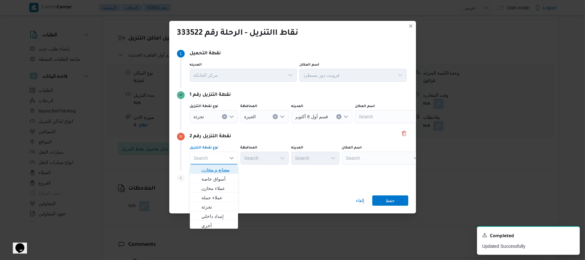
click at [220, 168] on span "مصانع و مخازن" at bounding box center [217, 170] width 33 height 8
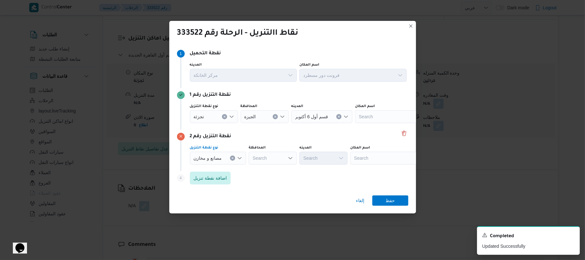
click at [367, 160] on div "Search" at bounding box center [390, 158] width 80 height 13
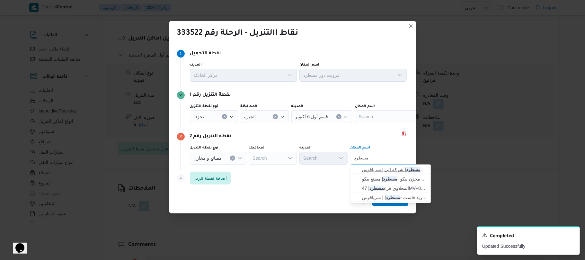
type input "مسطرد"
click at [376, 168] on span "فرونت دور مسطرد | شركة الي | سرياقوس" at bounding box center [394, 170] width 65 height 8
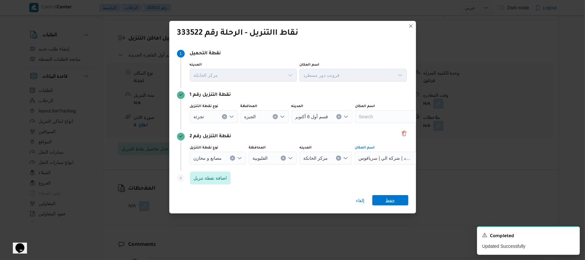
click at [393, 197] on span "حفظ" at bounding box center [389, 200] width 9 height 10
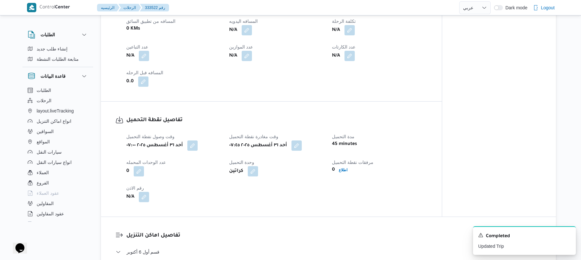
scroll to position [342, 0]
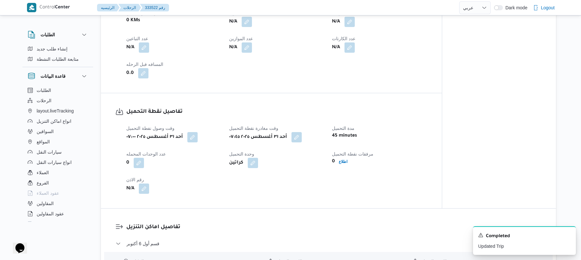
click at [298, 171] on div "وقت وصول نفطة التحميل أحد ٣١ أغسطس ٢٠٢٥ ٠٧:٠٠ وقت مغادرة نقطة التحميل أحد ٣١ أغ…" at bounding box center [276, 158] width 309 height 77
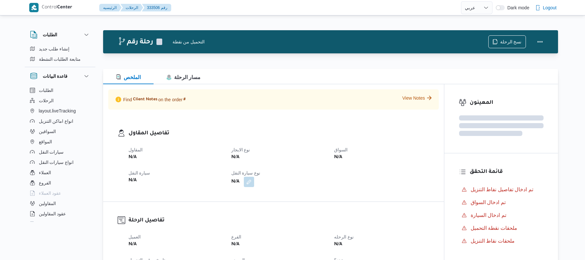
select select "ar"
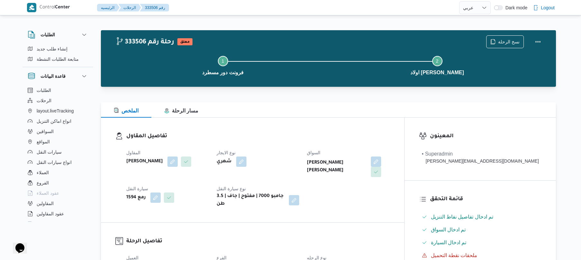
click at [293, 156] on div "شهري" at bounding box center [258, 162] width 84 height 12
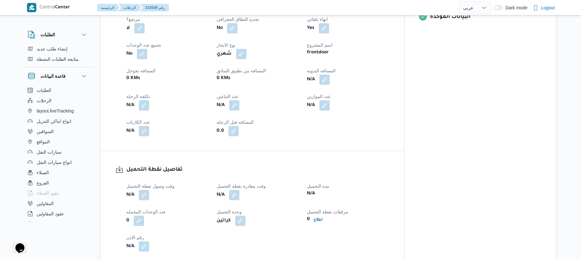
scroll to position [291, 0]
click at [333, 135] on div "تفاصيل الرحلة العميل Frontdoor الفرع فرونت دور مسطرد نوع الرحله أسواق خاصة تاري…" at bounding box center [252, 41] width 303 height 218
click at [147, 188] on button "button" at bounding box center [144, 193] width 10 height 10
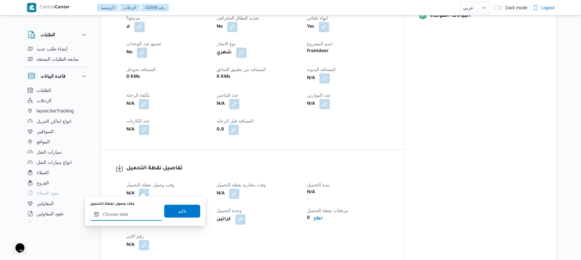
click at [139, 212] on input "وقت وصول نفطة التحميل" at bounding box center [126, 214] width 73 height 13
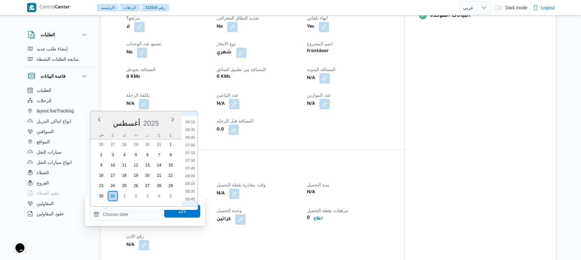
scroll to position [172, 0]
click at [189, 163] on li "07:00" at bounding box center [190, 163] width 15 height 6
type input "٣١/٠٨/٢٠٢٥ ٠٧:٠٠"
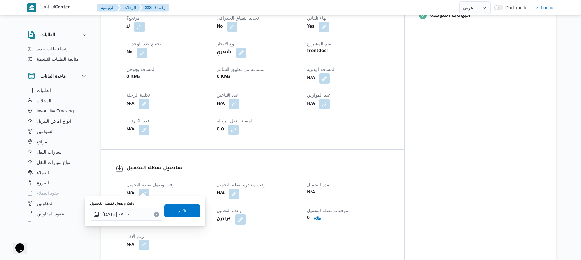
click at [179, 211] on span "تاكيد" at bounding box center [182, 211] width 8 height 8
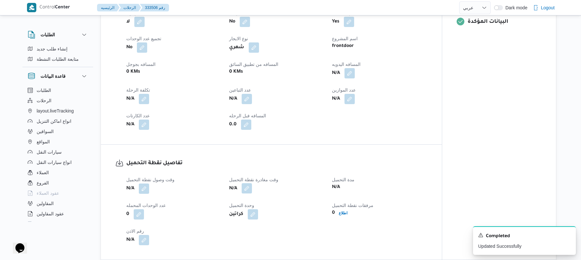
click at [247, 192] on button "button" at bounding box center [246, 188] width 10 height 10
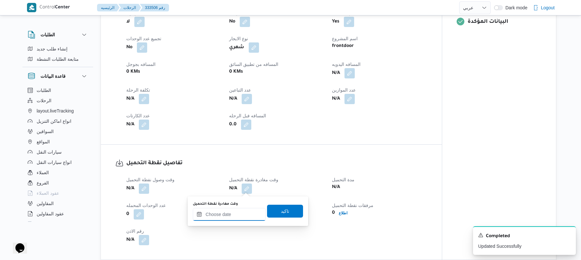
click at [225, 210] on input "وقت مغادرة نقطة التحميل" at bounding box center [229, 214] width 73 height 13
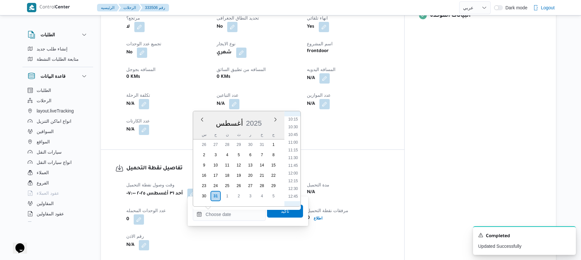
scroll to position [244, 0]
click at [295, 122] on li "08:00" at bounding box center [292, 121] width 15 height 6
type input "٣١/٠٨/٢٠٢٥ ٠٨:٠٠"
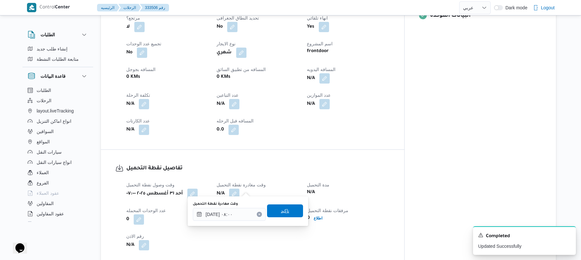
click at [285, 215] on span "تاكيد" at bounding box center [285, 210] width 36 height 13
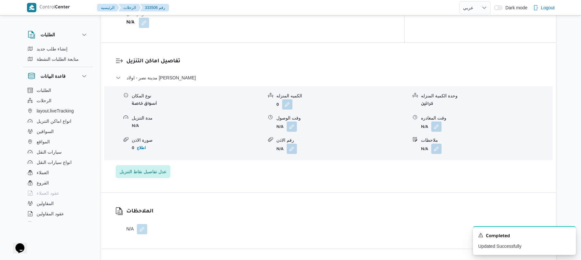
scroll to position [514, 0]
click at [156, 167] on span "عدل تفاصيل نقاط التنزيل" at bounding box center [142, 171] width 47 height 8
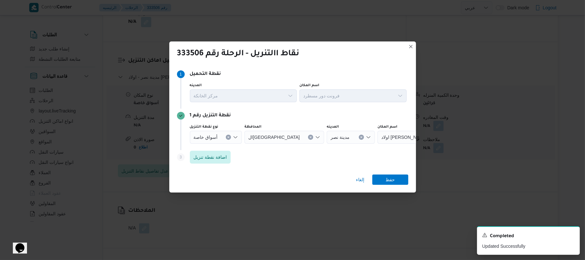
click at [234, 137] on icon "Open list of options" at bounding box center [235, 137] width 4 height 2
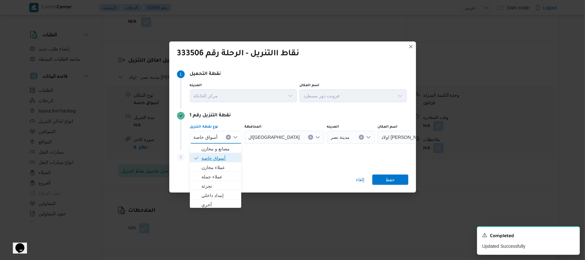
click at [220, 158] on span "أسواق خاصة" at bounding box center [219, 158] width 36 height 8
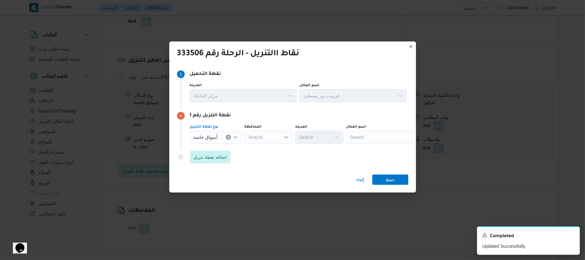
click at [390, 137] on div "Search" at bounding box center [386, 137] width 80 height 13
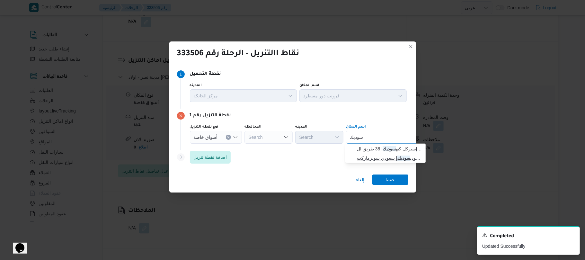
type input "سوديك"
click at [387, 156] on span "سعودي سوديك | سعودي سوبرماركت | null" at bounding box center [389, 158] width 65 height 8
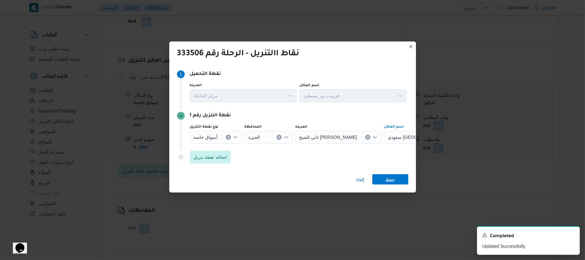
click at [380, 178] on span "حفظ" at bounding box center [390, 179] width 36 height 10
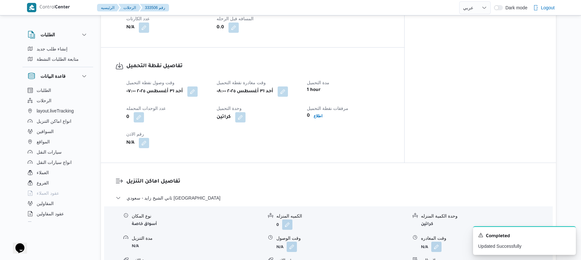
scroll to position [394, 0]
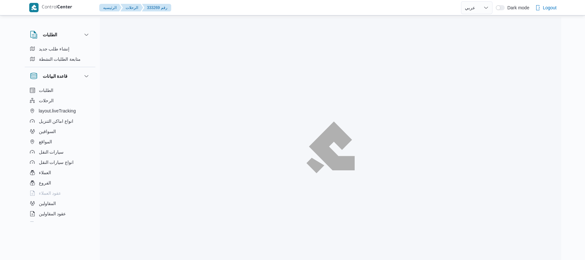
select select "ar"
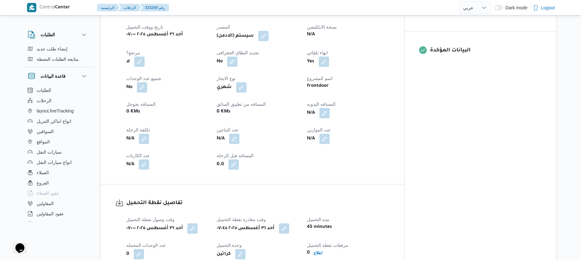
scroll to position [257, 0]
click at [299, 152] on dt "المسافه فبل الرحله" at bounding box center [257, 155] width 83 height 8
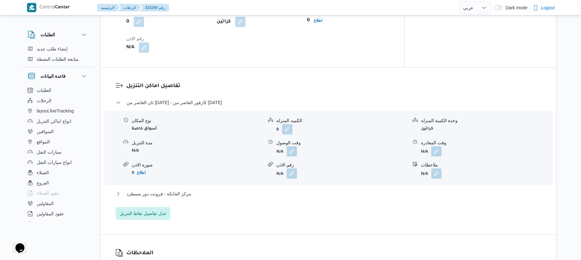
scroll to position [496, 0]
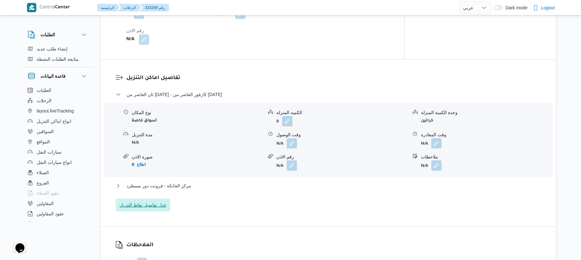
click at [158, 201] on span "عدل تفاصيل نقاط التنزيل" at bounding box center [142, 205] width 47 height 8
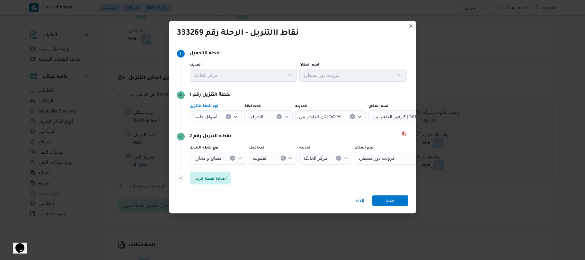
click at [234, 116] on icon "Open list of options" at bounding box center [235, 117] width 4 height 2
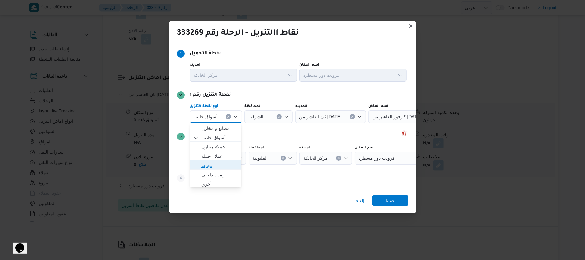
click at [215, 163] on span "تجزئة" at bounding box center [219, 166] width 36 height 8
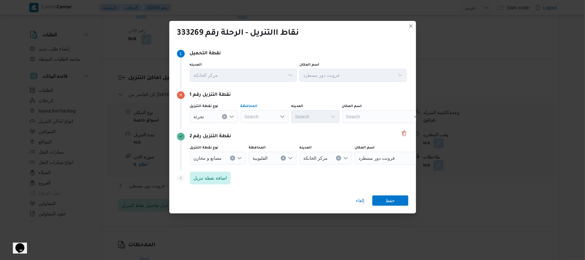
click at [273, 116] on div "Search" at bounding box center [264, 116] width 48 height 13
type input "القاهر"
click at [269, 129] on span "القاهر ة" at bounding box center [268, 128] width 33 height 8
click at [322, 116] on div "Search" at bounding box center [346, 116] width 48 height 13
type input "العب"
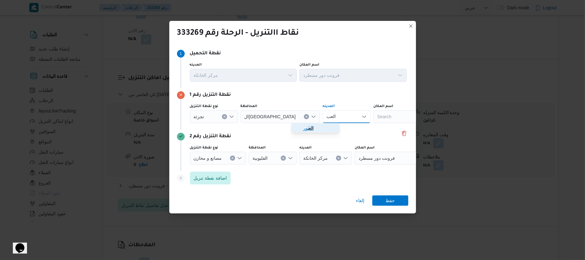
click at [311, 130] on mark "العب" at bounding box center [310, 128] width 6 height 5
click at [396, 203] on span "حفظ" at bounding box center [390, 200] width 36 height 10
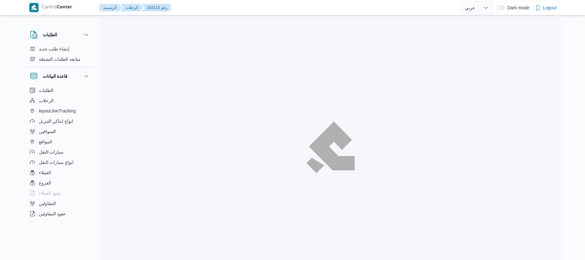
select select "ar"
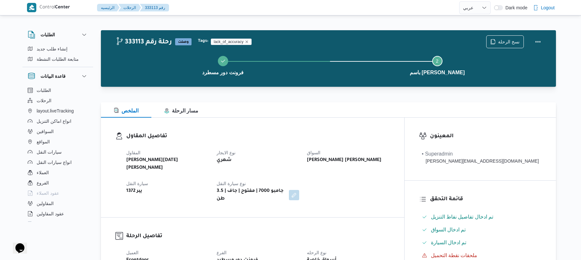
click at [266, 121] on div "تفاصيل المقاول المقاول [PERSON_NAME][DATE] [PERSON_NAME] نوع الايجار شهري السوا…" at bounding box center [252, 168] width 303 height 100
click at [308, 148] on div "المقاول [PERSON_NAME][DATE] [PERSON_NAME] نوع الايجار شهري السواق [PERSON_NAME]…" at bounding box center [257, 176] width 271 height 62
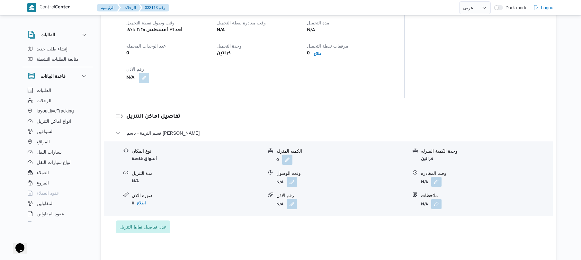
scroll to position [462, 0]
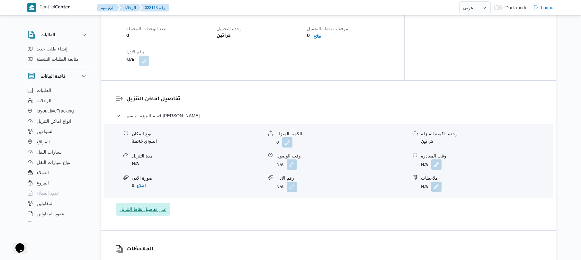
click at [157, 205] on span "عدل تفاصيل نقاط التنزيل" at bounding box center [142, 209] width 47 height 8
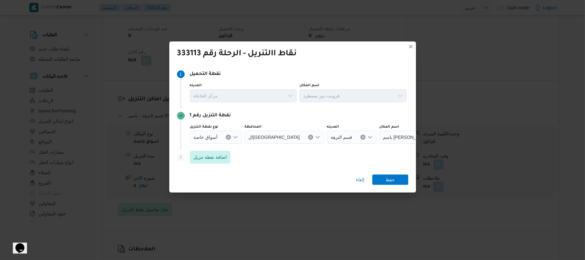
click at [237, 136] on icon "Open list of options" at bounding box center [235, 137] width 4 height 2
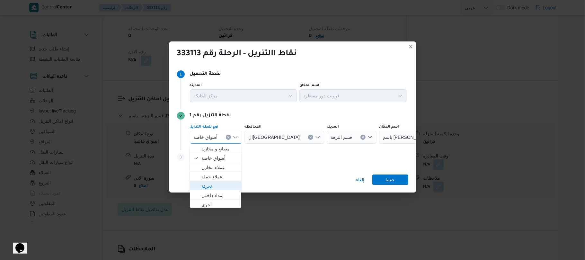
click at [211, 188] on span "تجزئة" at bounding box center [219, 186] width 36 height 8
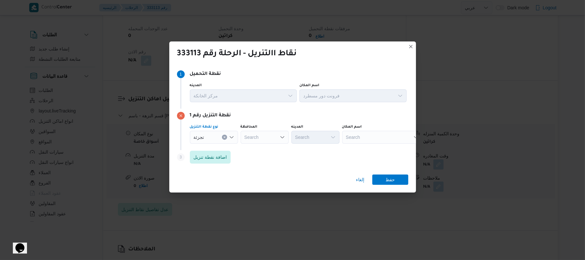
click at [257, 137] on div "Search" at bounding box center [264, 137] width 48 height 13
click at [257, 137] on input "القاهره" at bounding box center [250, 137] width 13 height 8
type input "القاهر"
click at [267, 149] on span "القاهر ة" at bounding box center [268, 149] width 33 height 8
click at [322, 133] on div "Search" at bounding box center [346, 137] width 48 height 13
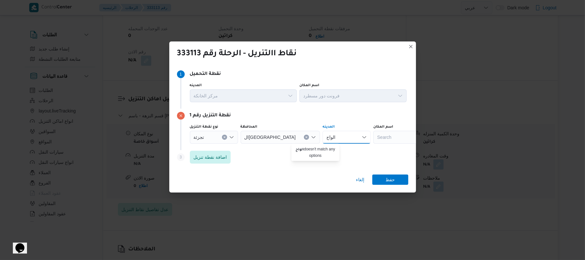
type input "الواح"
click at [270, 135] on div "ال[GEOGRAPHIC_DATA]" at bounding box center [280, 137] width 80 height 13
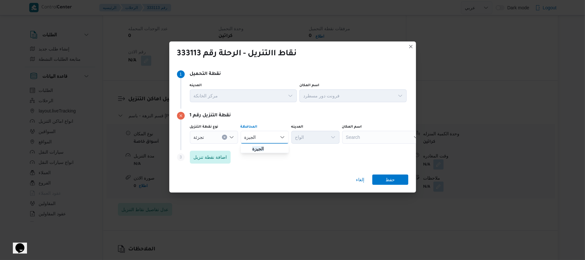
type input "الجيزة"
click at [260, 149] on mark "الجيزة" at bounding box center [258, 148] width 12 height 5
click at [312, 136] on div "الواح الواح" at bounding box center [315, 137] width 48 height 13
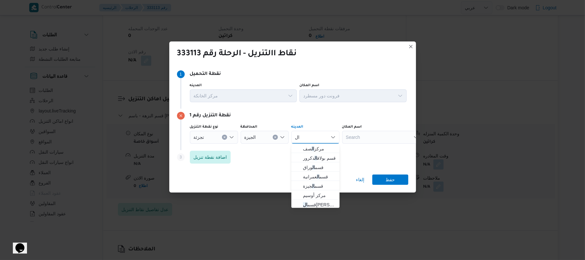
type input "ا"
type input "الواحا"
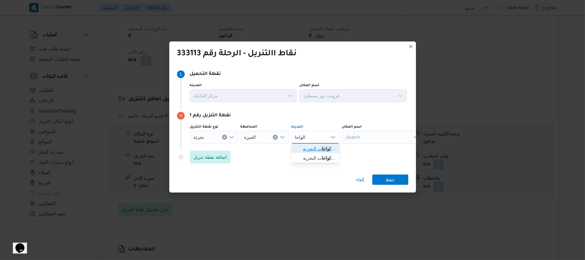
click at [315, 147] on span "قسم الواحا ت البحرية" at bounding box center [319, 149] width 33 height 8
click at [215, 154] on span "اضافة نقطة تنزيل" at bounding box center [210, 157] width 33 height 8
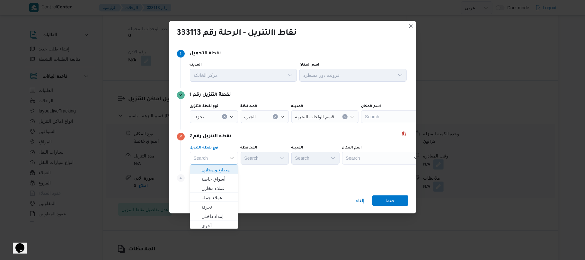
click at [223, 170] on span "مصانع و مخازن" at bounding box center [217, 170] width 33 height 8
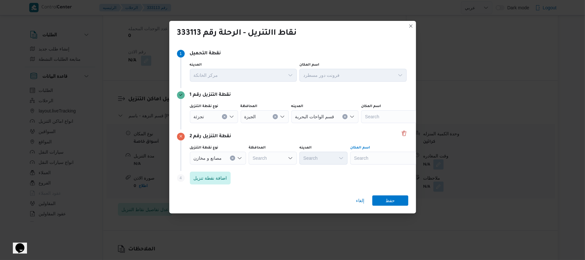
click at [368, 154] on div "Search" at bounding box center [390, 158] width 80 height 13
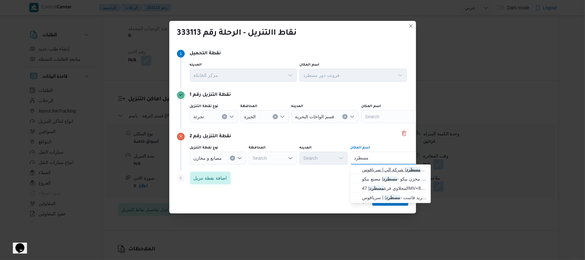
type input "مسطرد"
click at [383, 167] on span "فرونت دور مسطرد | شركة الي | سرياقوس" at bounding box center [394, 170] width 65 height 8
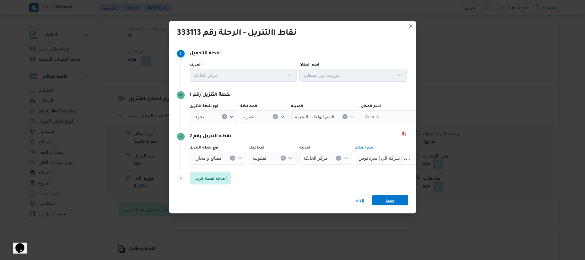
click at [387, 200] on span "حفظ" at bounding box center [389, 200] width 9 height 10
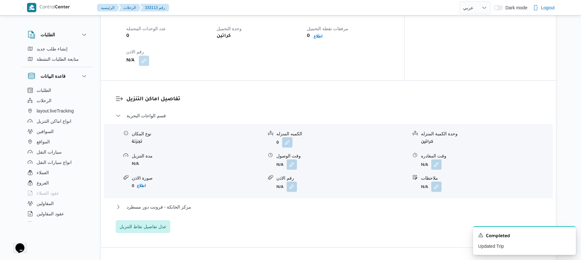
click at [279, 95] on dl "تفاصيل اماكن التنزيل قسم الواحات البحرية نوع المكان تجزئة الكميه المنزله 0 وحدة…" at bounding box center [333, 164] width 415 height 138
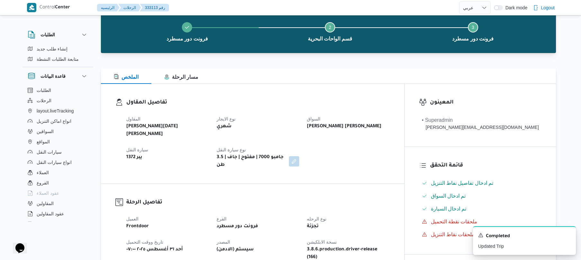
scroll to position [34, 0]
click at [318, 74] on div "الملخص مسار الرحلة" at bounding box center [328, 75] width 455 height 15
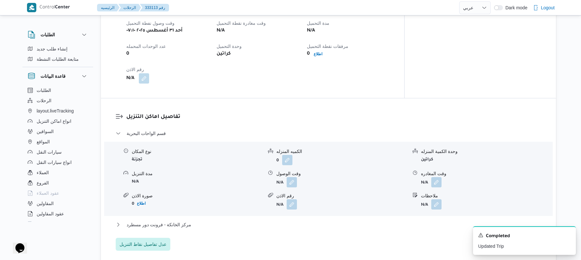
scroll to position [445, 0]
click at [161, 240] on span "عدل تفاصيل نقاط التنزيل" at bounding box center [142, 244] width 47 height 8
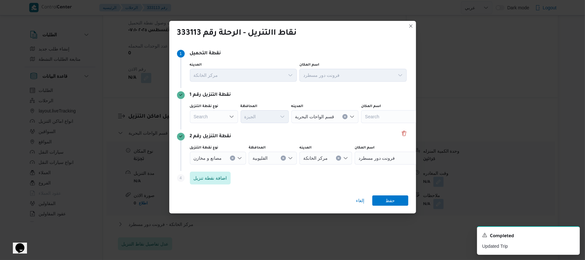
click at [239, 156] on icon "Open list of options" at bounding box center [239, 157] width 5 height 5
click at [234, 114] on icon "Open list of options" at bounding box center [231, 116] width 5 height 5
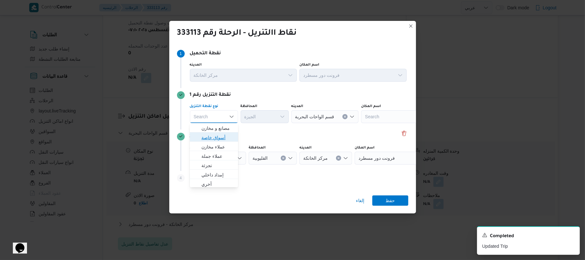
click at [222, 136] on span "أسواق خاصة" at bounding box center [217, 138] width 33 height 8
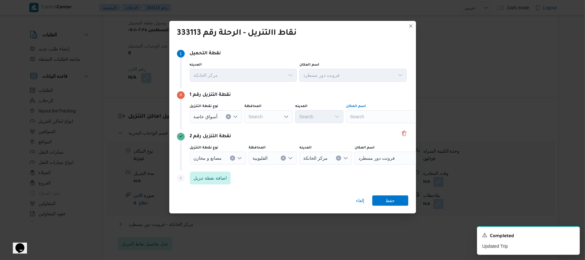
click at [357, 118] on div "Search" at bounding box center [386, 116] width 80 height 13
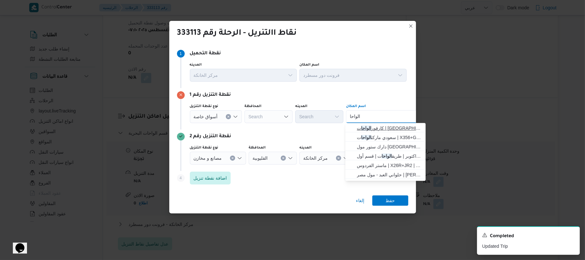
type input "الواحا"
click at [389, 128] on span "كارفور الواحا ت | Carrefour Wahat Road C3 Mall | قسم أول 6 أكتوبر" at bounding box center [389, 128] width 65 height 8
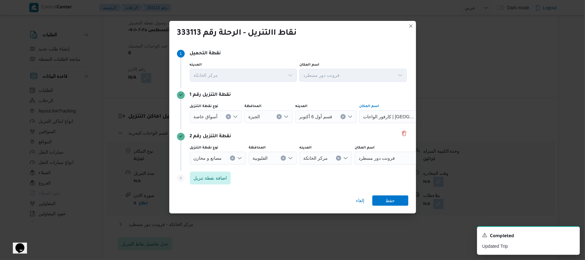
click at [238, 159] on icon "Open list of options" at bounding box center [239, 157] width 5 height 5
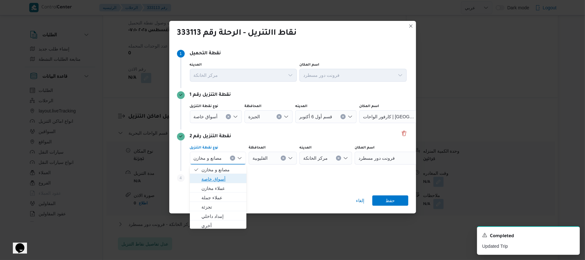
click at [223, 179] on span "أسواق خاصة" at bounding box center [221, 179] width 41 height 8
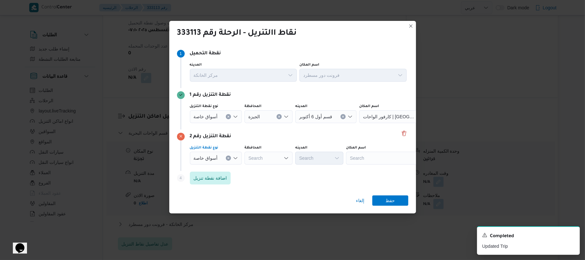
click at [371, 153] on div "Search" at bounding box center [386, 158] width 80 height 13
type input "ا"
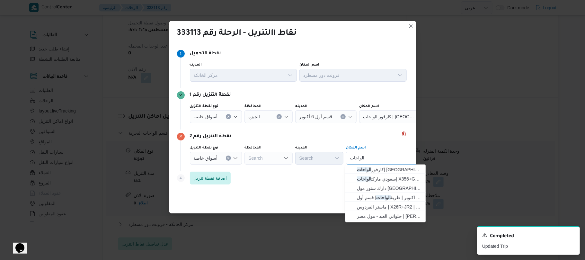
click at [291, 202] on div "إلغاء حفظ" at bounding box center [292, 201] width 247 height 23
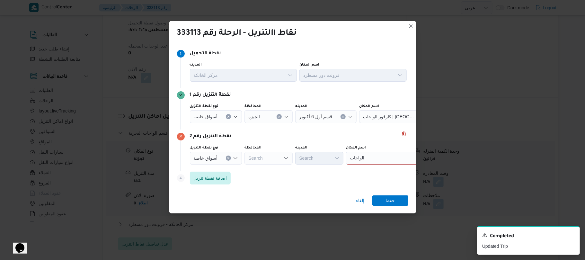
click at [238, 161] on div "أسواق خاصة" at bounding box center [216, 158] width 52 height 13
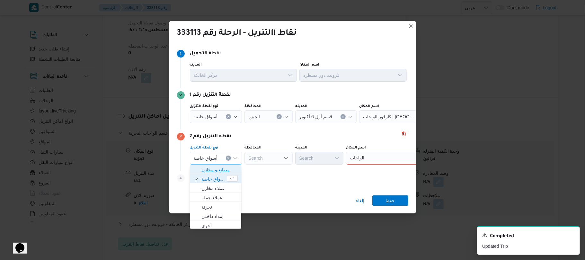
click at [225, 167] on span "مصانع و مخازن" at bounding box center [219, 170] width 36 height 8
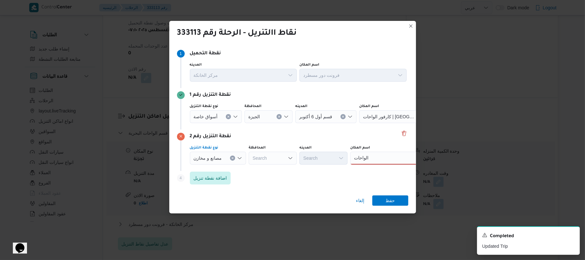
click at [385, 155] on div "الواحات الواحات" at bounding box center [390, 158] width 80 height 13
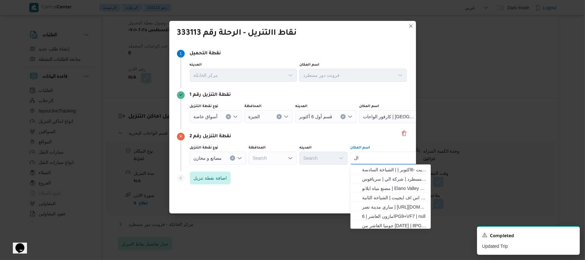
type input "ا"
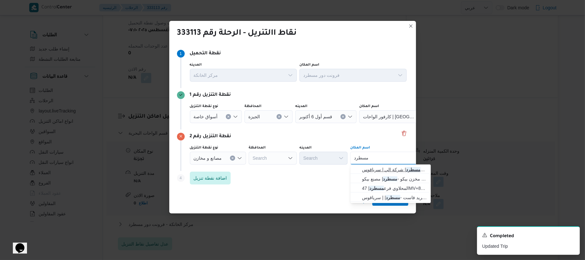
type input "مسطرد"
click at [388, 167] on span "فرونت دور مسطرد | شركة الي | سرياقوس" at bounding box center [394, 170] width 65 height 8
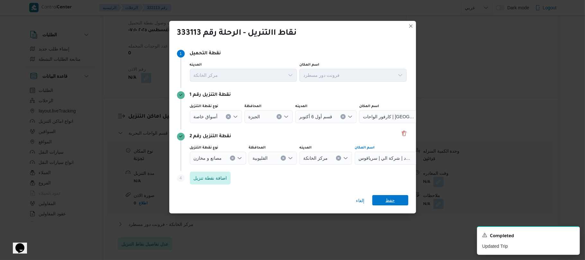
click at [396, 204] on span "حفظ" at bounding box center [390, 200] width 36 height 10
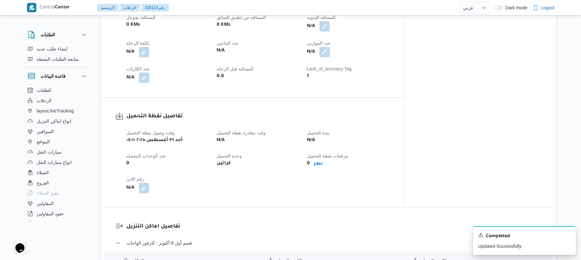
scroll to position [308, 0]
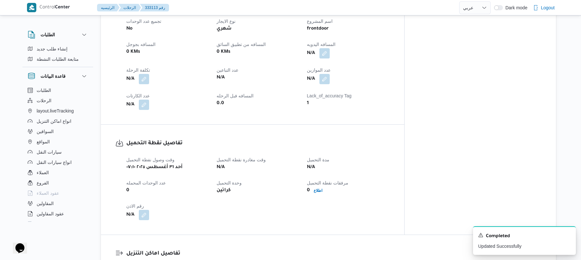
click at [314, 65] on div "العميل Frontdoor الفرع فرونت دور مسطرد نوع الرحله أسواق خاصة تاريخ ووقت التحميل…" at bounding box center [257, 24] width 271 height 177
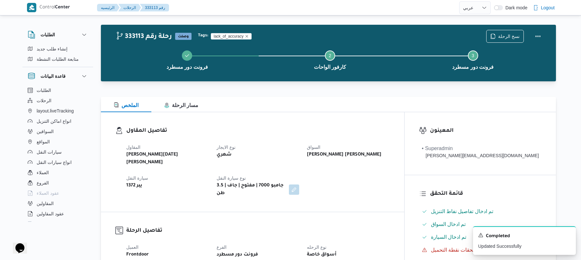
scroll to position [0, 0]
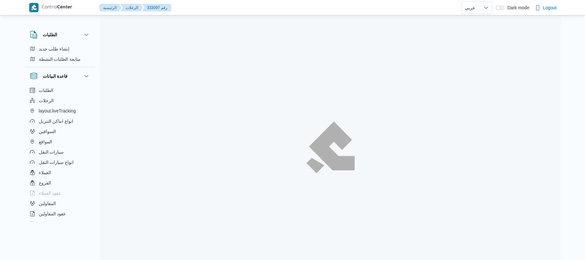
select select "ar"
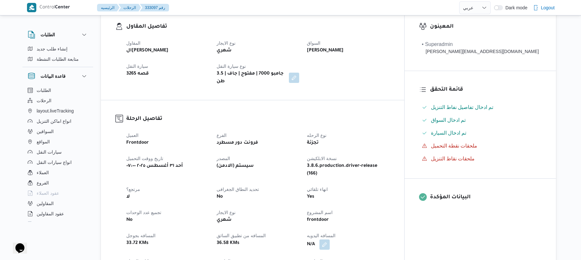
scroll to position [205, 0]
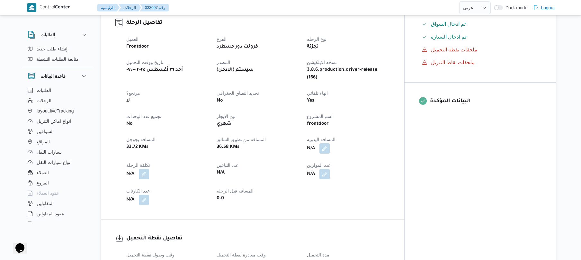
click at [282, 161] on dt "عدد التباعين" at bounding box center [257, 165] width 83 height 8
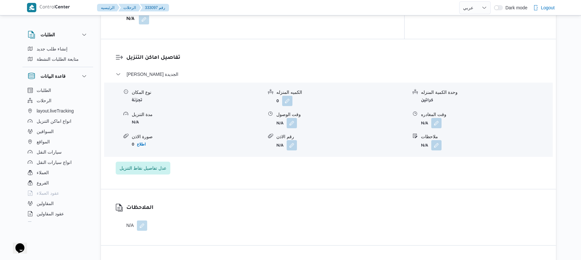
scroll to position [496, 0]
click at [141, 163] on span "عدل تفاصيل نقاط التنزيل" at bounding box center [142, 167] width 47 height 8
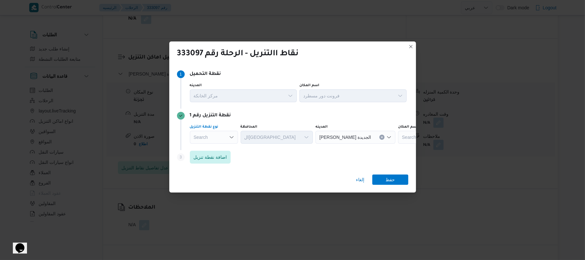
click at [231, 135] on icon "Open list of options" at bounding box center [231, 137] width 5 height 5
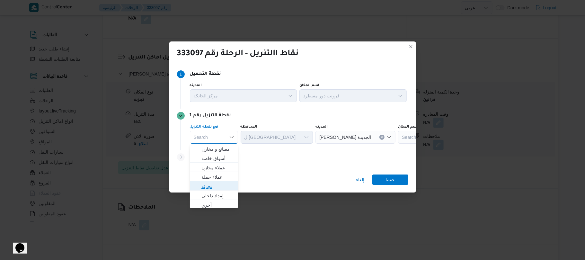
click at [210, 186] on span "تجزئة" at bounding box center [217, 186] width 33 height 8
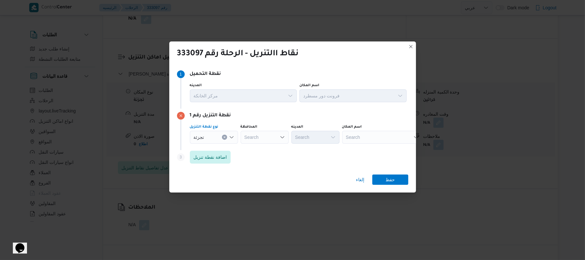
click at [269, 135] on div "Search" at bounding box center [264, 137] width 48 height 13
type input "الجيز"
click at [265, 151] on span "الجيز ة" at bounding box center [268, 149] width 33 height 8
click at [328, 135] on div "Search" at bounding box center [315, 137] width 48 height 13
type input "الدق"
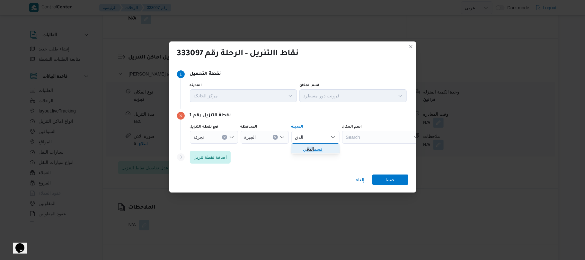
click at [310, 148] on mark "الدق" at bounding box center [310, 148] width 7 height 5
click at [222, 157] on span "اضافة نقطة تنزيل" at bounding box center [210, 157] width 33 height 8
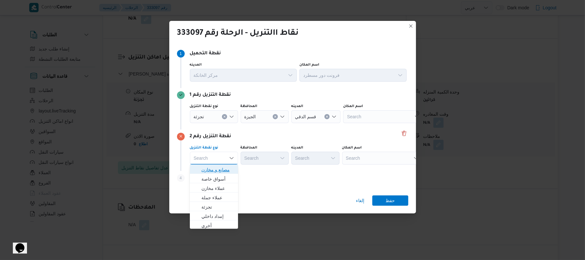
click at [223, 171] on span "مصانع و مخازن" at bounding box center [217, 170] width 33 height 8
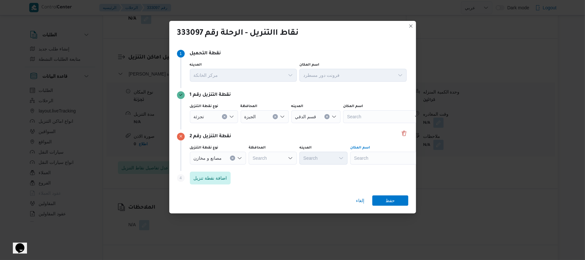
click at [369, 158] on div "Search" at bounding box center [390, 158] width 80 height 13
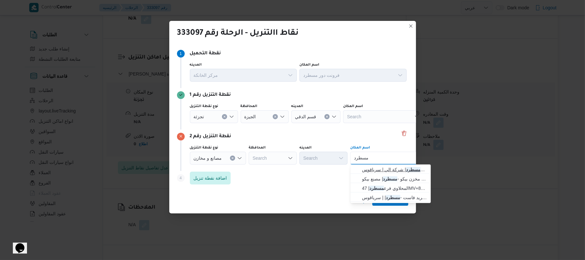
type input "مسطرد"
click at [387, 170] on span "فرونت دور مسطرد | شركة الي | سرياقوس" at bounding box center [394, 170] width 65 height 8
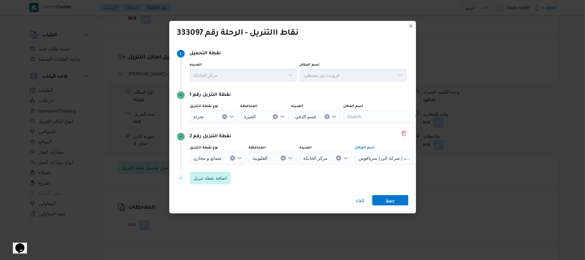
click at [387, 200] on span "حفظ" at bounding box center [389, 200] width 9 height 10
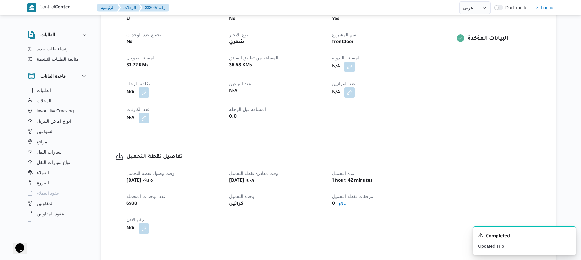
scroll to position [257, 0]
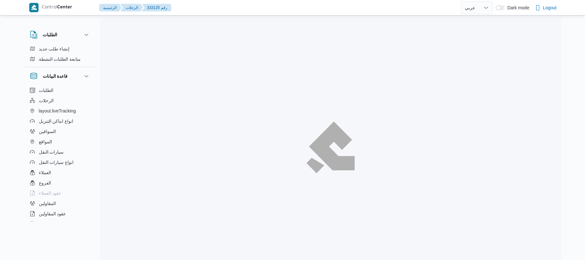
select select "ar"
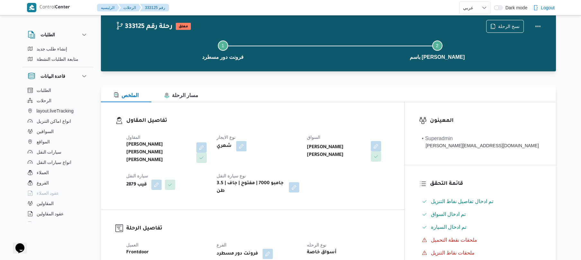
scroll to position [17, 0]
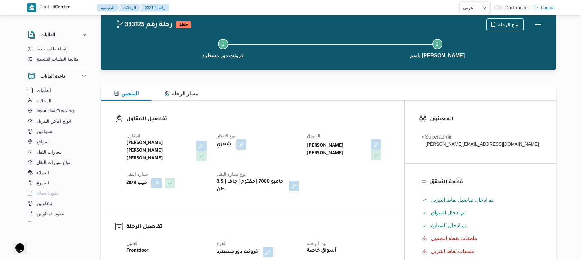
click at [361, 172] on div "المقاول شريف بدر عبد الحميد عبد المجيد بدر نوع الايجار شهري السواق سامح سمحان ا…" at bounding box center [257, 162] width 271 height 69
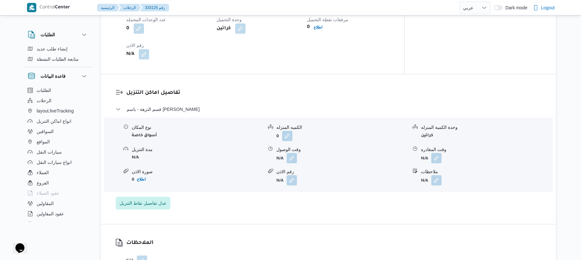
scroll to position [496, 0]
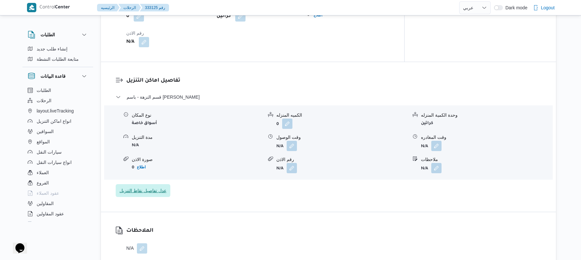
click at [134, 187] on span "عدل تفاصيل نقاط التنزيل" at bounding box center [142, 191] width 47 height 8
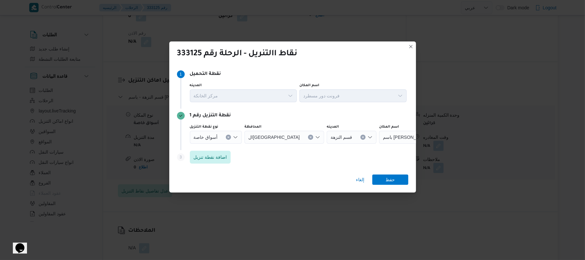
click at [235, 136] on icon "Open list of options" at bounding box center [235, 137] width 5 height 5
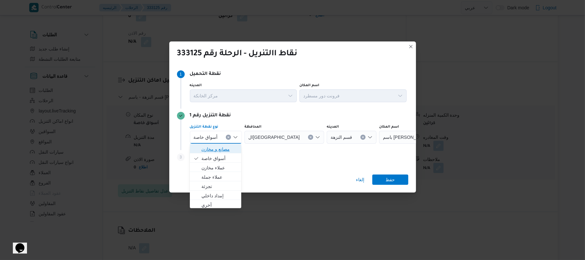
click at [219, 147] on span "مصانع و مخازن" at bounding box center [219, 149] width 36 height 8
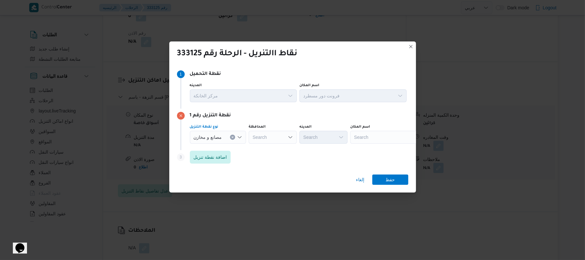
click at [242, 137] on icon "Open list of options" at bounding box center [239, 137] width 5 height 5
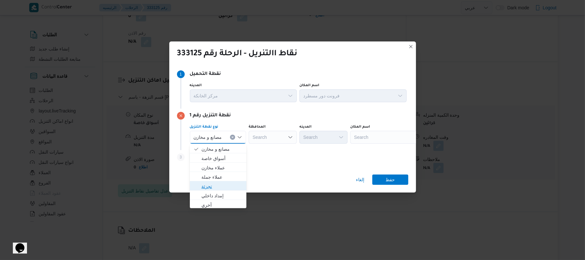
click at [211, 186] on span "تجزئة" at bounding box center [221, 186] width 41 height 8
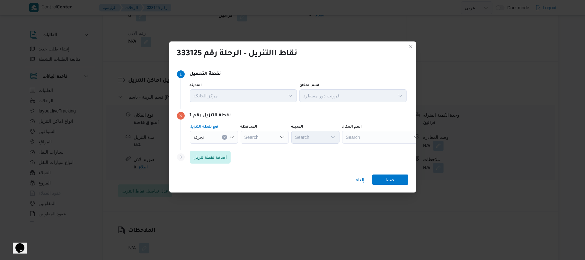
click at [275, 132] on div "Search" at bounding box center [264, 137] width 48 height 13
type input "القا"
click at [264, 150] on mark "القا" at bounding box center [262, 148] width 6 height 5
click at [322, 137] on div "Search" at bounding box center [346, 137] width 48 height 13
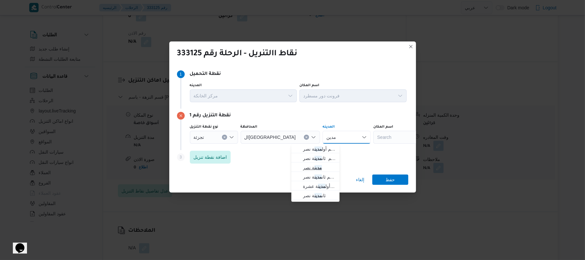
type input "مدين"
click at [328, 166] on span "مدين ة نصر" at bounding box center [319, 168] width 33 height 8
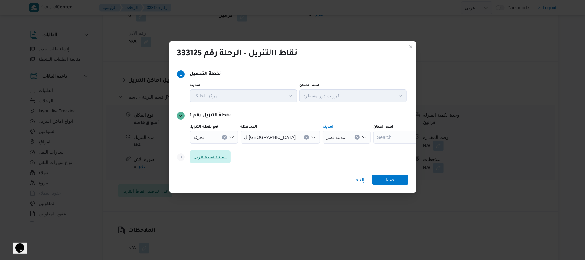
click at [223, 154] on span "اضافة نقطة تنزيل" at bounding box center [210, 157] width 33 height 8
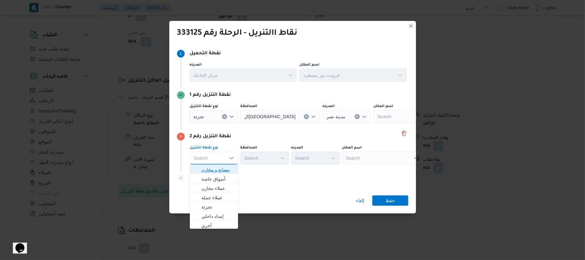
click at [221, 166] on span "مصانع و مخازن" at bounding box center [217, 170] width 33 height 8
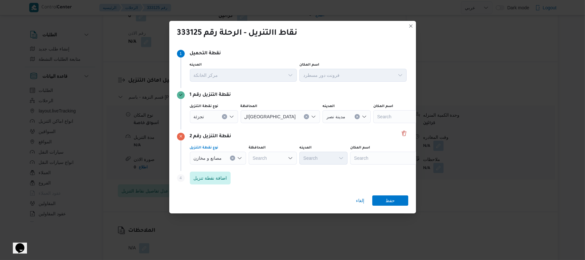
click at [382, 157] on div "Search" at bounding box center [390, 158] width 80 height 13
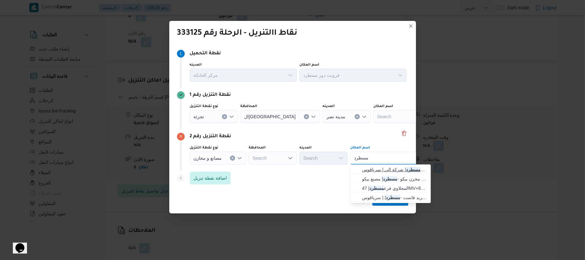
type input "مسطرد"
click at [388, 169] on span "فرونت دور مسطرد | شركة الي | سرياقوس" at bounding box center [394, 170] width 65 height 8
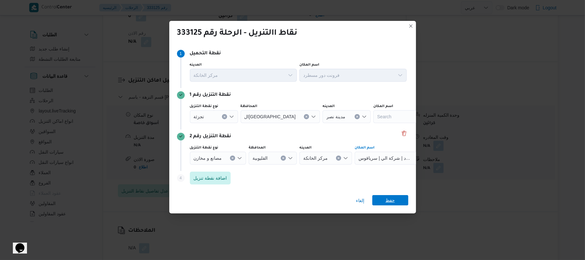
click at [386, 199] on span "حفظ" at bounding box center [389, 200] width 9 height 10
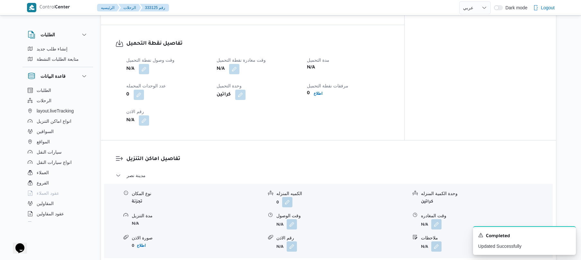
scroll to position [342, 0]
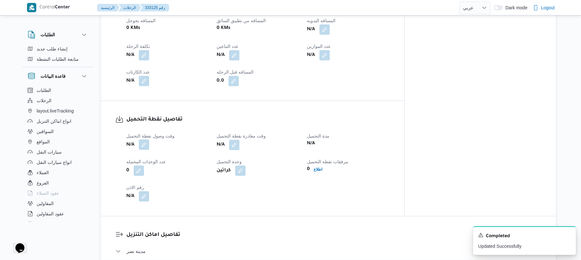
click at [144, 139] on button "button" at bounding box center [144, 144] width 10 height 10
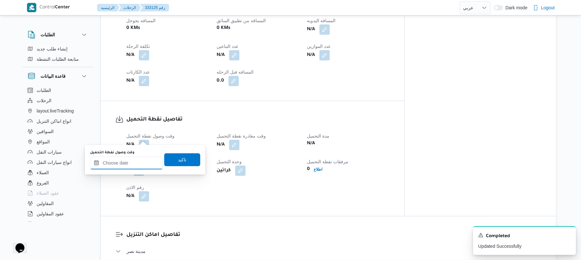
click at [131, 159] on input "وقت وصول نفطة التحميل" at bounding box center [126, 162] width 73 height 13
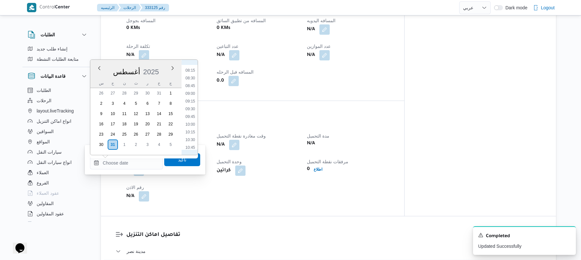
scroll to position [180, 0]
click at [189, 104] on li "07:00" at bounding box center [190, 103] width 15 height 6
type input "٣١/٠٨/٢٠٢٥ ٠٧:٠٠"
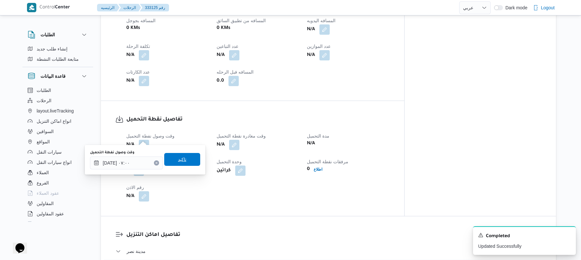
click at [182, 157] on span "تاكيد" at bounding box center [182, 159] width 36 height 13
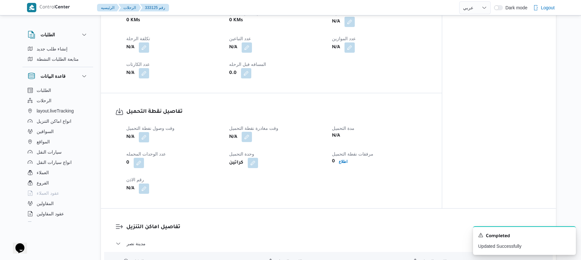
click at [246, 135] on button "button" at bounding box center [246, 137] width 10 height 10
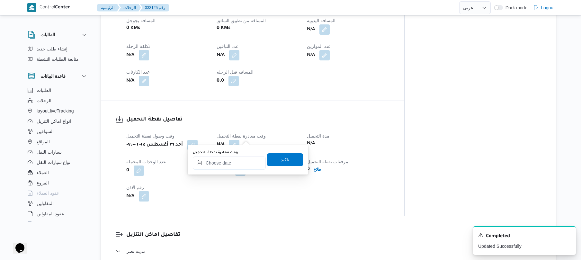
click at [227, 161] on input "وقت مغادرة نقطة التحميل" at bounding box center [229, 162] width 73 height 13
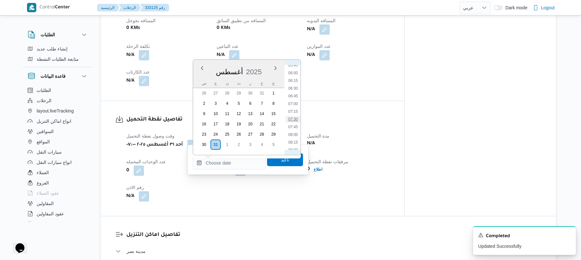
click at [296, 119] on li "07:30" at bounding box center [292, 119] width 15 height 6
type input "٣١/٠٨/٢٠٢٥ ٠٧:٣٠"
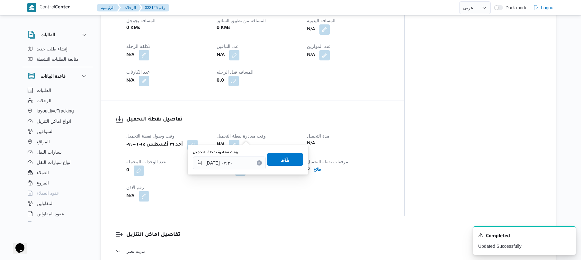
click at [281, 158] on span "تاكيد" at bounding box center [285, 159] width 8 height 8
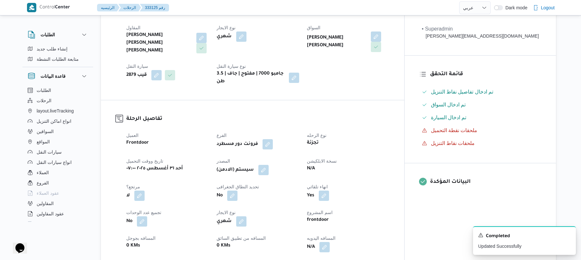
scroll to position [120, 0]
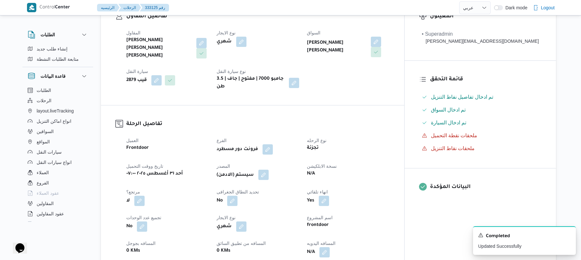
click at [268, 170] on button "button" at bounding box center [263, 175] width 10 height 10
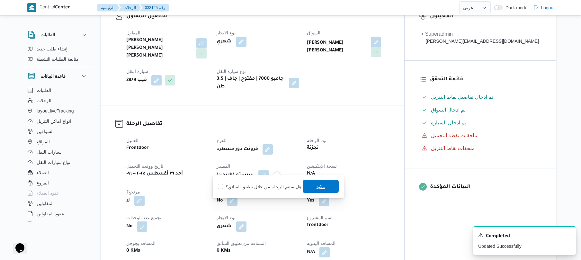
click at [325, 189] on span "تاكيد" at bounding box center [320, 186] width 36 height 13
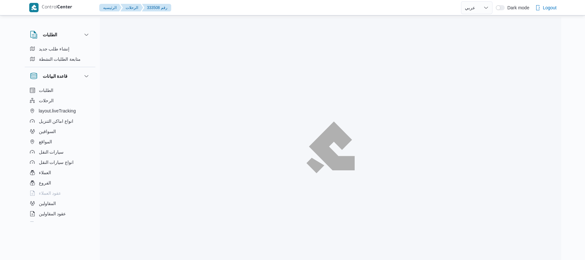
select select "ar"
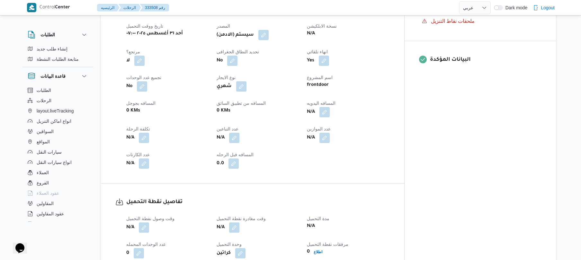
scroll to position [257, 0]
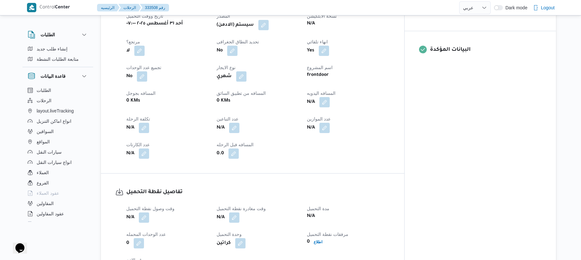
click at [321, 173] on div "تفاصيل الرحلة العميل Frontdoor الفرع فرونت دور مسطرد نوع الرحله أسواق خاصة تاري…" at bounding box center [252, 64] width 303 height 218
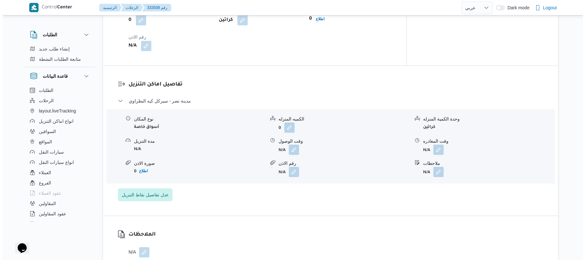
scroll to position [514, 0]
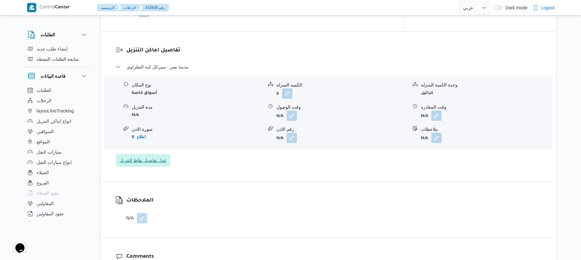
click at [153, 164] on span "عدل تفاصيل نقاط التنزيل" at bounding box center [142, 160] width 47 height 8
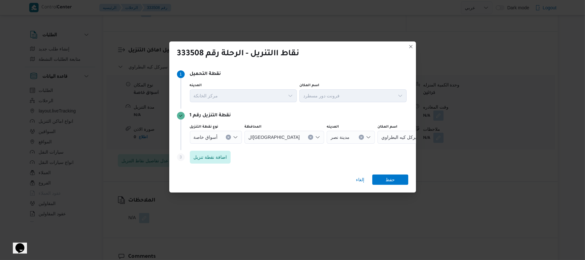
click at [235, 136] on icon "Open list of options" at bounding box center [235, 137] width 5 height 5
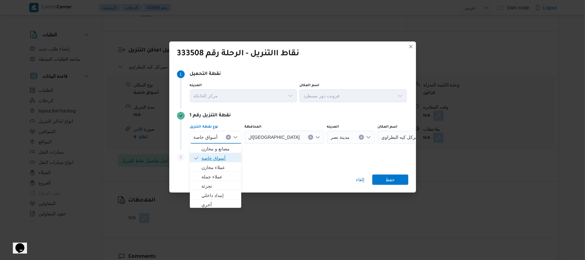
click at [219, 161] on span "أسواق خاصة" at bounding box center [219, 158] width 36 height 8
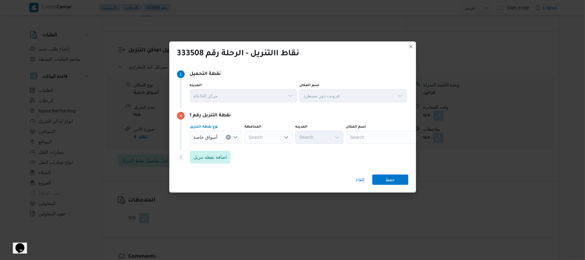
click at [389, 138] on div "Search" at bounding box center [386, 137] width 80 height 13
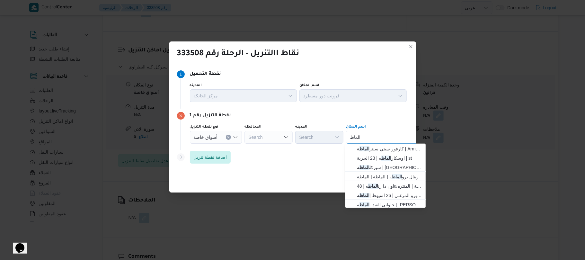
type input "الماظ"
click at [406, 148] on span "كارفور سيتي سنتر الماظ ة | Armani Exchange | شيراتون المطار" at bounding box center [389, 149] width 65 height 8
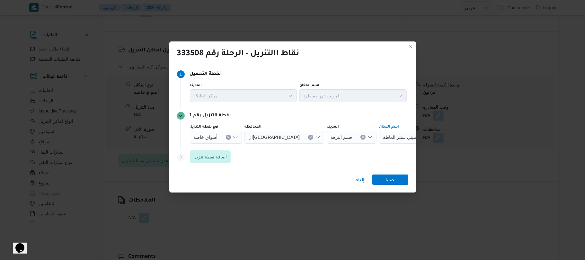
click at [229, 161] on span "اضافة نقطة تنزيل" at bounding box center [210, 156] width 41 height 13
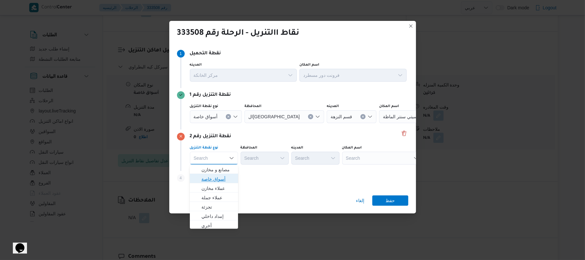
click at [223, 180] on span "أسواق خاصة" at bounding box center [217, 179] width 33 height 8
click at [381, 157] on div "Search" at bounding box center [386, 158] width 80 height 13
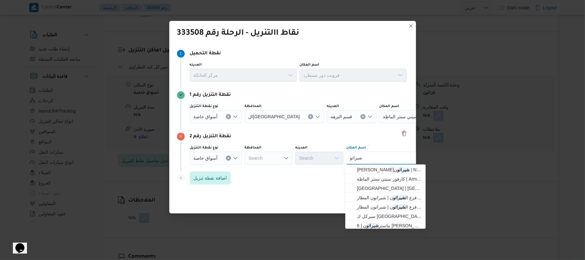
type input "شيراتو"
click at [386, 171] on span "[PERSON_NAME] ن | NBE ATM - Lulu Market Sheraton - ال[PERSON_NAME] | شيراتون ال…" at bounding box center [389, 170] width 65 height 8
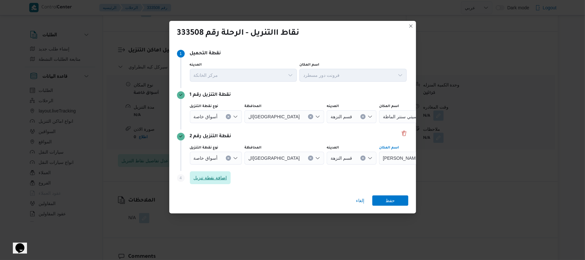
click at [228, 175] on span "اضافة نقطة تنزيل" at bounding box center [210, 177] width 41 height 13
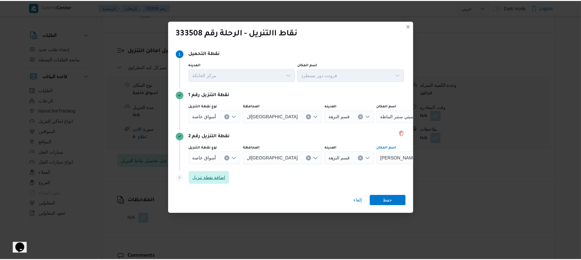
scroll to position [39, 0]
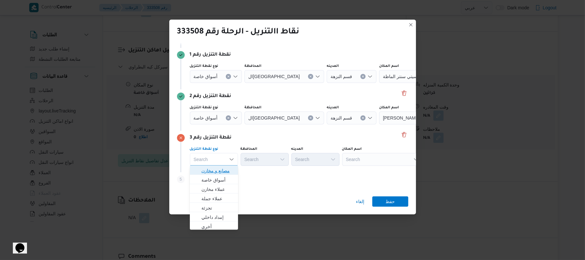
click at [228, 170] on span "مصانع و مخازن" at bounding box center [217, 171] width 33 height 8
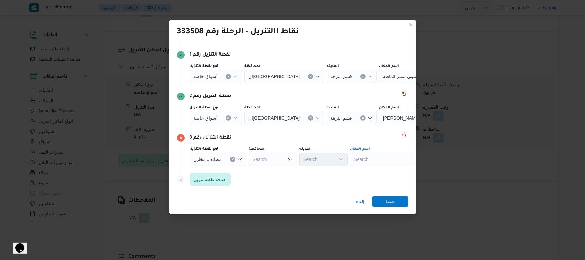
click at [391, 157] on div "Search" at bounding box center [390, 159] width 80 height 13
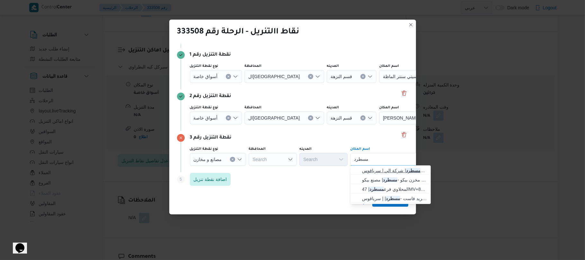
type input "مسطرد"
click at [388, 168] on span "فرونت دور مسطرد | شركة الي | سرياقوس" at bounding box center [394, 171] width 65 height 8
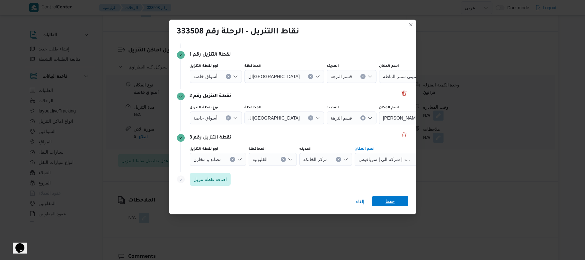
click at [380, 202] on span "حفظ" at bounding box center [390, 201] width 36 height 10
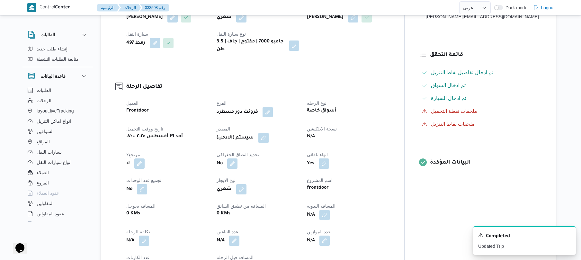
scroll to position [137, 0]
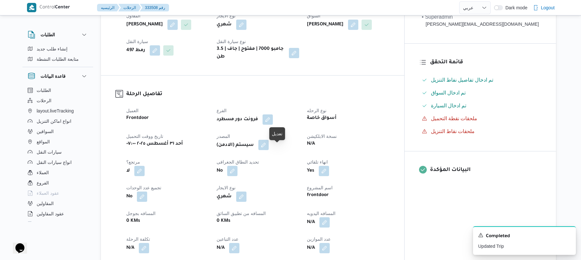
click at [268, 150] on button "button" at bounding box center [263, 145] width 10 height 10
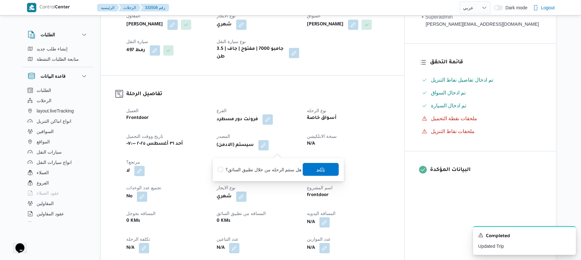
click at [321, 172] on span "تاكيد" at bounding box center [320, 169] width 8 height 8
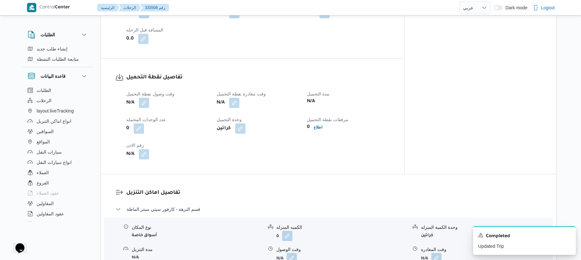
scroll to position [377, 0]
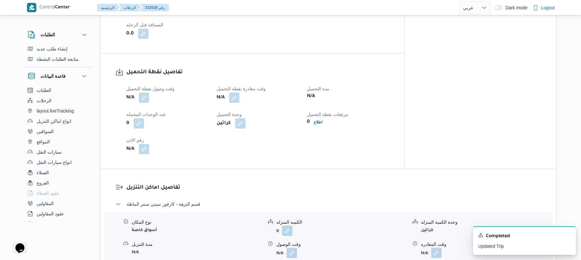
click at [136, 91] on span "وقت وصول نفطة التحميل" at bounding box center [150, 88] width 48 height 5
click at [144, 100] on button "button" at bounding box center [144, 97] width 10 height 10
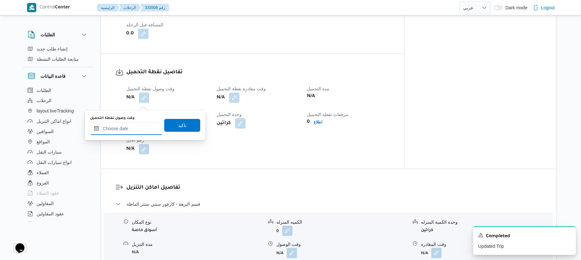
click at [129, 125] on input "وقت وصول نفطة التحميل" at bounding box center [126, 128] width 73 height 13
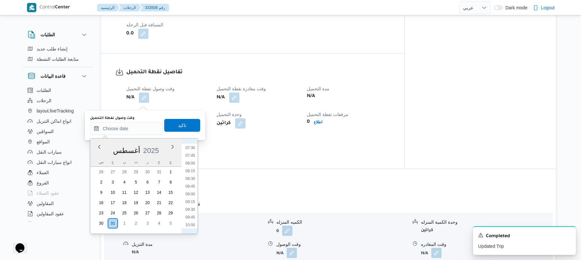
scroll to position [180, 0]
click at [188, 183] on li "07:00" at bounding box center [190, 182] width 15 height 6
type input "[DATE] ٠٧:٠٠"
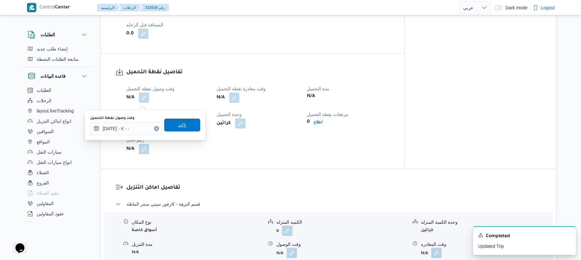
click at [186, 126] on span "تاكيد" at bounding box center [182, 124] width 36 height 13
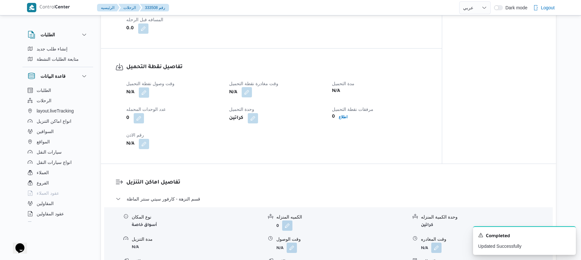
click at [249, 97] on button "button" at bounding box center [246, 92] width 10 height 10
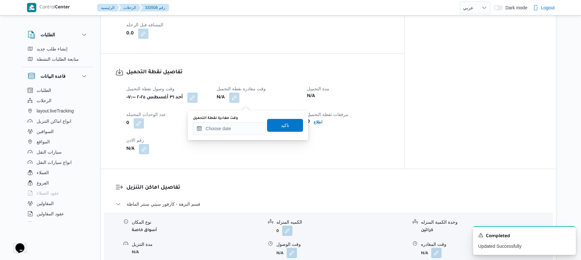
click at [220, 136] on div "You are in a dialog. To close this dialog, hit escape. وقت مغادرة نقطة التحميل …" at bounding box center [248, 125] width 120 height 30
click at [223, 130] on input "وقت مغادرة نقطة التحميل" at bounding box center [229, 128] width 73 height 13
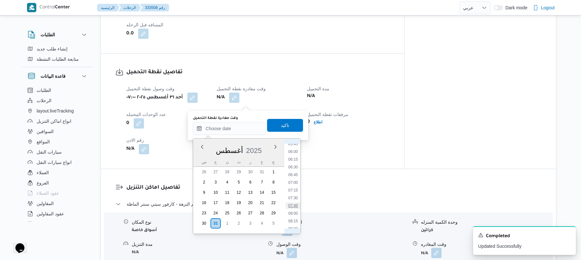
click at [292, 205] on li "07:45" at bounding box center [292, 205] width 15 height 6
type input "[DATE] ٠٧:٤٥"
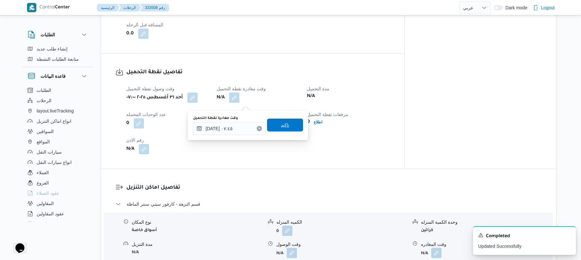
click at [287, 123] on span "تاكيد" at bounding box center [285, 124] width 36 height 13
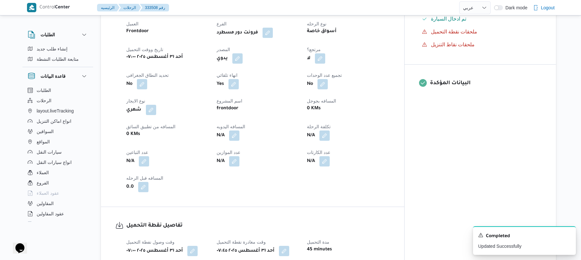
scroll to position [154, 0]
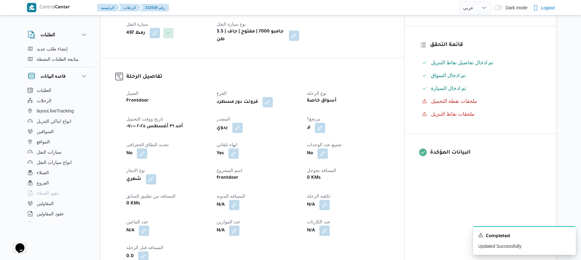
click at [326, 92] on div "العميل Frontdoor الفرع فرونت دور مسطرد نوع الرحله أسواق خاصة تاريخ ووقت التحميل…" at bounding box center [257, 175] width 271 height 180
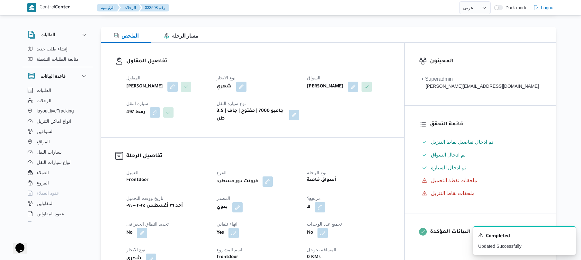
scroll to position [85, 0]
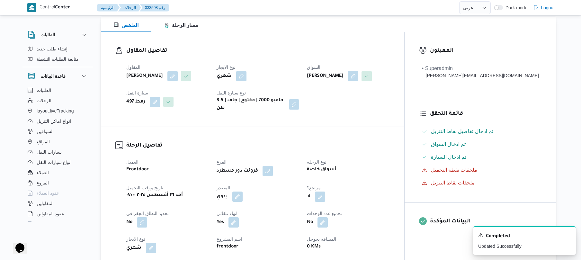
click at [299, 81] on div "نوع الايجار شهري" at bounding box center [257, 72] width 83 height 18
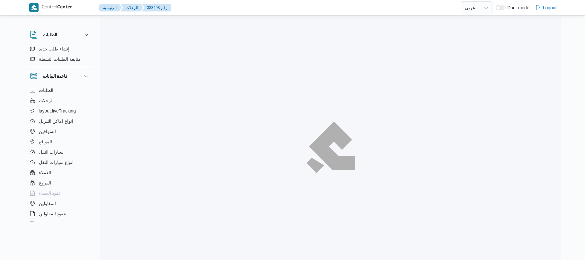
select select "ar"
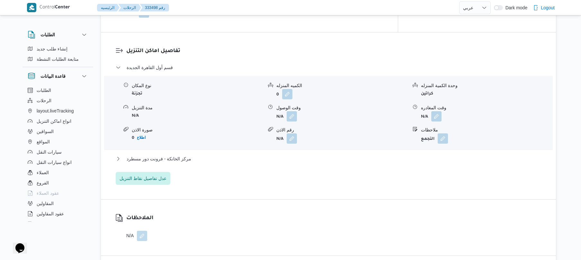
scroll to position [514, 0]
click at [153, 181] on span "عدل تفاصيل نقاط التنزيل" at bounding box center [142, 177] width 47 height 8
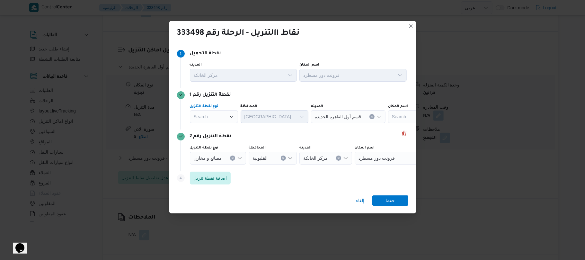
click at [232, 115] on icon "Open list of options" at bounding box center [231, 116] width 5 height 5
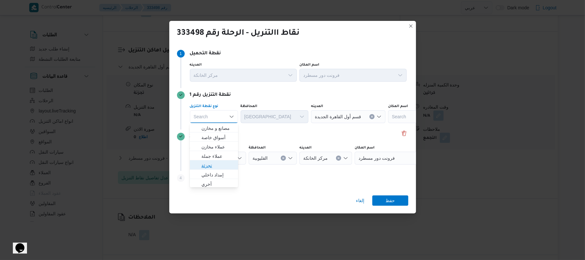
click at [219, 161] on span "تجزئة" at bounding box center [213, 165] width 43 height 10
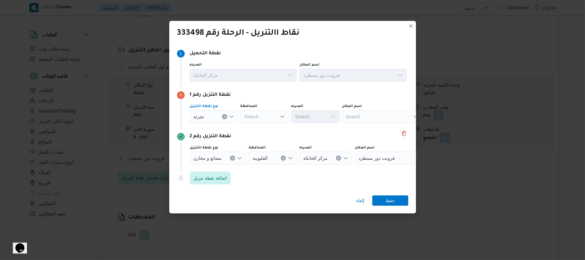
click at [282, 116] on icon "Open list of options" at bounding box center [282, 116] width 5 height 5
type input "القاه"
click at [268, 128] on span "القاه رة" at bounding box center [268, 128] width 33 height 8
click at [318, 118] on div "Search" at bounding box center [342, 116] width 48 height 13
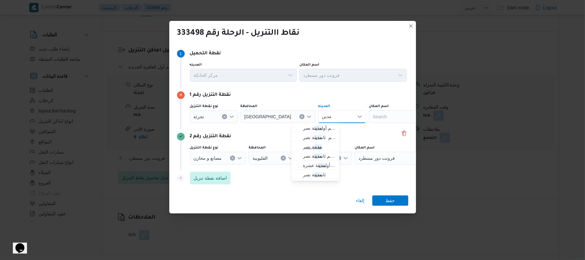
type input "مدين"
click at [320, 147] on mark "مدين" at bounding box center [317, 146] width 7 height 5
click at [385, 200] on span "حفظ" at bounding box center [389, 200] width 9 height 10
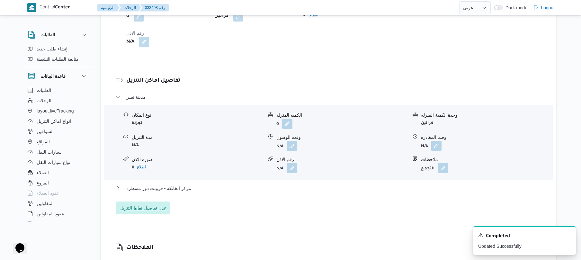
scroll to position [479, 0]
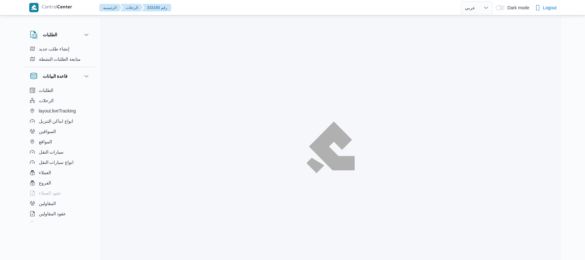
select select "ar"
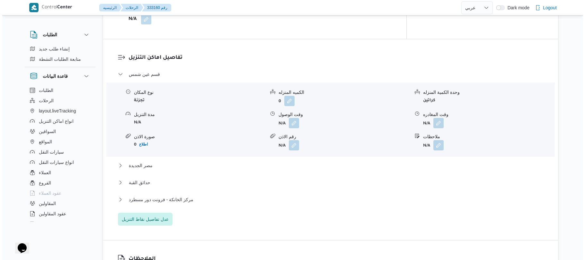
scroll to position [514, 0]
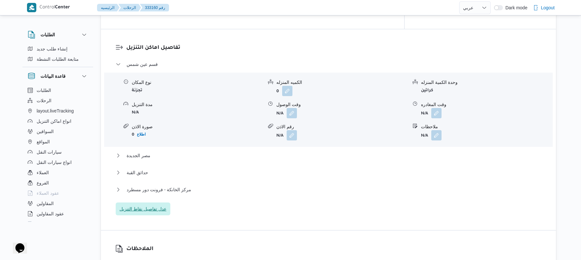
click at [157, 205] on span "عدل تفاصيل نقاط التنزيل" at bounding box center [142, 209] width 47 height 8
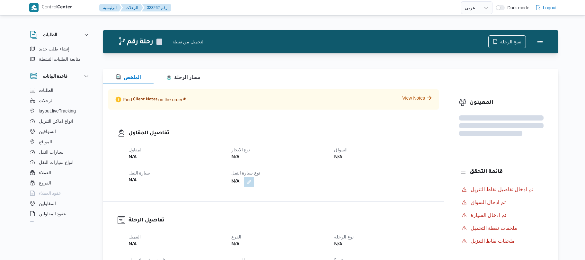
select select "ar"
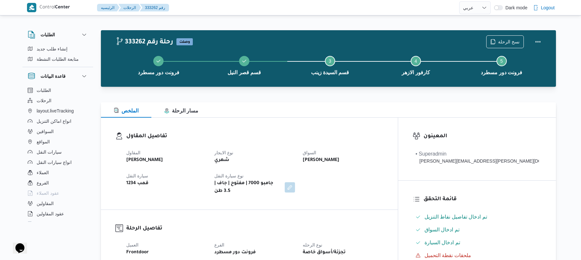
click at [324, 122] on div "تفاصيل المقاول المقاول عبدالمنعم [PERSON_NAME] عواد نوع الايجار شهري السواق [PE…" at bounding box center [249, 164] width 297 height 92
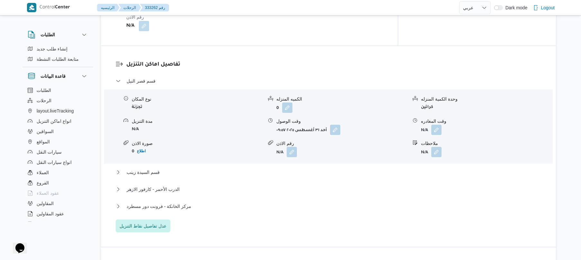
scroll to position [531, 0]
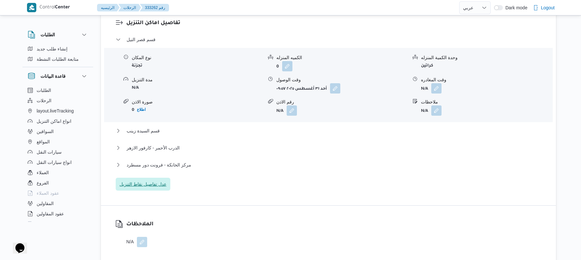
click at [153, 178] on span "عدل تفاصيل نقاط التنزيل" at bounding box center [143, 184] width 55 height 13
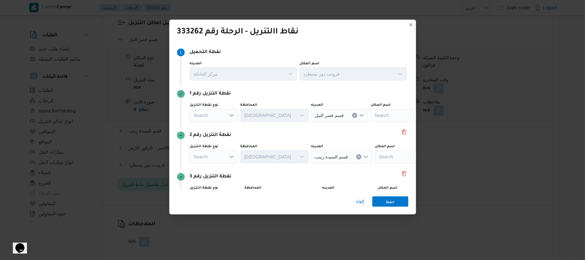
click at [232, 115] on icon "Open list of options" at bounding box center [231, 115] width 4 height 2
click at [219, 161] on span "تجزئة" at bounding box center [217, 164] width 33 height 8
click at [263, 112] on div "Search" at bounding box center [264, 115] width 48 height 13
type input "الجيز"
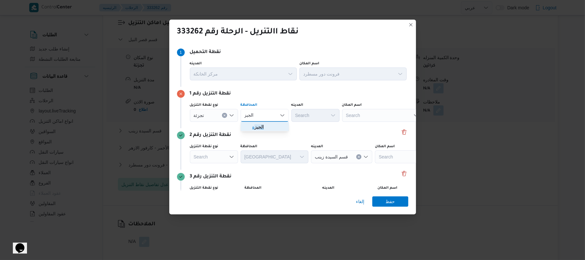
click at [266, 126] on span "الجيز ة" at bounding box center [268, 127] width 33 height 8
click at [307, 115] on div "Search" at bounding box center [315, 115] width 48 height 13
type input "حدائ"
click at [315, 122] on span "حدائ ق أكتوبر" at bounding box center [315, 127] width 43 height 10
click at [400, 171] on button "Delete" at bounding box center [404, 173] width 8 height 8
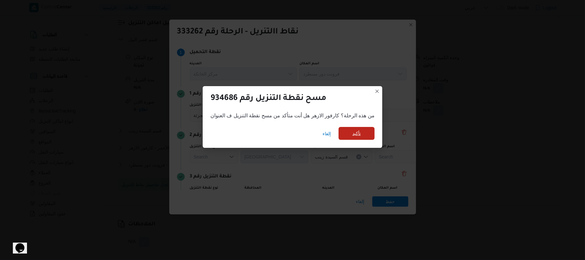
click at [354, 135] on span "تأكيد" at bounding box center [356, 133] width 8 height 8
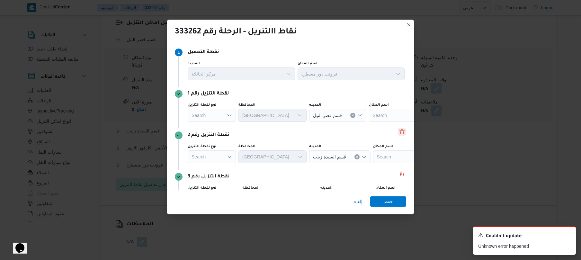
click at [398, 134] on button "Delete" at bounding box center [402, 132] width 8 height 8
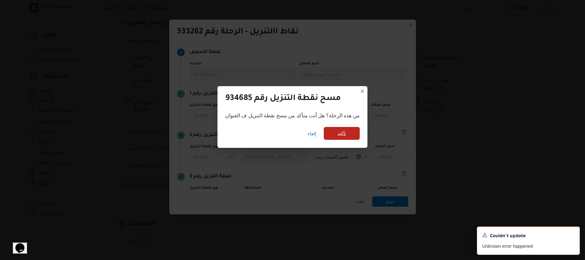
click at [356, 134] on span "تأكيد" at bounding box center [342, 133] width 36 height 13
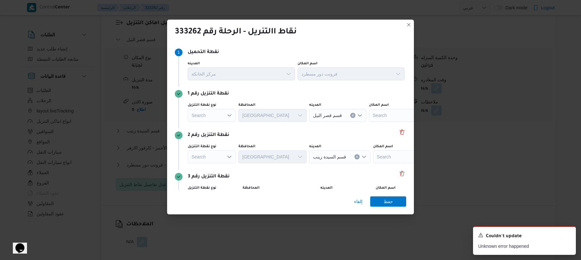
click at [229, 113] on icon "Open list of options" at bounding box center [229, 115] width 5 height 5
click at [214, 162] on span "تجزئة" at bounding box center [215, 164] width 33 height 8
click at [266, 110] on div "Search" at bounding box center [262, 115] width 48 height 13
type input "الجيز"
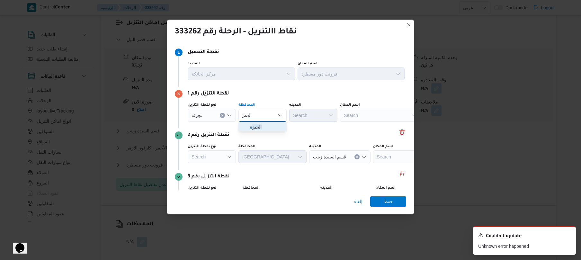
click at [261, 125] on span "الجيز ة" at bounding box center [266, 127] width 33 height 8
click at [304, 114] on div "Search" at bounding box center [313, 115] width 48 height 13
type input "حدائ"
click at [309, 128] on span "حدائ ق أكتوبر" at bounding box center [317, 127] width 33 height 8
click at [387, 203] on span "حفظ" at bounding box center [387, 201] width 9 height 10
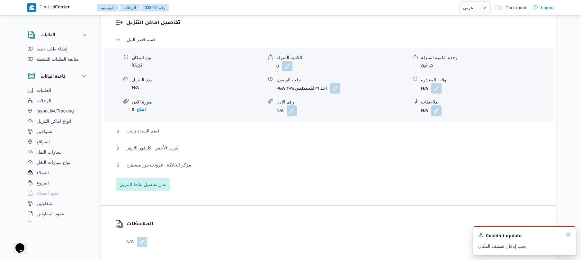
click at [568, 234] on icon "Dismiss toast" at bounding box center [567, 234] width 5 height 5
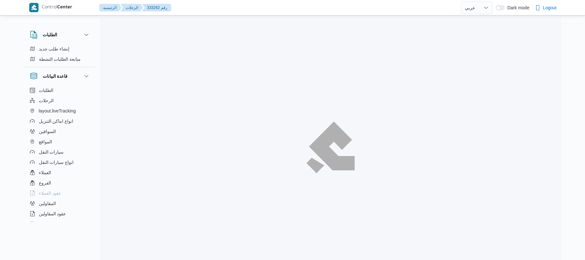
select select "ar"
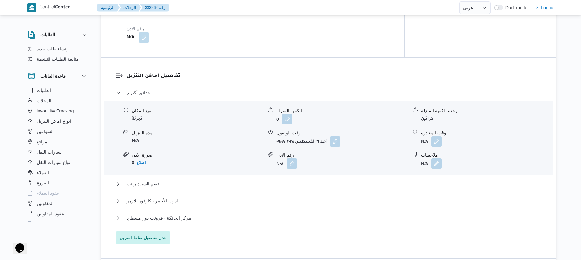
scroll to position [497, 0]
